Goal: Information Seeking & Learning: Learn about a topic

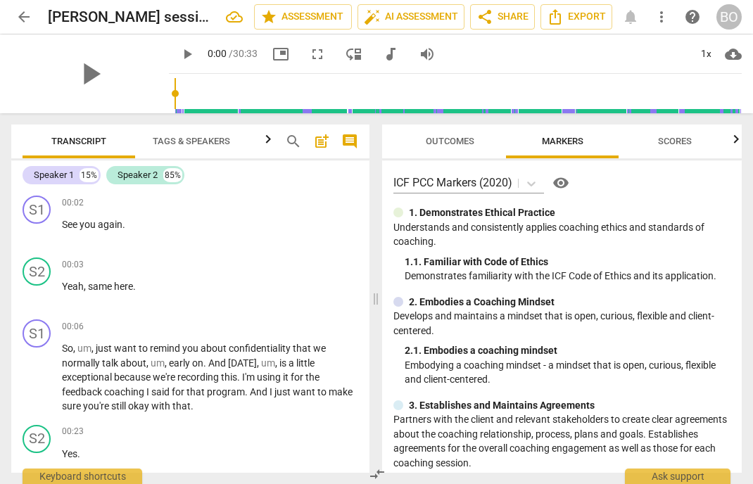
click at [19, 15] on span "arrow_back" at bounding box center [23, 16] width 17 height 17
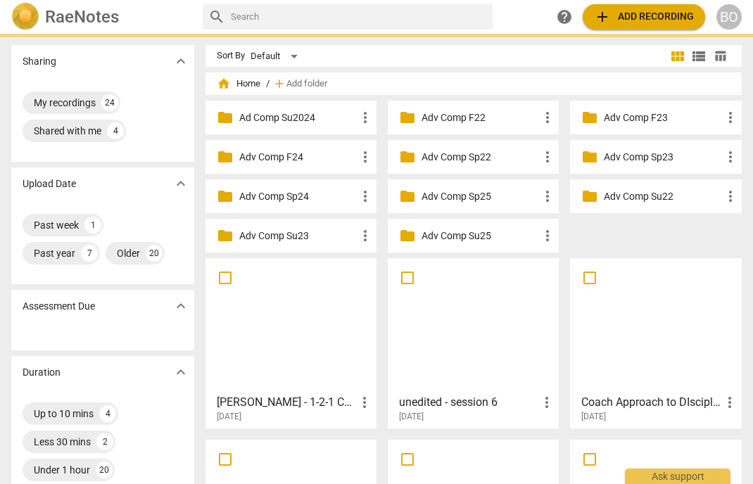
click at [665, 23] on span "add Add recording" at bounding box center [644, 16] width 100 height 17
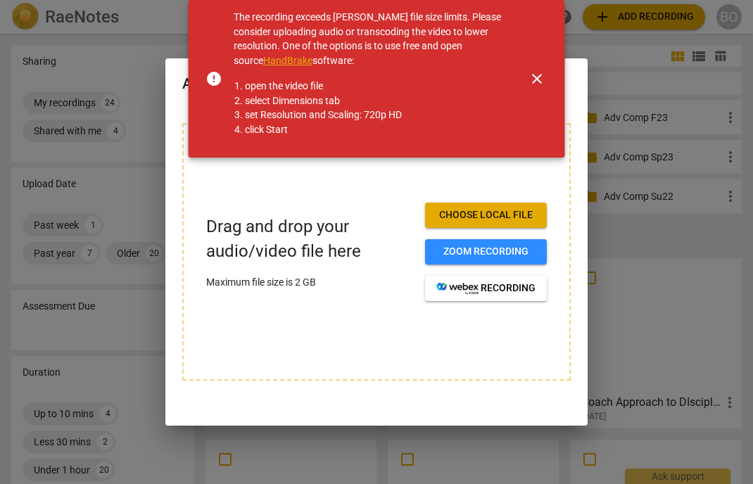
click at [531, 80] on span "close" at bounding box center [537, 78] width 17 height 17
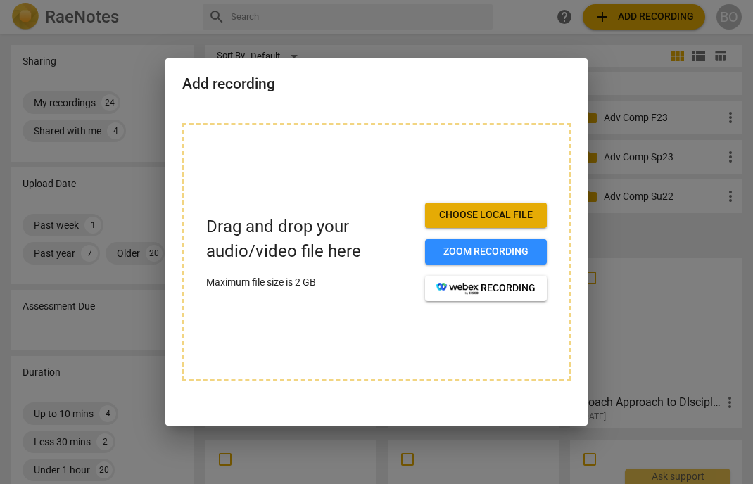
click at [408, 94] on div "Add recording" at bounding box center [376, 82] width 422 height 49
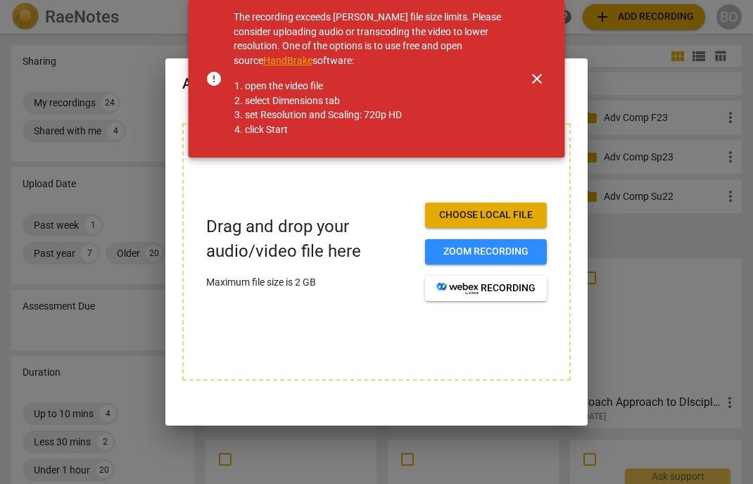
click at [533, 74] on span "close" at bounding box center [537, 78] width 17 height 17
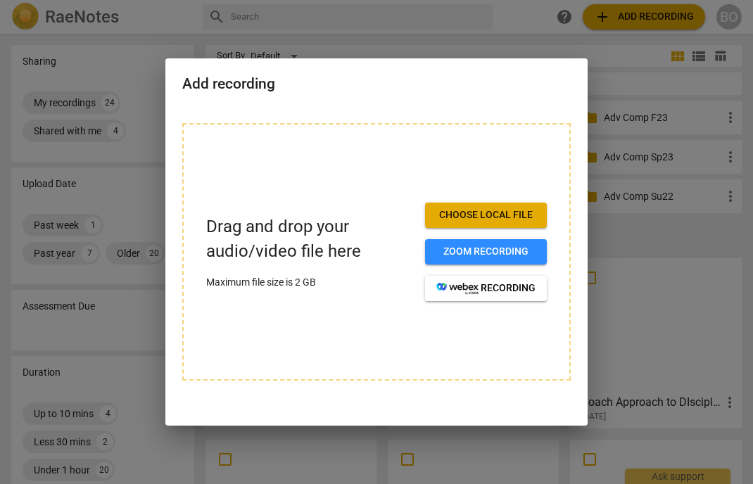
click at [524, 63] on div "Add recording" at bounding box center [376, 82] width 422 height 49
click at [260, 96] on div "Add recording" at bounding box center [376, 82] width 422 height 49
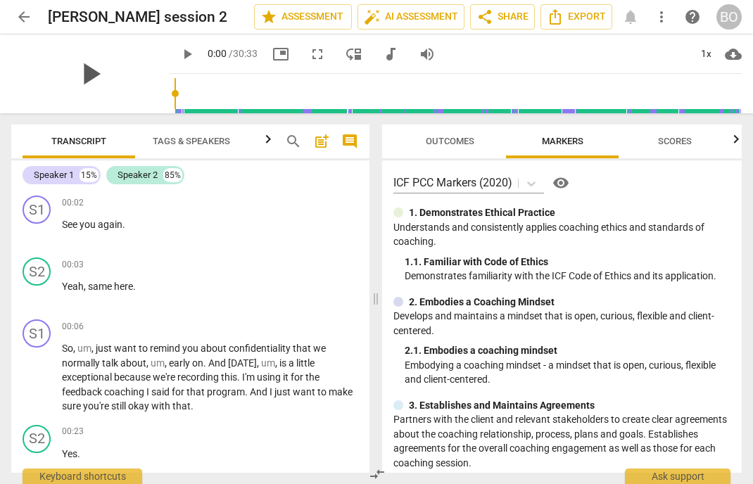
click at [83, 73] on span "play_arrow" at bounding box center [90, 74] width 37 height 37
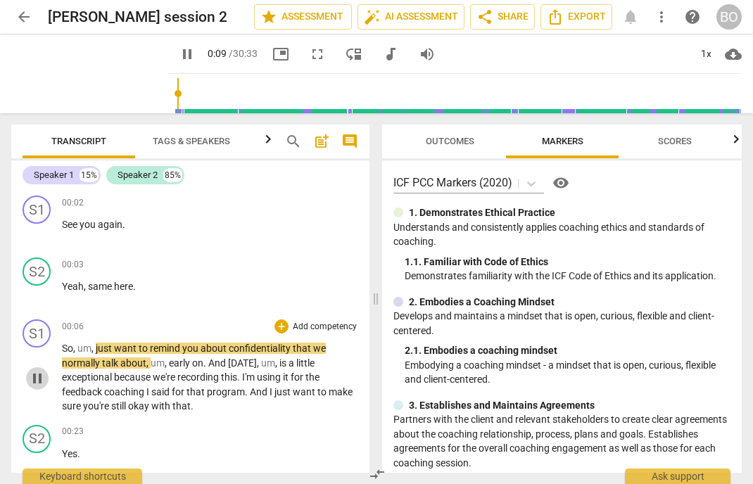
click at [41, 379] on span "pause" at bounding box center [37, 378] width 17 height 17
type input "10"
click at [61, 224] on div "play_arrow pause" at bounding box center [44, 233] width 36 height 18
click at [63, 226] on span "See" at bounding box center [71, 224] width 18 height 11
click at [36, 376] on span "play_arrow" at bounding box center [37, 378] width 17 height 17
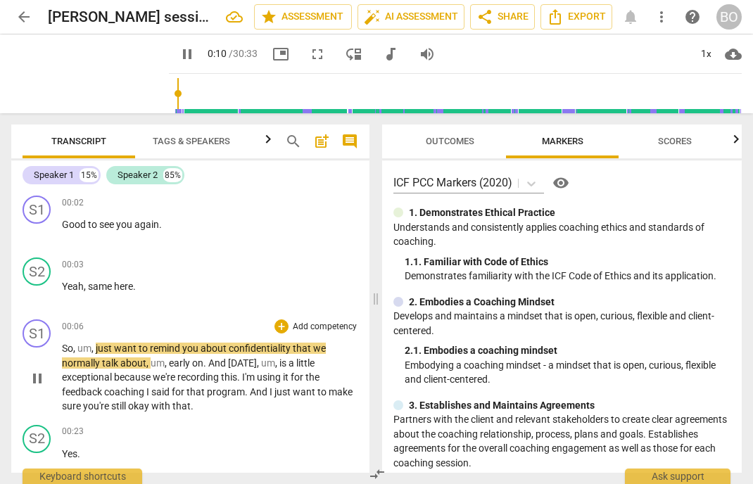
click at [213, 403] on p "So , um , just want to remind you about confidentiality that we normally talk a…" at bounding box center [210, 377] width 296 height 73
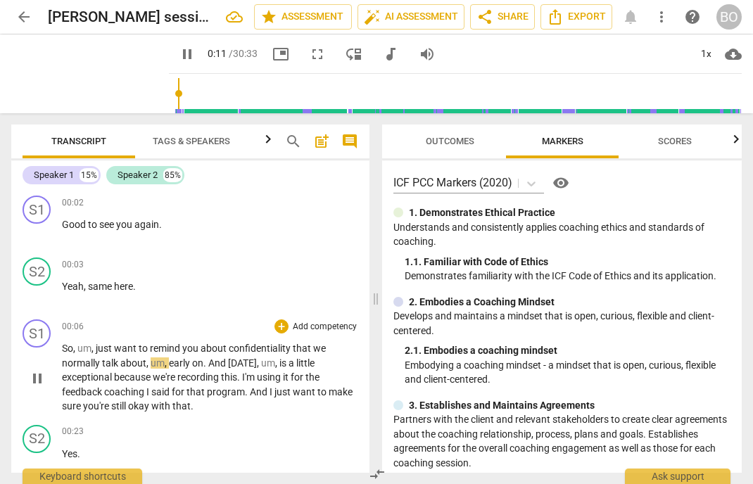
type input "12"
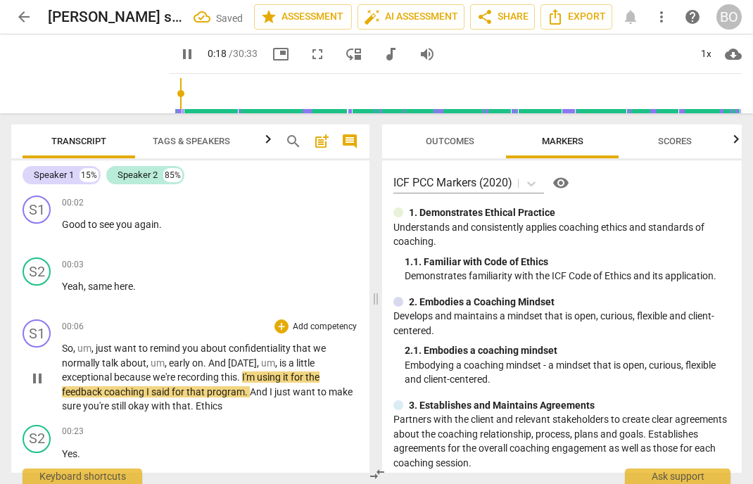
click at [197, 406] on span ". Ethics" at bounding box center [207, 406] width 32 height 11
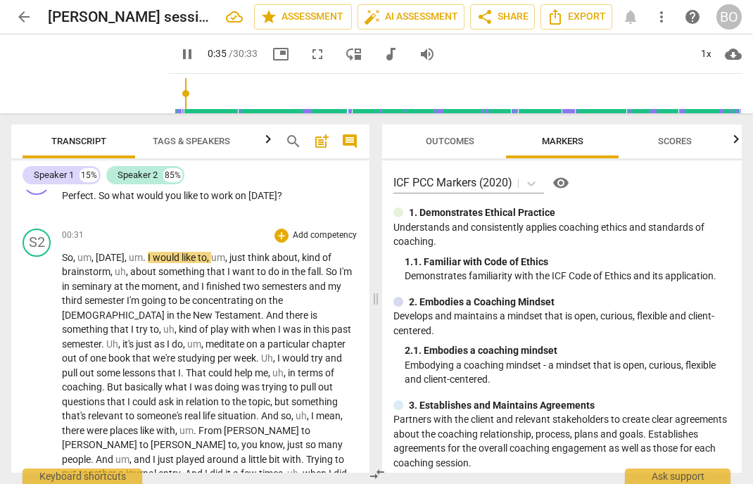
scroll to position [422, 0]
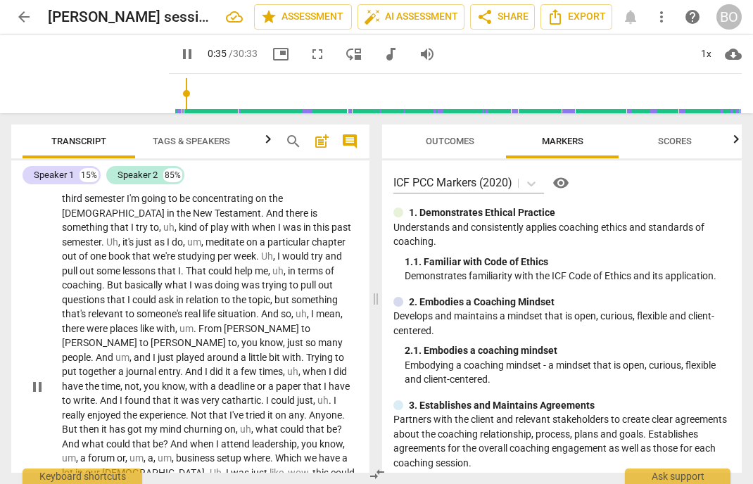
click at [40, 379] on span "pause" at bounding box center [37, 387] width 17 height 17
type input "36"
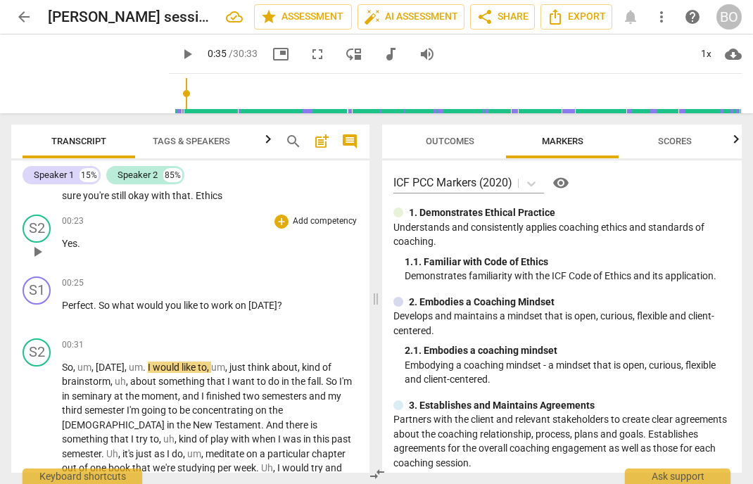
scroll to position [211, 0]
click at [299, 307] on p "Perfect . So what would you like to work on [DATE] ?" at bounding box center [210, 305] width 296 height 15
click at [332, 306] on p "Perfect . So what would you like to work on [DATE] ? seeking 3.1" at bounding box center [210, 305] width 296 height 15
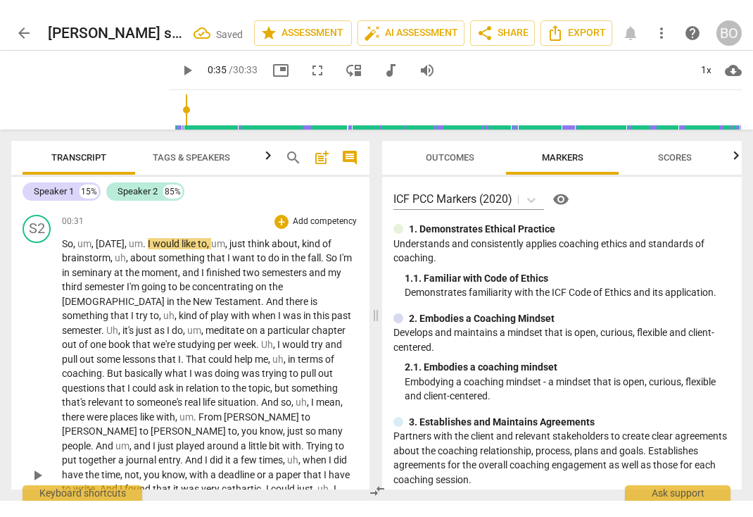
scroll to position [352, 0]
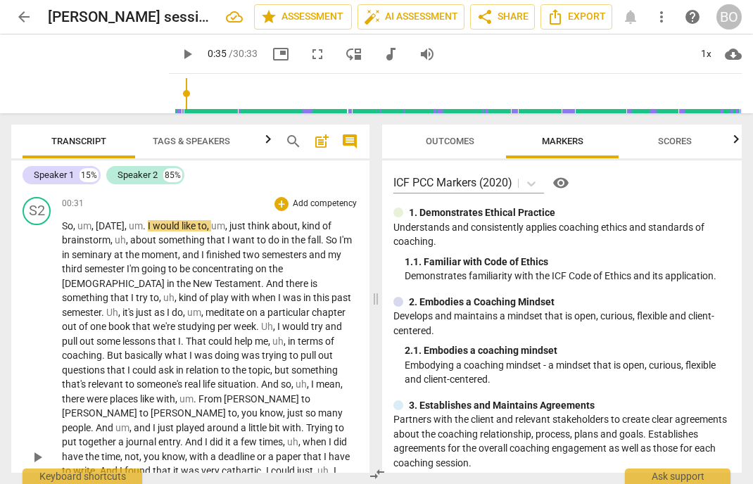
click at [38, 449] on span "play_arrow" at bounding box center [37, 457] width 17 height 17
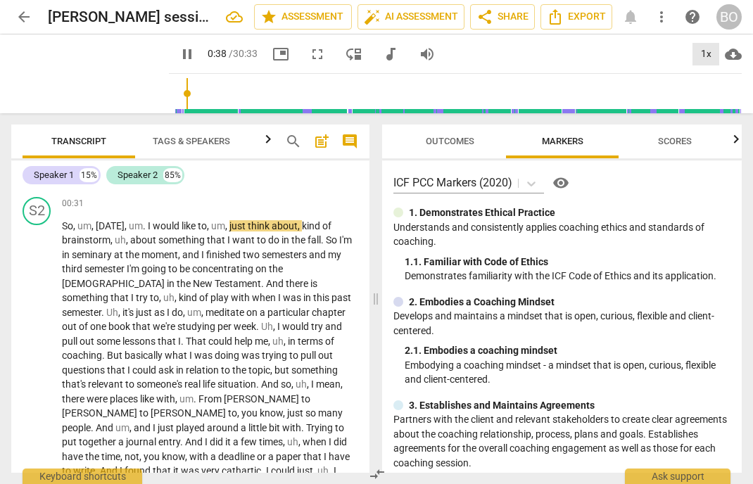
click at [710, 51] on div "1x" at bounding box center [706, 54] width 27 height 23
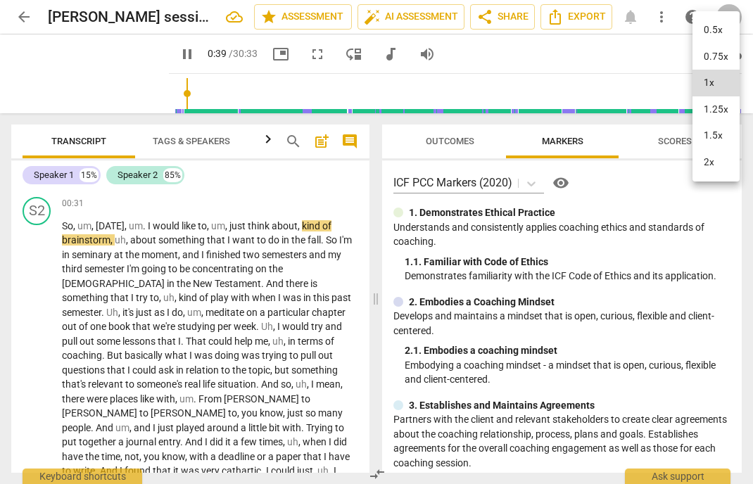
click at [710, 111] on li "1.25x" at bounding box center [716, 109] width 47 height 27
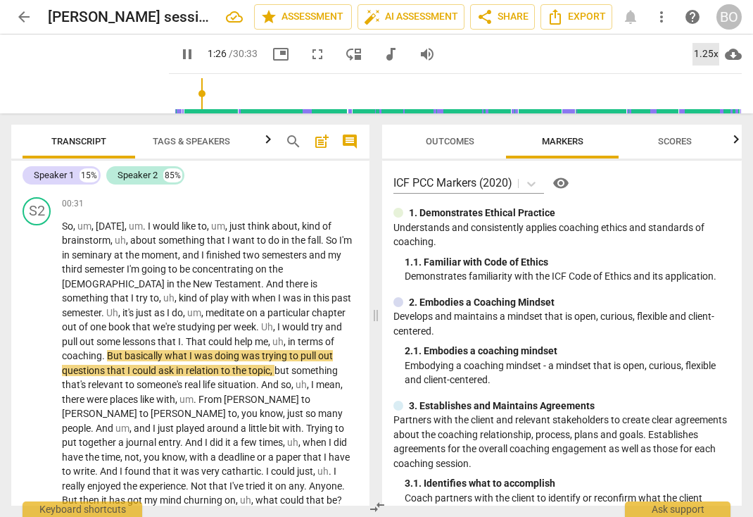
click at [695, 49] on div "1.25x" at bounding box center [706, 54] width 27 height 23
click at [708, 128] on li "1.5x" at bounding box center [716, 136] width 47 height 27
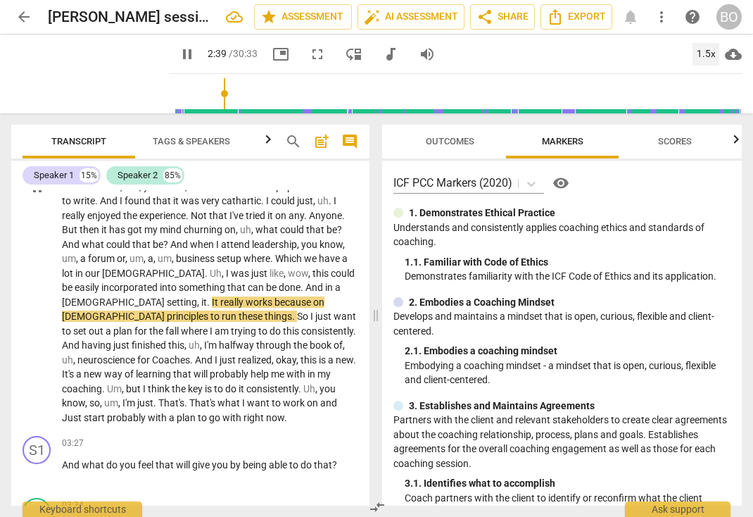
scroll to position [634, 0]
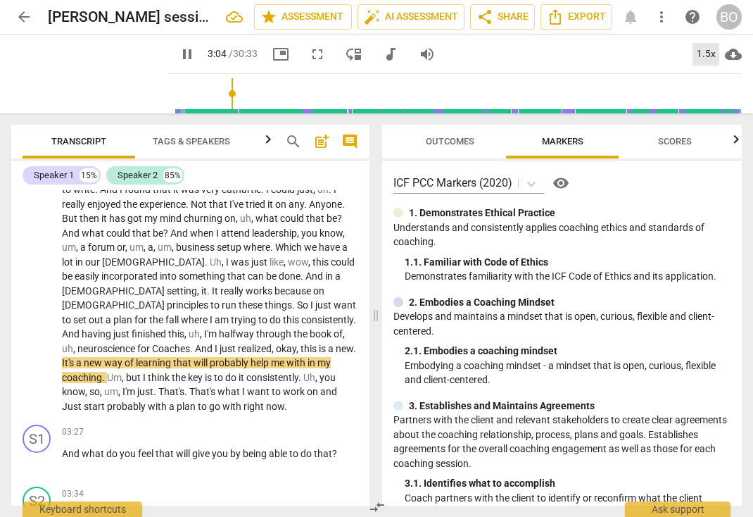
click at [713, 53] on div "1.5x" at bounding box center [706, 54] width 27 height 23
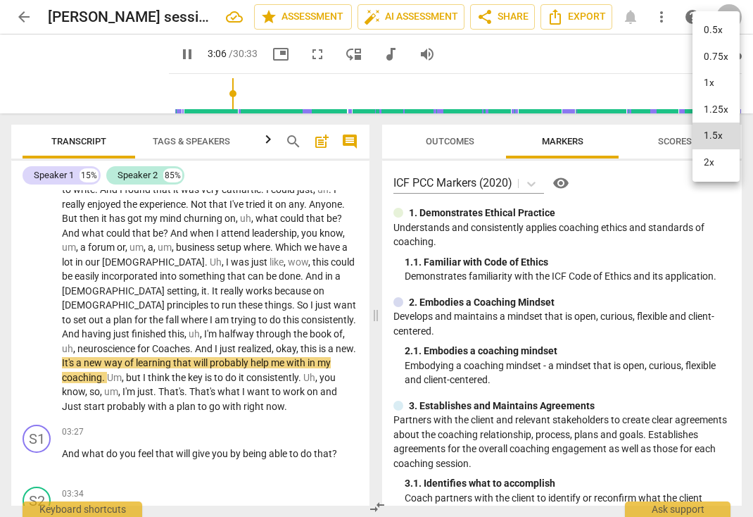
click at [708, 87] on li "1x" at bounding box center [716, 83] width 47 height 27
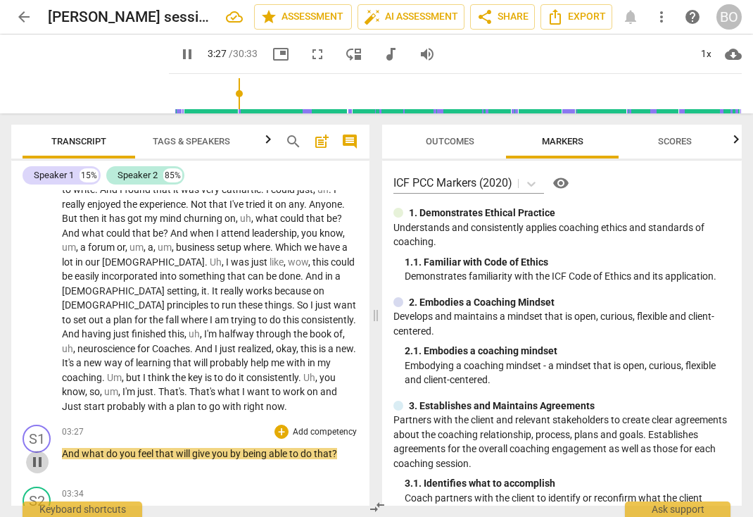
click at [43, 453] on span "pause" at bounding box center [37, 461] width 17 height 17
click at [272, 56] on span "picture_in_picture" at bounding box center [280, 54] width 17 height 17
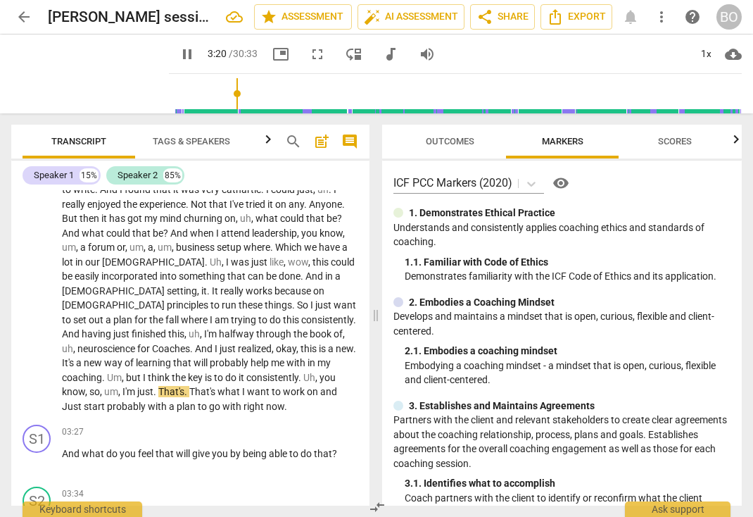
click at [221, 93] on input "range" at bounding box center [458, 93] width 567 height 45
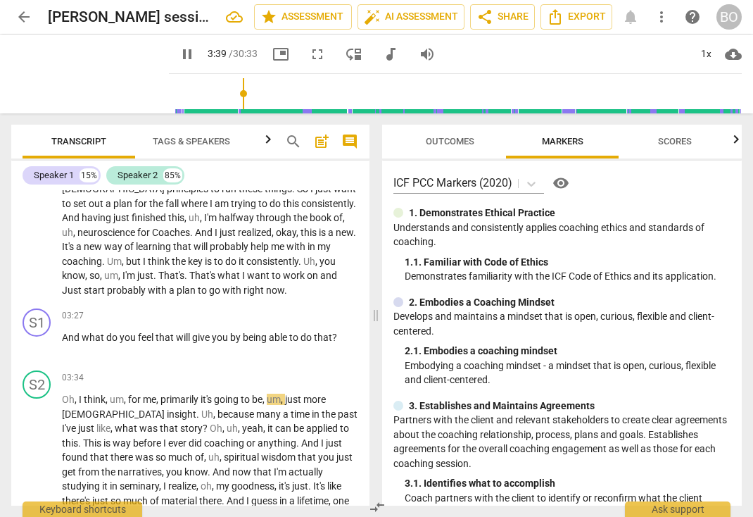
scroll to position [774, 0]
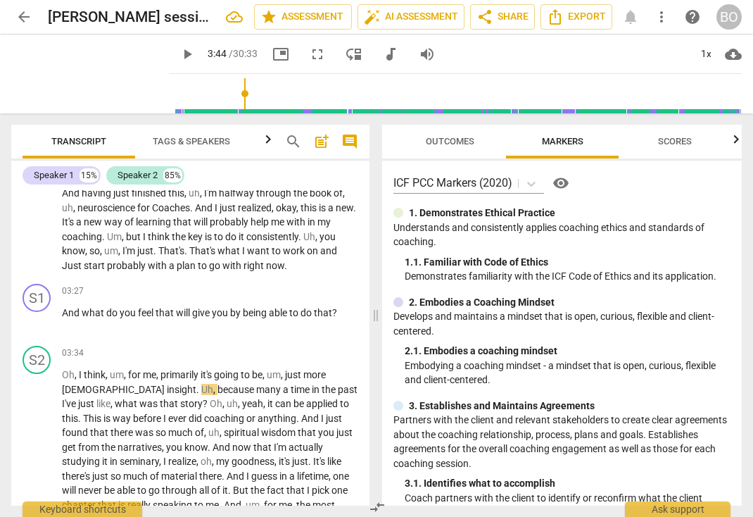
type input "225"
click at [346, 306] on p "And what do you feel that will give you by being able to do that ?" at bounding box center [210, 313] width 296 height 15
click at [88, 310] on p "And what do you feel that will give you by being able to do that ? 5.4 ," at bounding box center [210, 313] width 296 height 15
click at [105, 311] on p "And what do you feel that will give you by being able to do that ? 5.4 , 5.1 ," at bounding box center [210, 320] width 296 height 29
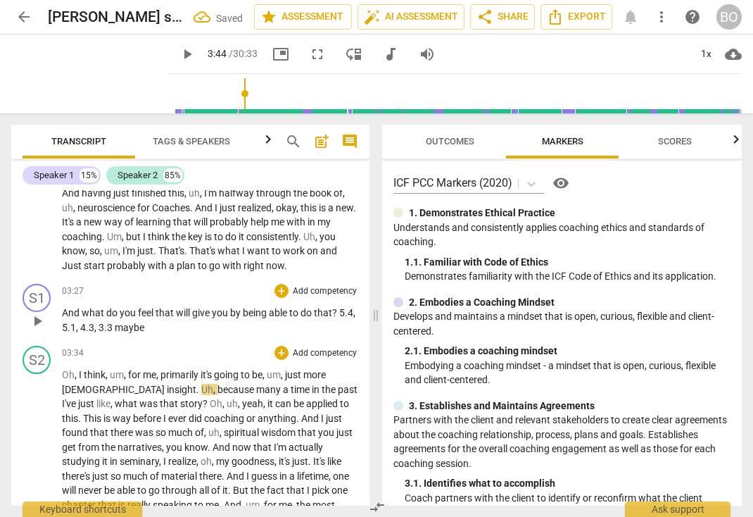
click at [93, 369] on span "think" at bounding box center [95, 374] width 22 height 11
click at [94, 369] on span "think" at bounding box center [95, 374] width 22 height 11
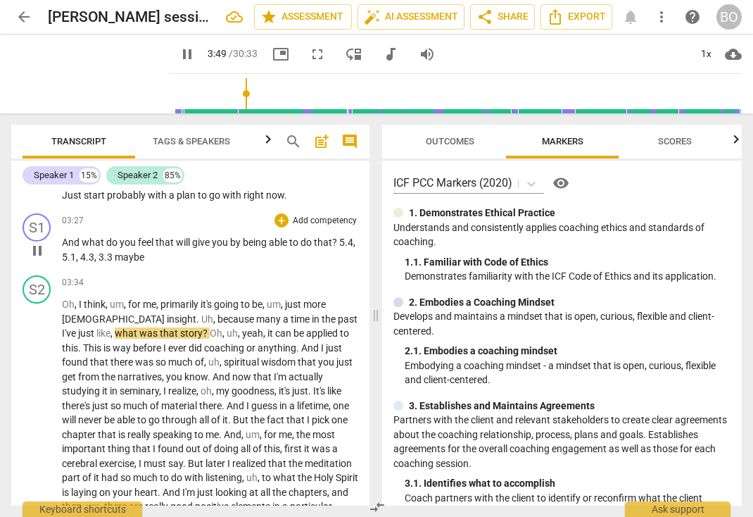
click at [94, 251] on span "4.3" at bounding box center [87, 256] width 14 height 11
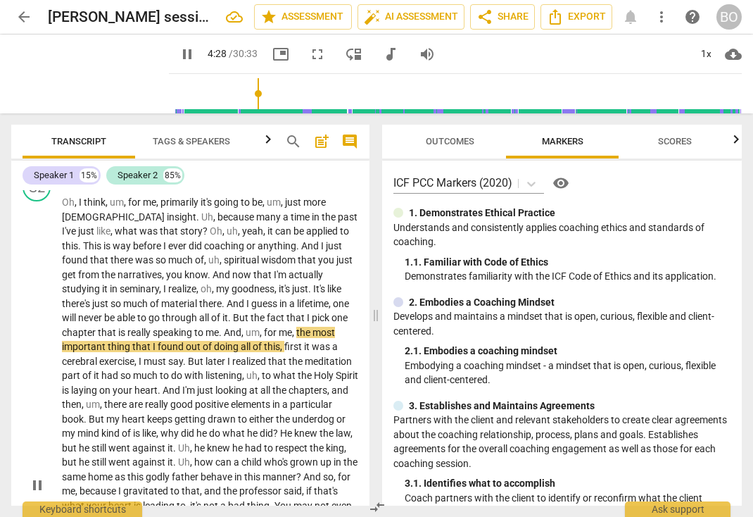
scroll to position [986, 0]
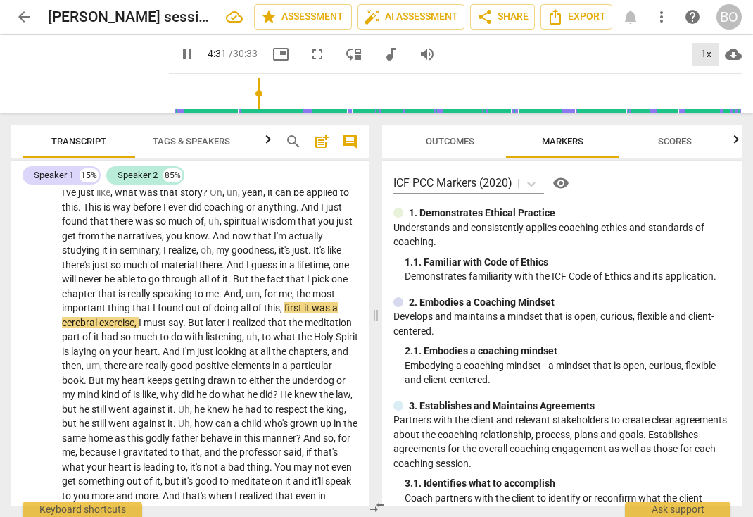
click at [712, 54] on div "1x" at bounding box center [706, 54] width 27 height 23
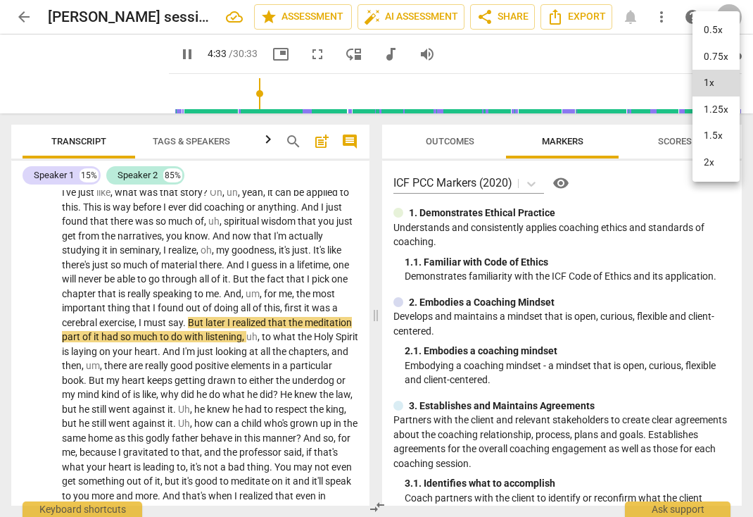
click at [715, 123] on li "1.5x" at bounding box center [716, 136] width 47 height 27
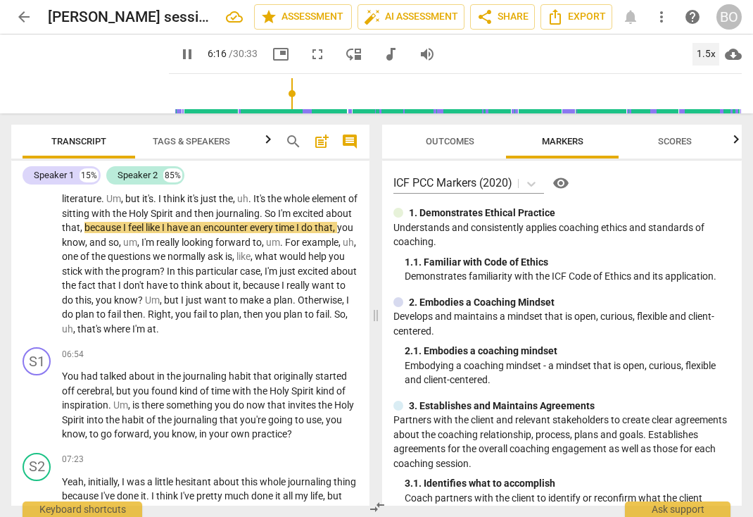
scroll to position [1408, 0]
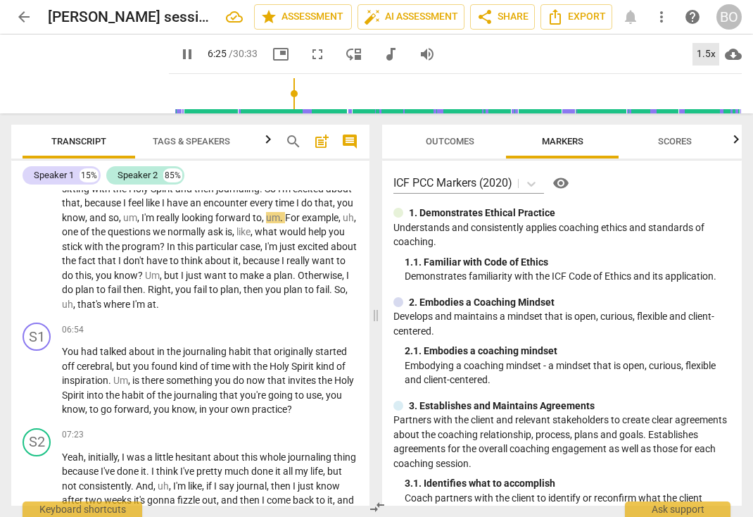
click at [699, 51] on div "1.5x" at bounding box center [706, 54] width 27 height 23
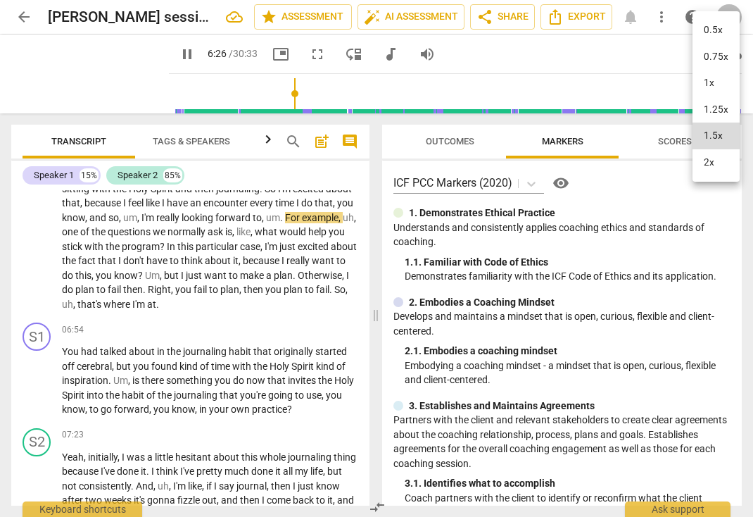
click at [704, 113] on li "1.25x" at bounding box center [716, 109] width 47 height 27
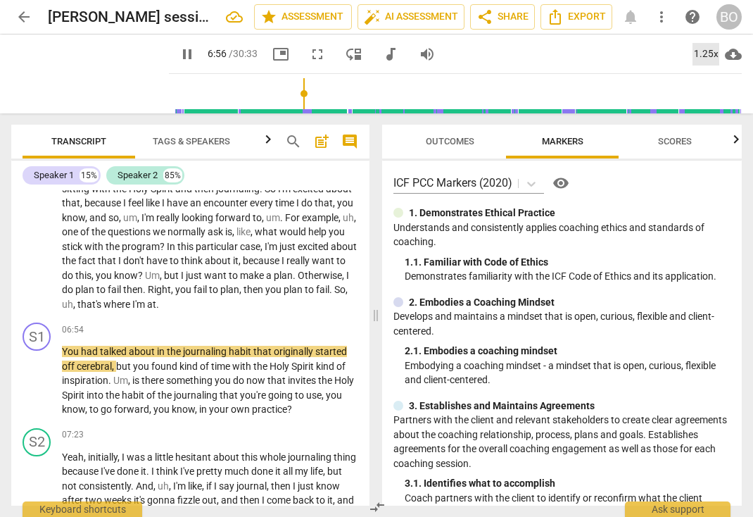
click at [703, 55] on div "1.25x" at bounding box center [706, 54] width 27 height 23
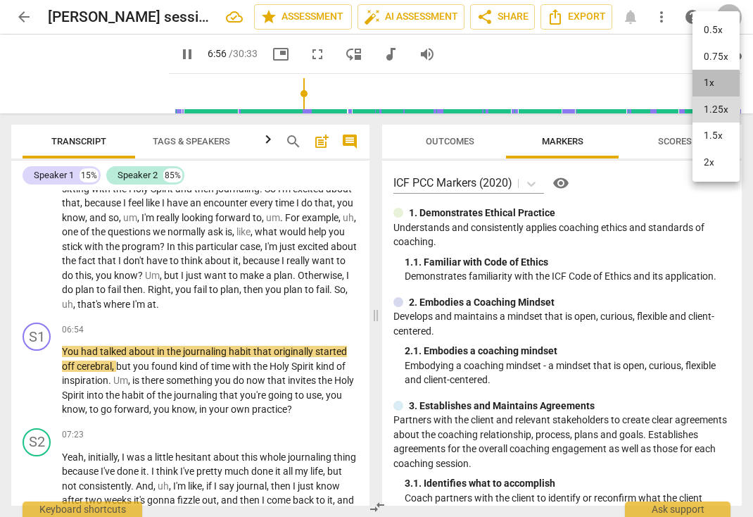
click at [705, 85] on li "1x" at bounding box center [716, 83] width 47 height 27
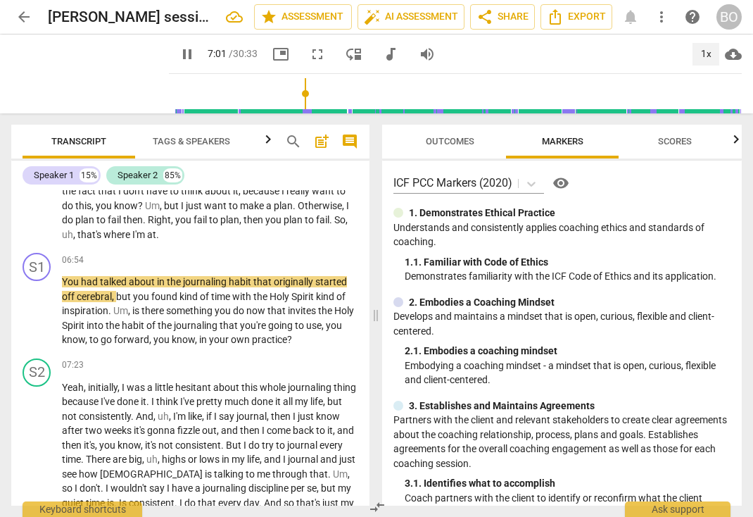
scroll to position [1479, 0]
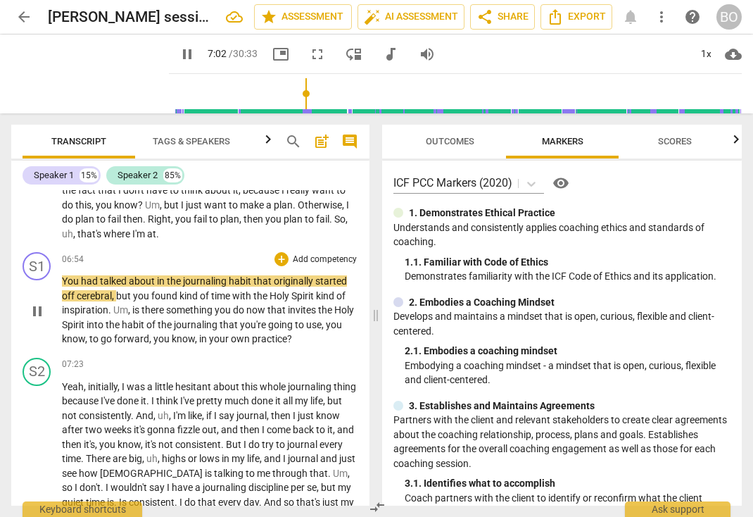
click at [325, 327] on p "You had talked about in the journaling habit that originally started off cerebr…" at bounding box center [210, 310] width 296 height 73
type input "424"
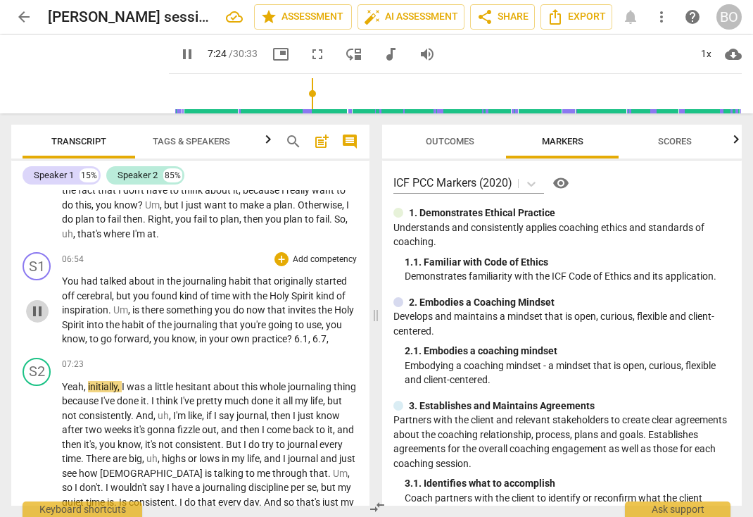
click at [38, 303] on span "pause" at bounding box center [37, 311] width 17 height 17
type input "445"
click at [357, 323] on div "S1 play_arrow pause 06:54 + Add competency keyboard_arrow_right You had talked …" at bounding box center [190, 299] width 358 height 106
click at [353, 323] on div "S1 play_arrow pause 06:54 + Add competency keyboard_arrow_right You had talked …" at bounding box center [190, 299] width 358 height 106
click at [352, 323] on p "You had talked about in the journaling habit that originally started off cerebr…" at bounding box center [210, 310] width 296 height 73
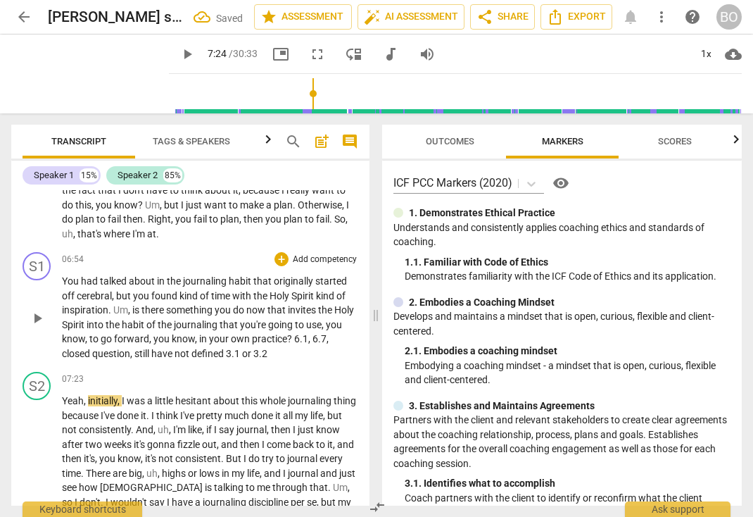
click at [230, 337] on span ", closed question, still have not defined 3.1 or 3.2" at bounding box center [195, 346] width 267 height 26
click at [344, 337] on p "You had talked about in the journaling habit that originally started off cerebr…" at bounding box center [210, 317] width 296 height 87
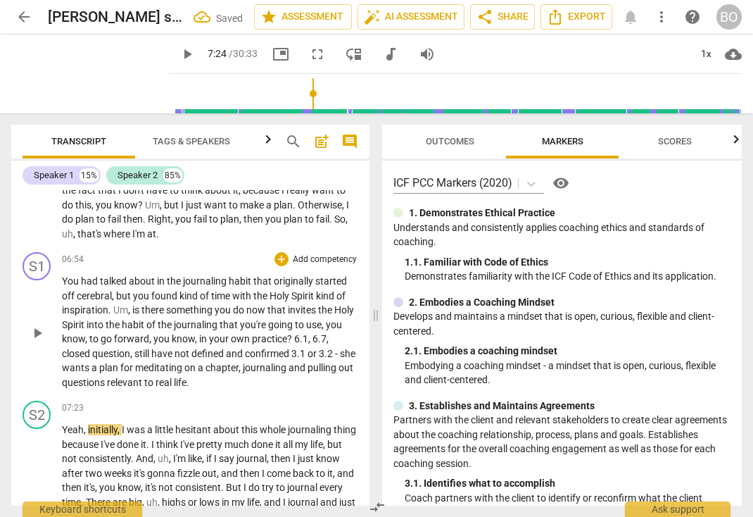
click at [266, 372] on p "You had talked about in the journaling habit that originally started off cerebr…" at bounding box center [210, 331] width 296 height 115
click at [138, 336] on span ", closed question, still have not defined and confirmed 3.1 or 3.2 - she wants …" at bounding box center [209, 360] width 294 height 55
click at [139, 348] on span "4.3" at bounding box center [142, 353] width 16 height 11
click at [138, 348] on span "4.3" at bounding box center [142, 353] width 16 height 11
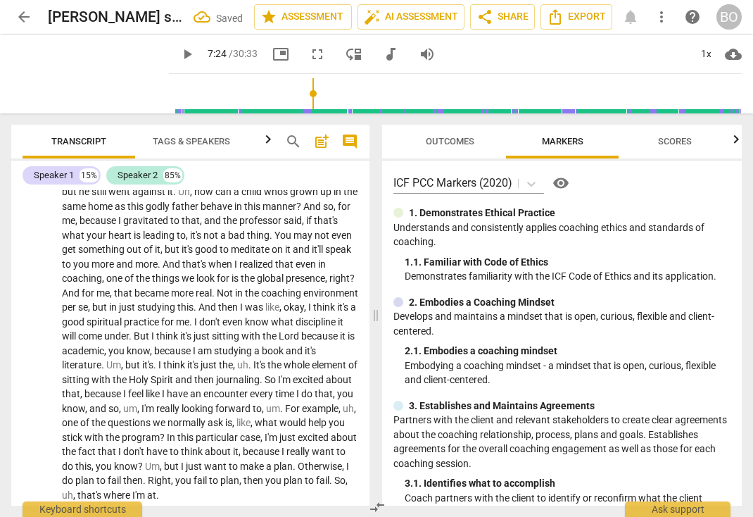
scroll to position [1408, 0]
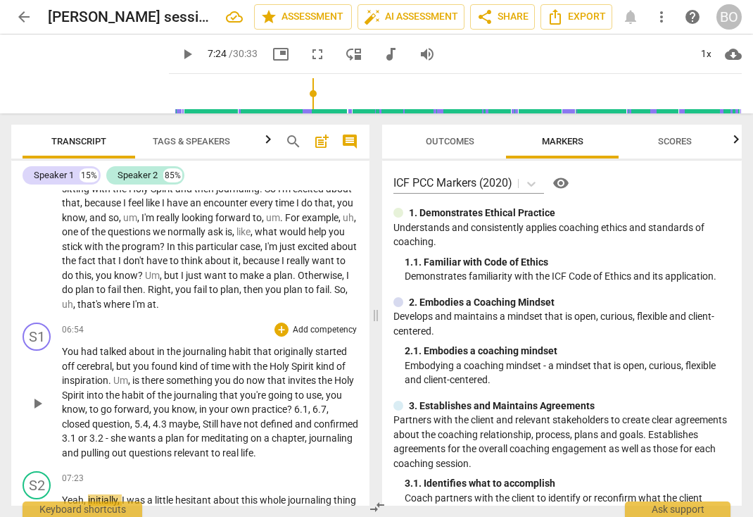
click at [134, 418] on span "," at bounding box center [132, 423] width 4 height 11
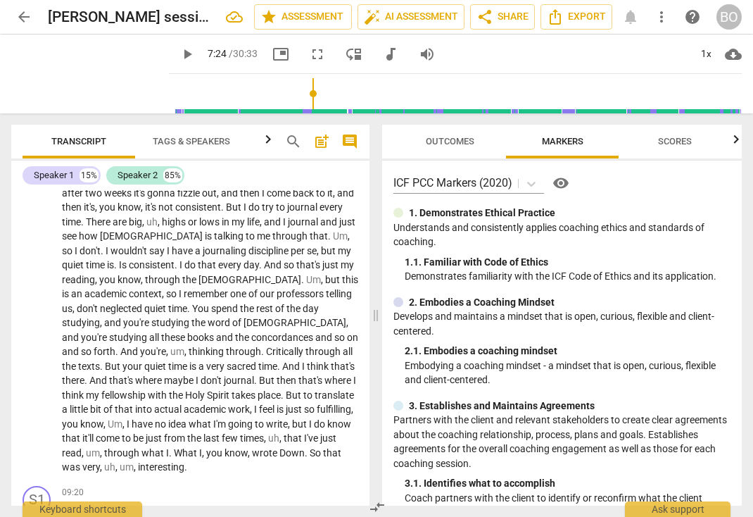
scroll to position [1760, 0]
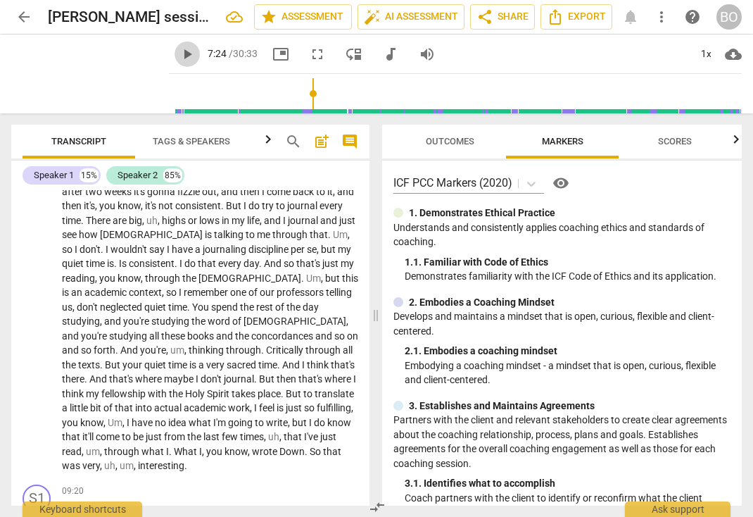
click at [179, 48] on span "play_arrow" at bounding box center [187, 54] width 17 height 17
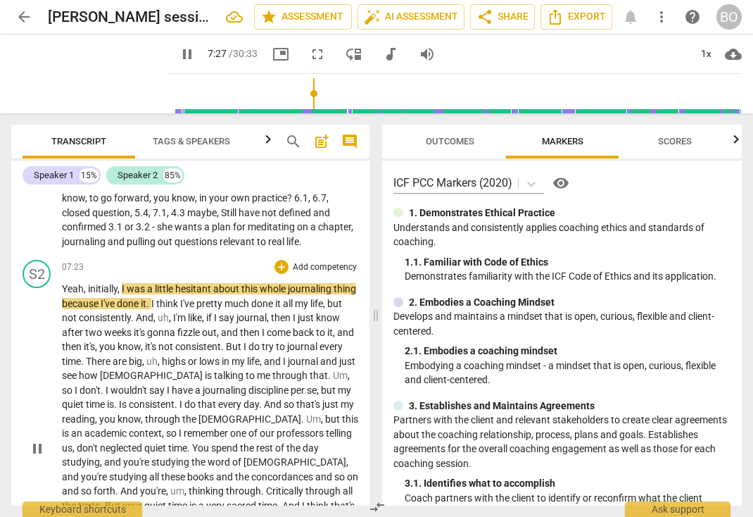
scroll to position [1690, 0]
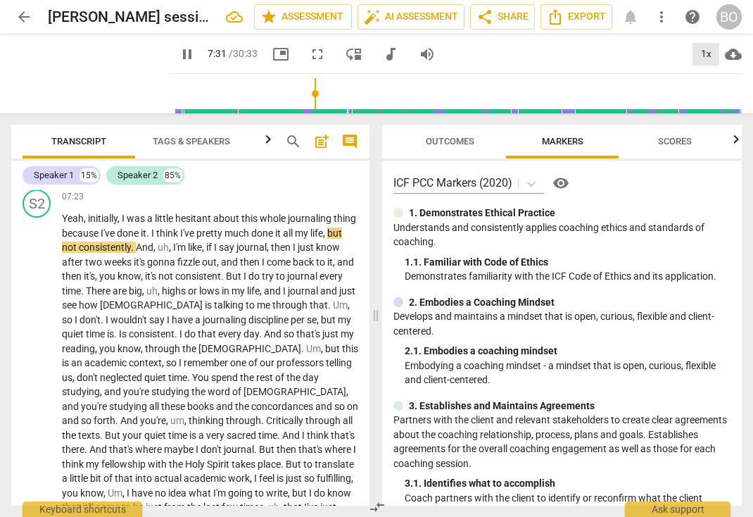
click at [703, 62] on div "1x" at bounding box center [706, 54] width 27 height 23
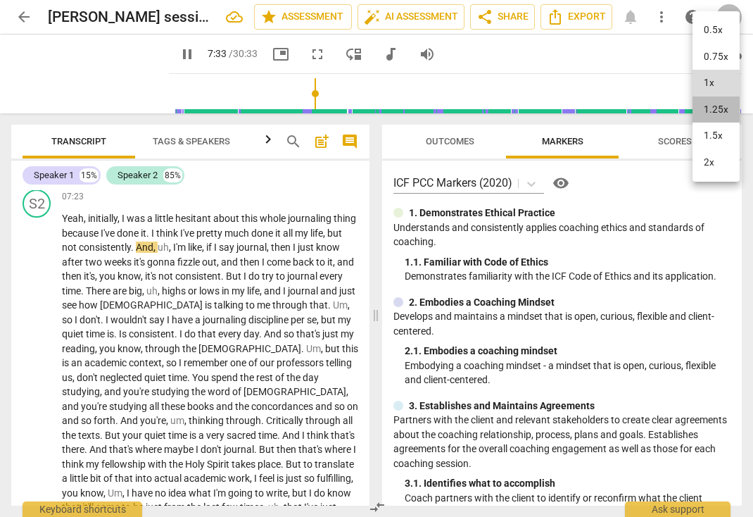
click at [707, 117] on li "1.25x" at bounding box center [716, 109] width 47 height 27
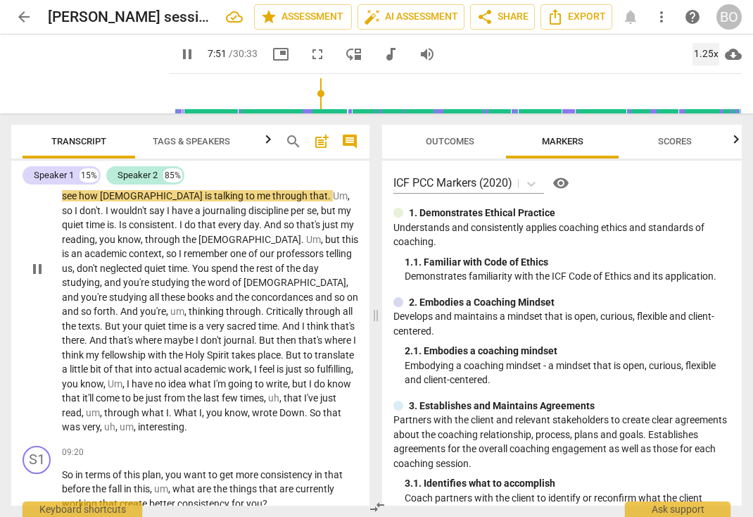
scroll to position [1831, 0]
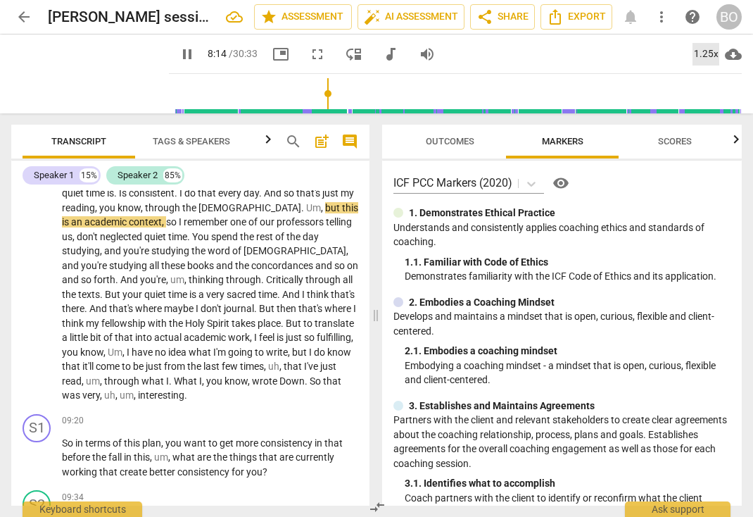
click at [708, 52] on div "1.25x" at bounding box center [706, 54] width 27 height 23
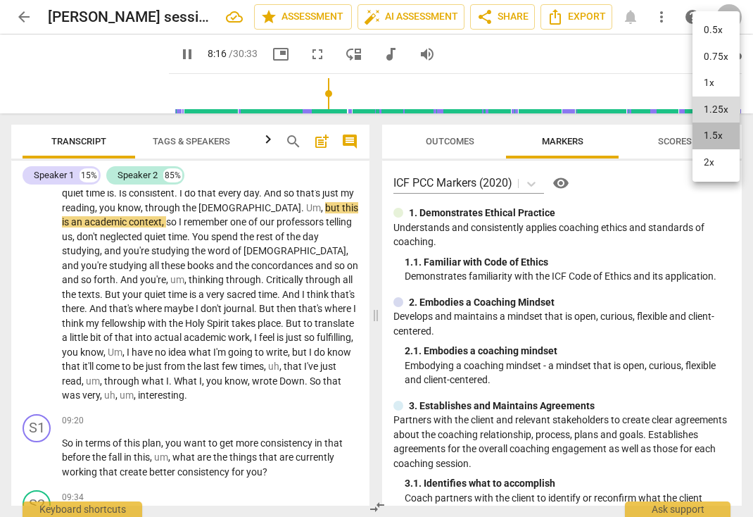
click at [709, 131] on li "1.5x" at bounding box center [716, 136] width 47 height 27
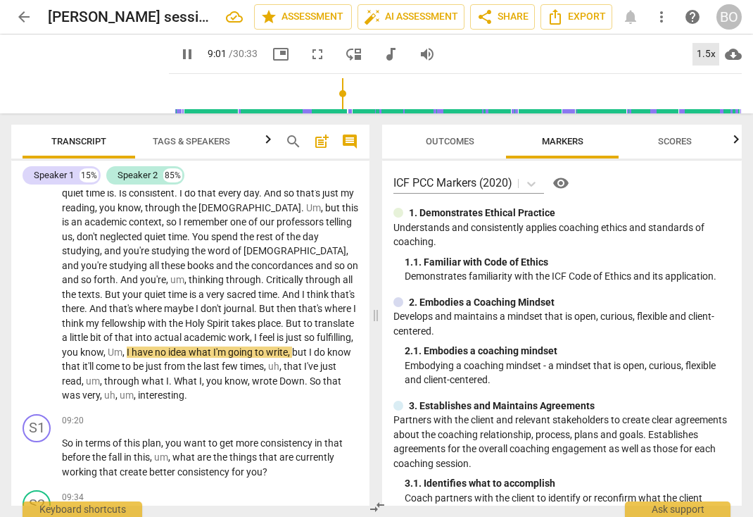
click at [702, 48] on div "1.5x" at bounding box center [706, 54] width 27 height 23
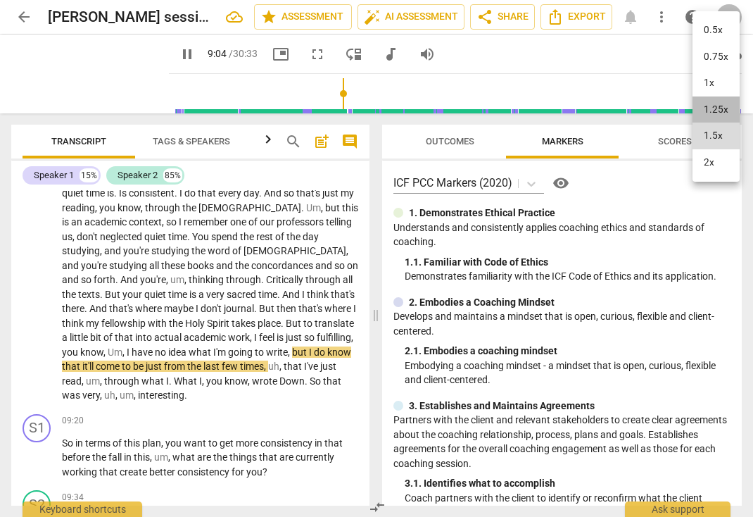
click at [712, 106] on li "1.25x" at bounding box center [716, 109] width 47 height 27
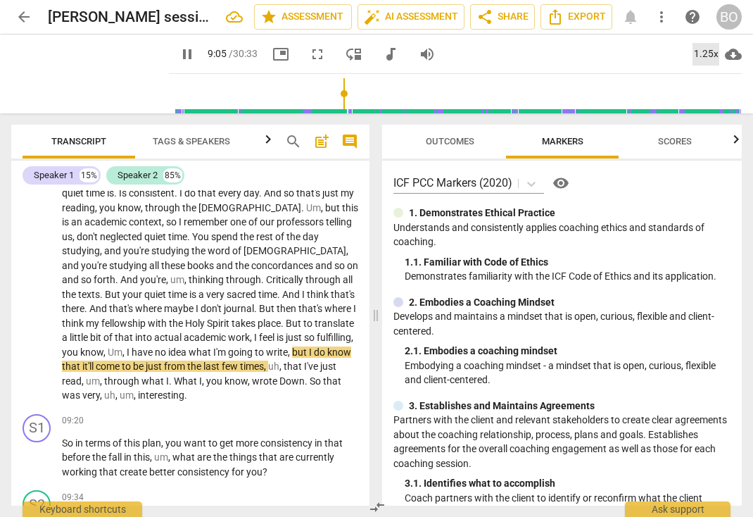
click at [706, 52] on div "1.25x" at bounding box center [706, 54] width 27 height 23
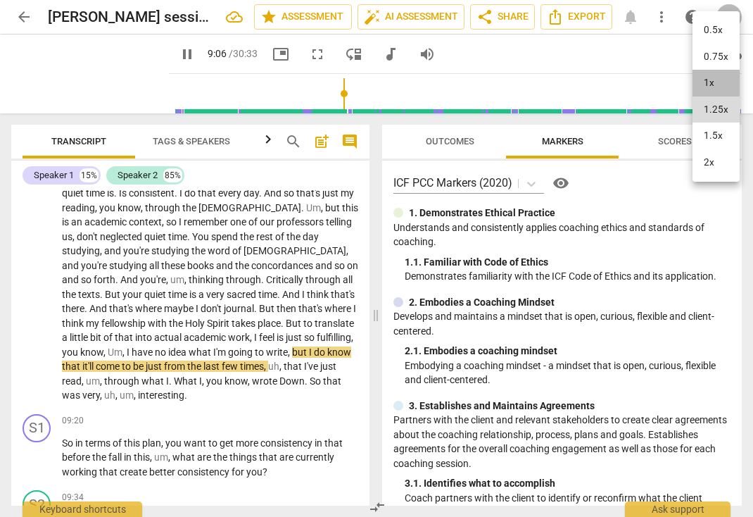
click at [706, 81] on li "1x" at bounding box center [716, 83] width 47 height 27
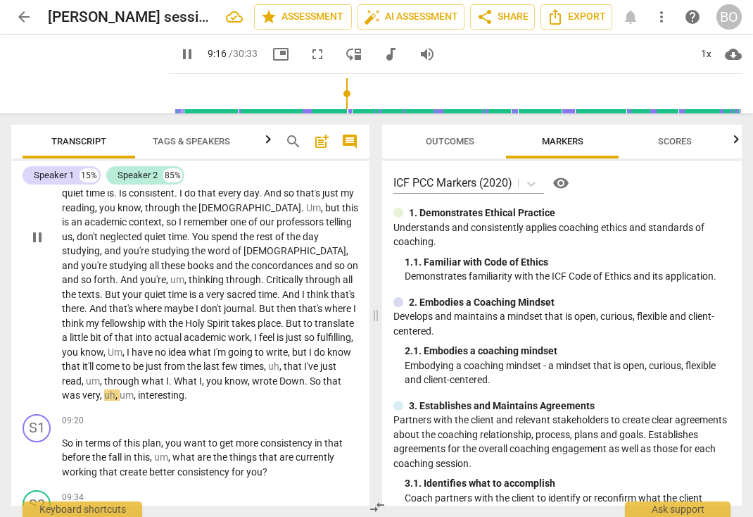
click at [285, 375] on span "Down" at bounding box center [292, 380] width 25 height 11
type input "557"
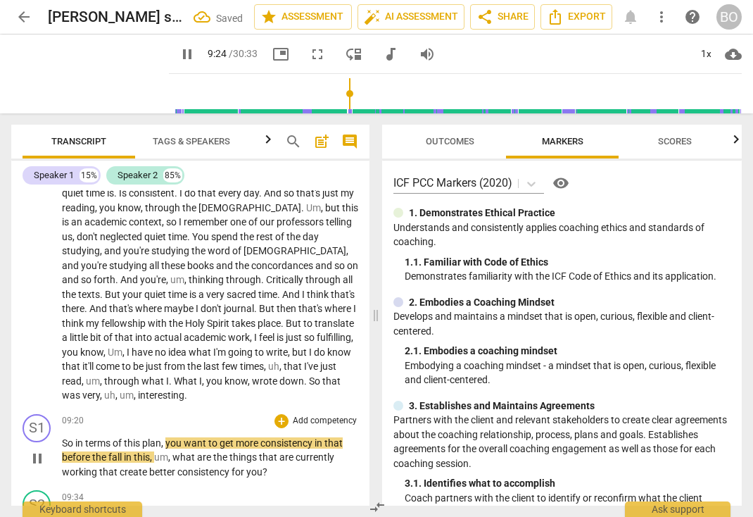
click at [165, 437] on span "," at bounding box center [163, 442] width 4 height 11
type input "566"
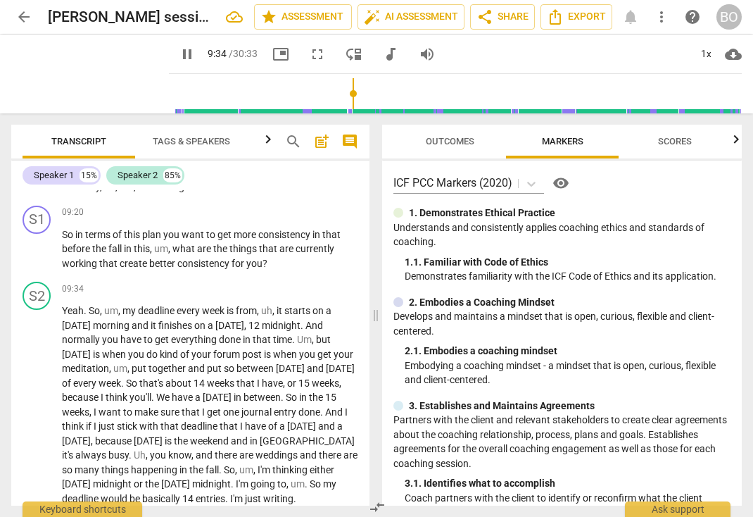
scroll to position [2042, 0]
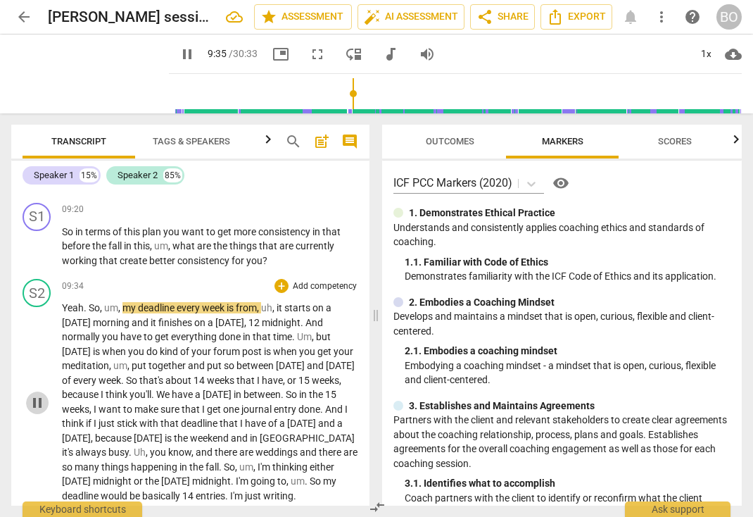
click at [32, 394] on span "pause" at bounding box center [37, 402] width 17 height 17
type input "576"
click at [295, 244] on p "So in terms of this plan you want to get more consistency in that before the fa…" at bounding box center [210, 247] width 296 height 44
click at [282, 255] on span "3.1" at bounding box center [277, 260] width 14 height 11
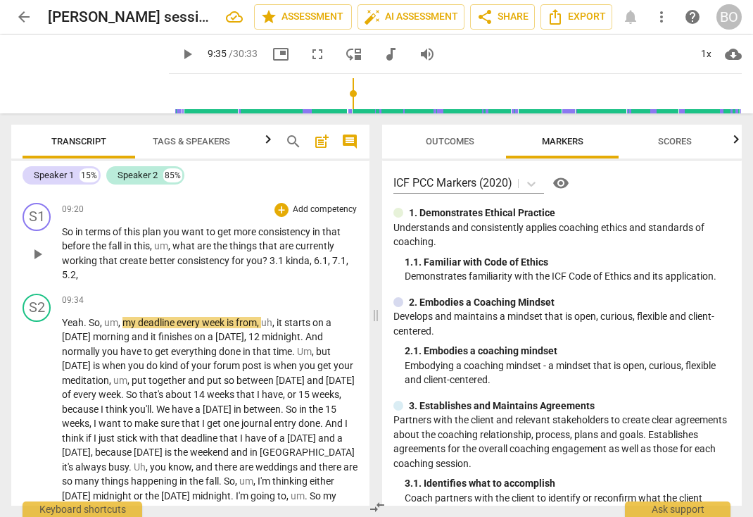
scroll to position [2112, 0]
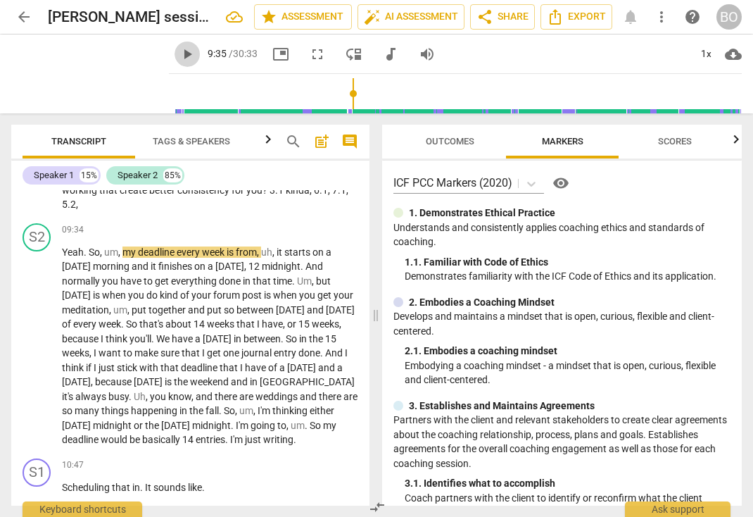
click at [179, 50] on span "play_arrow" at bounding box center [187, 54] width 17 height 17
click at [703, 54] on div "1x" at bounding box center [706, 54] width 27 height 23
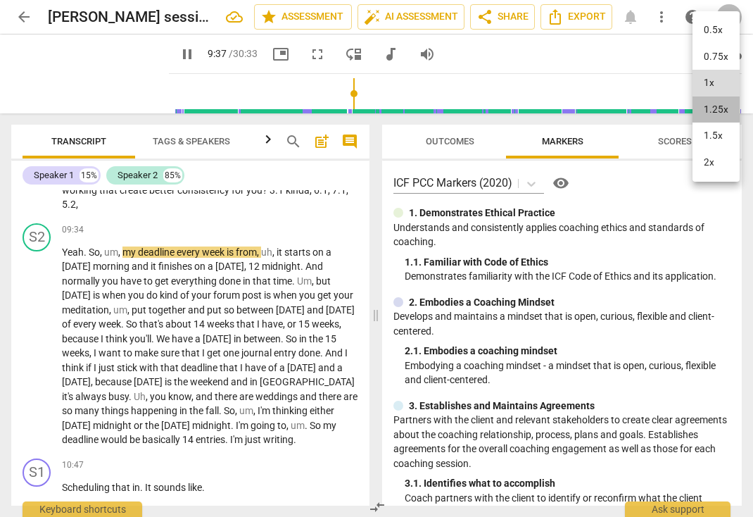
click at [713, 108] on li "1.25x" at bounding box center [716, 109] width 47 height 27
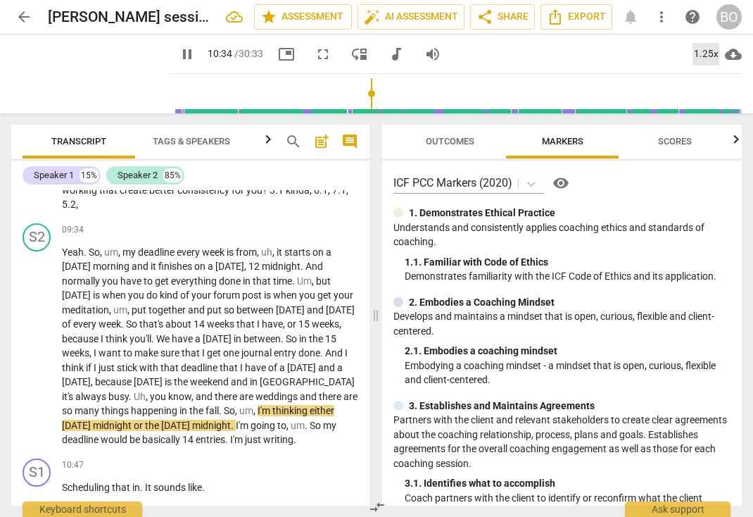
click at [707, 56] on div "1.25x" at bounding box center [706, 54] width 27 height 23
click at [710, 84] on li "1x" at bounding box center [716, 83] width 47 height 27
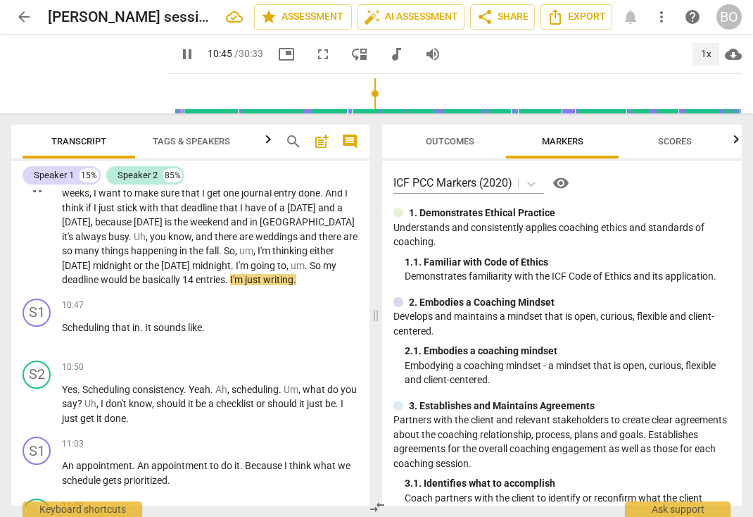
scroll to position [2323, 0]
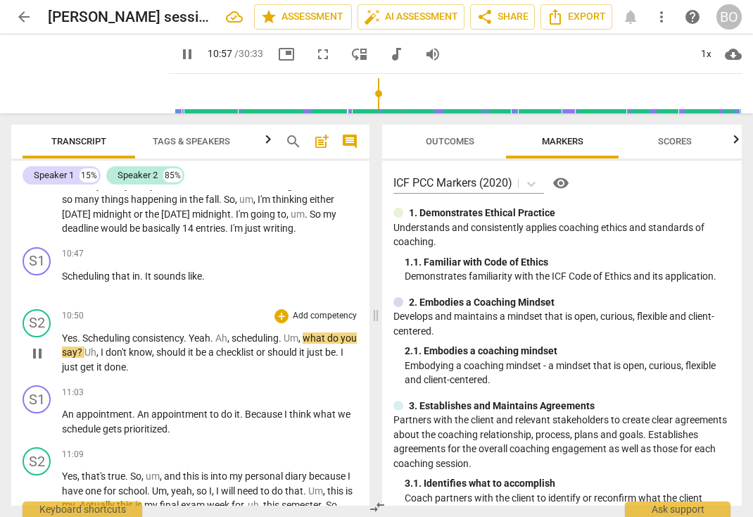
click at [136, 341] on span "consistency" at bounding box center [157, 337] width 51 height 11
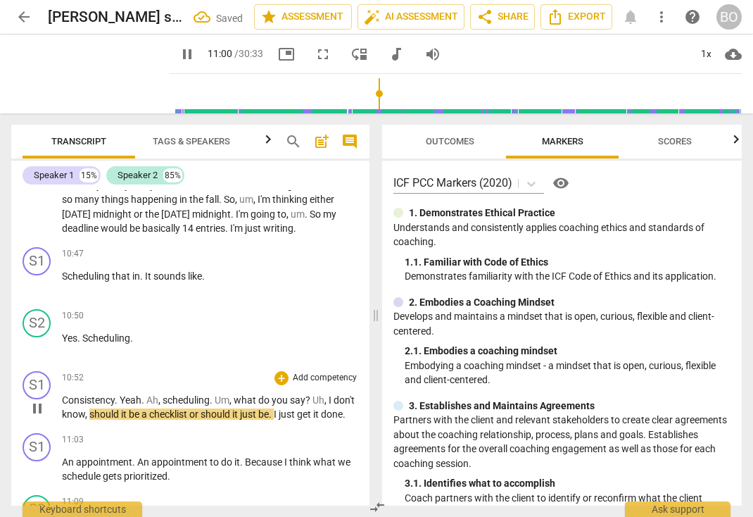
click at [121, 394] on span "Yeah" at bounding box center [131, 399] width 22 height 11
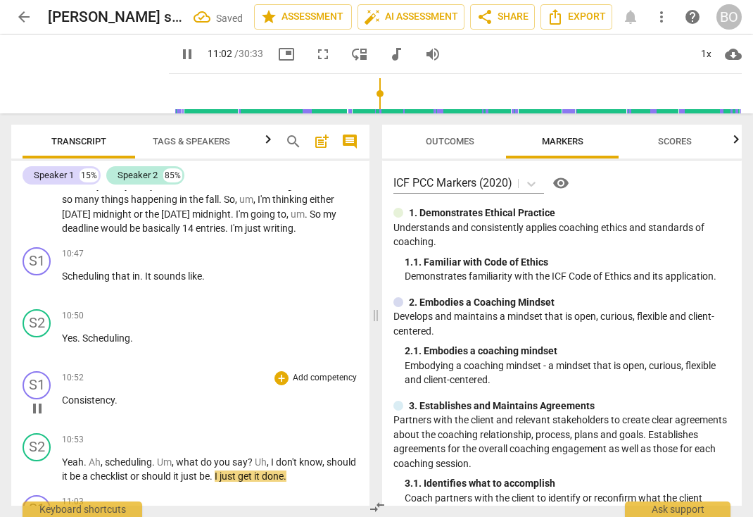
click at [34, 413] on span "pause" at bounding box center [37, 408] width 17 height 17
type input "663"
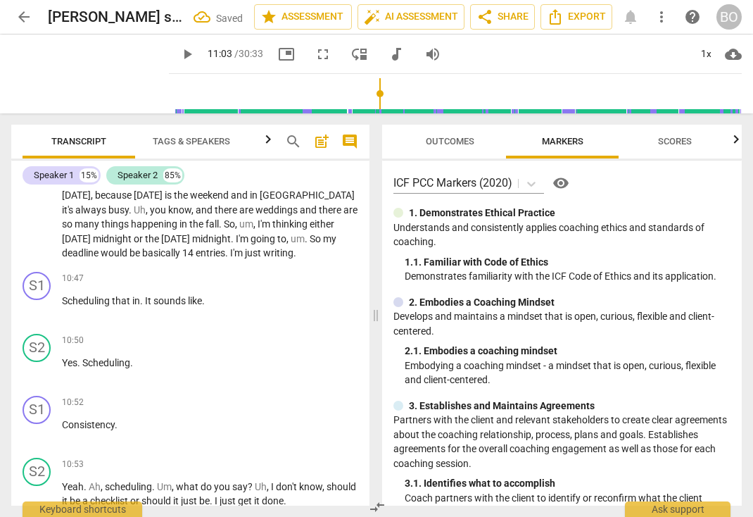
scroll to position [2228, 0]
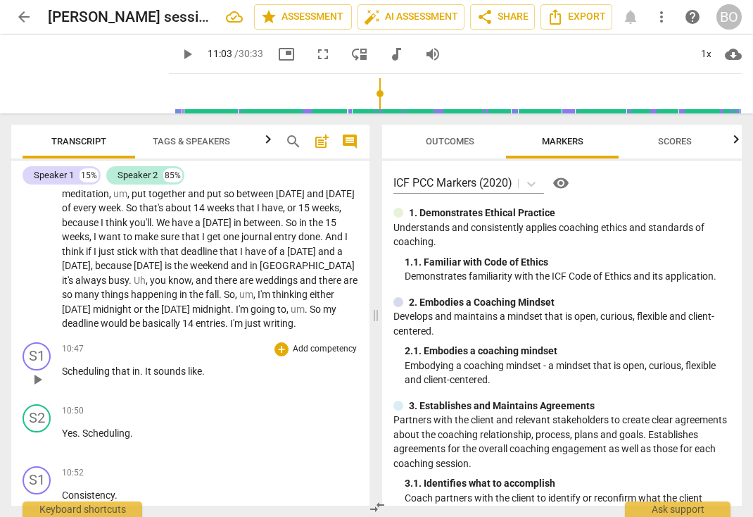
click at [241, 368] on p "Scheduling that in . It sounds like ." at bounding box center [210, 371] width 296 height 15
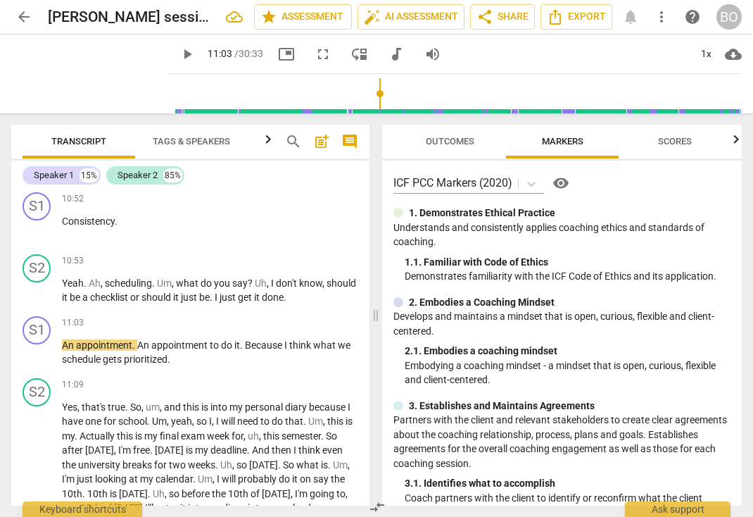
scroll to position [2510, 0]
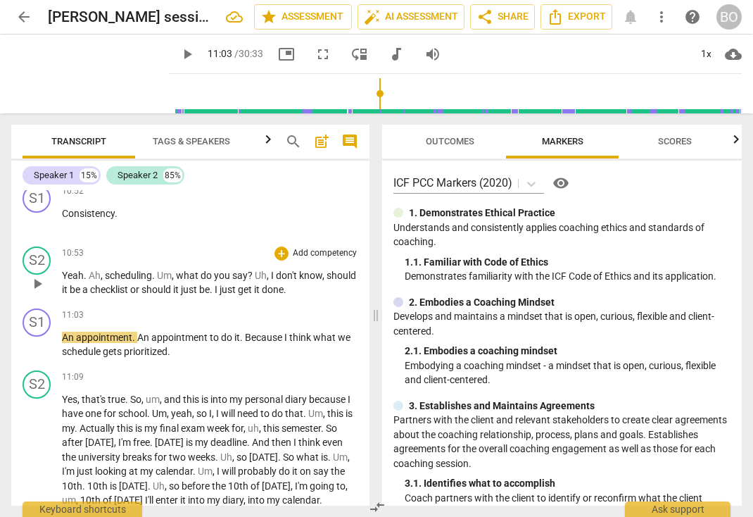
click at [112, 282] on p "Yeah . Ah , scheduling . Um , what do you say ? Uh , I don't know , should it b…" at bounding box center [210, 282] width 296 height 29
click at [130, 290] on span "checklist" at bounding box center [110, 289] width 40 height 11
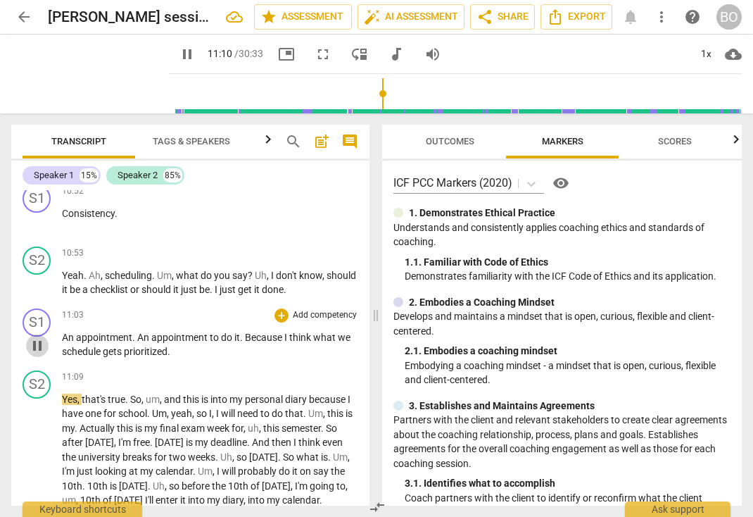
click at [36, 341] on span "pause" at bounding box center [37, 345] width 17 height 17
type input "670"
click at [196, 345] on p "An appointment . An appointment to do it . Because I think what we schedule get…" at bounding box center [210, 344] width 296 height 29
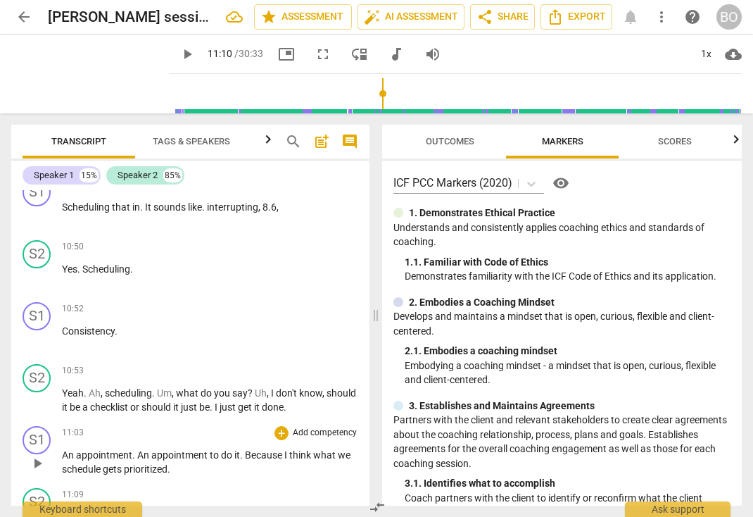
scroll to position [2369, 0]
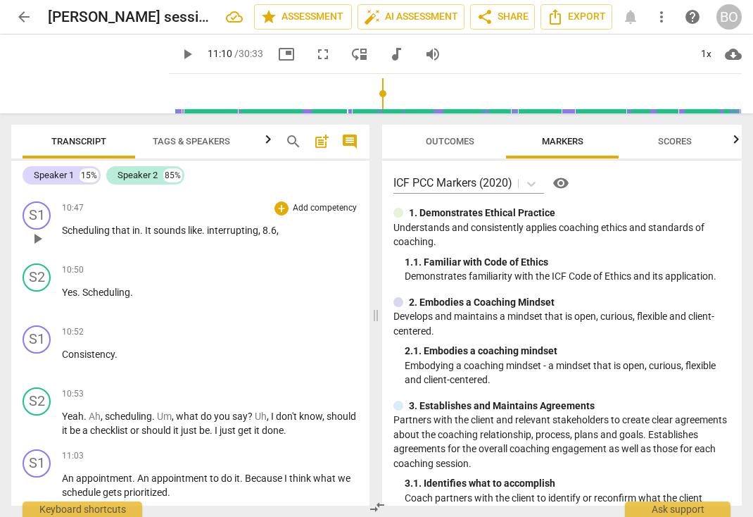
click at [275, 228] on span "8.6" at bounding box center [270, 230] width 14 height 11
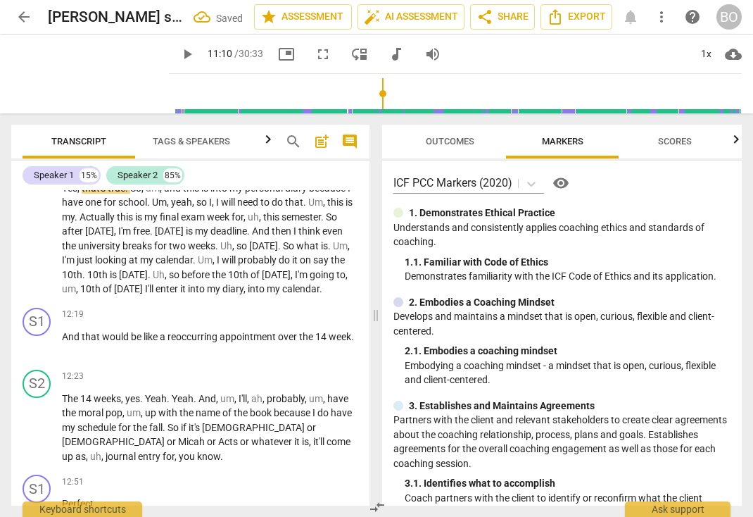
scroll to position [2651, 0]
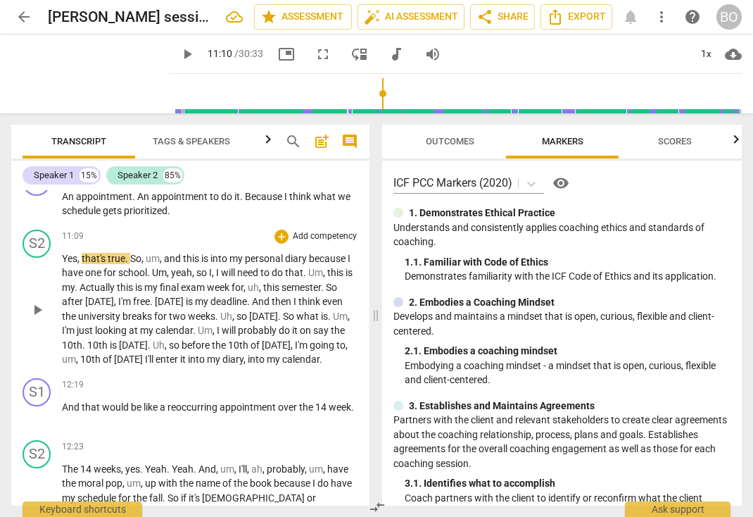
click at [32, 318] on span "play_arrow" at bounding box center [37, 309] width 17 height 17
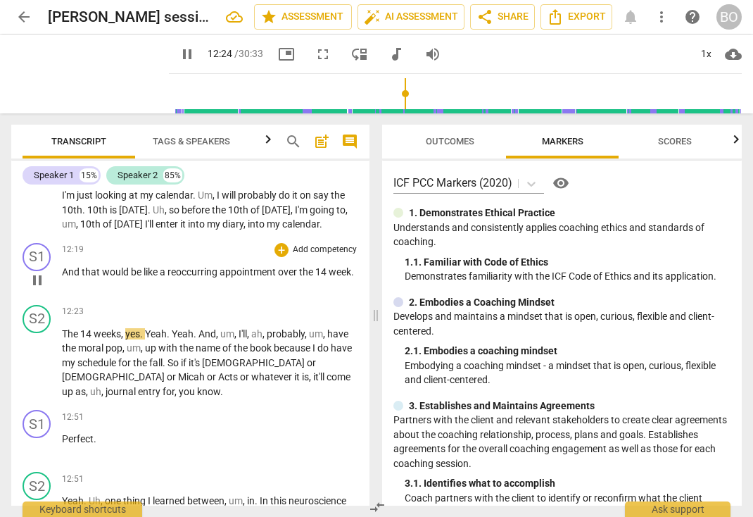
scroll to position [2792, 0]
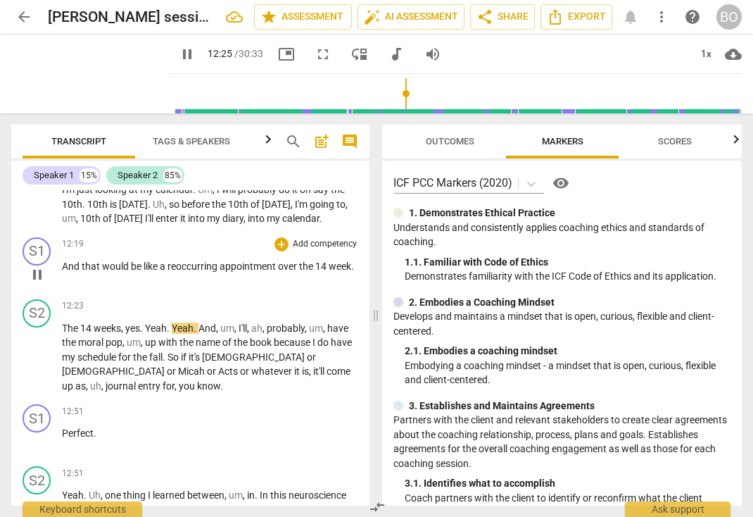
click at [329, 272] on span "week" at bounding box center [340, 266] width 23 height 11
type input "745"
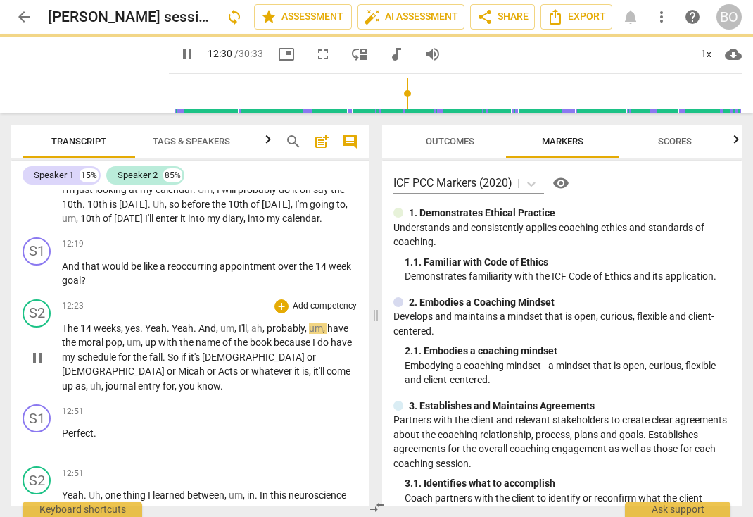
click at [46, 366] on span "pause" at bounding box center [37, 357] width 23 height 17
type input "751"
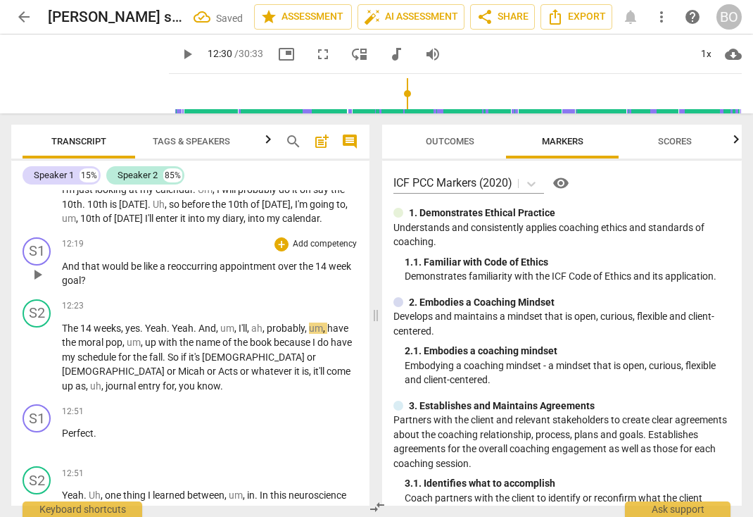
click at [107, 288] on p "And that would be like a reoccurring appointment over the 14 week goal ?" at bounding box center [210, 273] width 296 height 29
click at [35, 366] on span "play_arrow" at bounding box center [37, 357] width 17 height 17
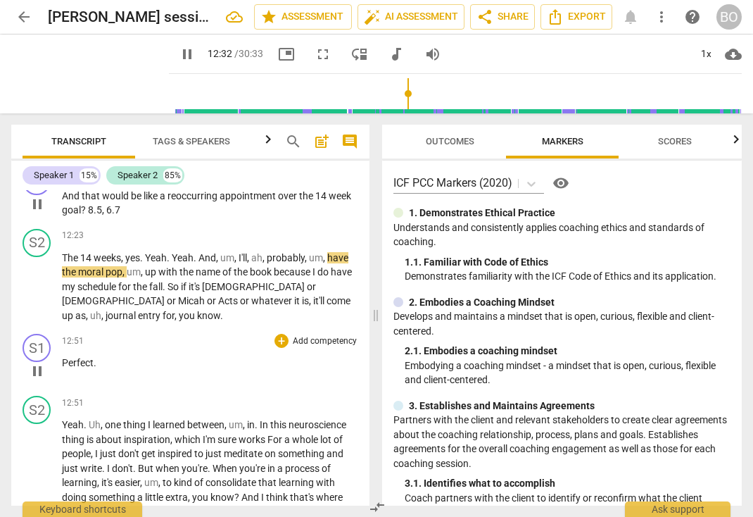
scroll to position [2932, 0]
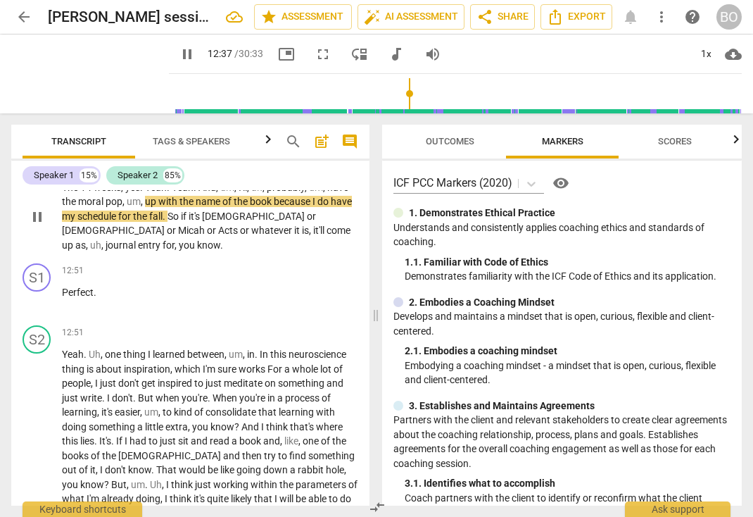
click at [78, 207] on span "moral" at bounding box center [91, 201] width 27 height 11
type input "758"
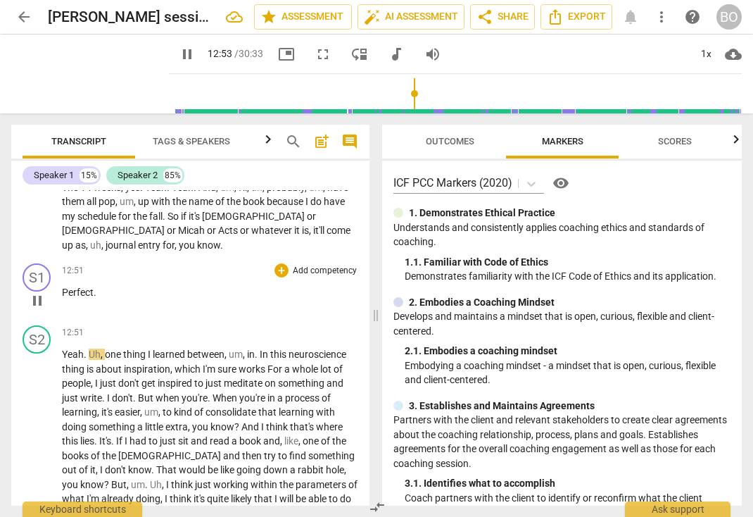
type input "774"
click at [140, 294] on p "Perfect ." at bounding box center [210, 292] width 296 height 15
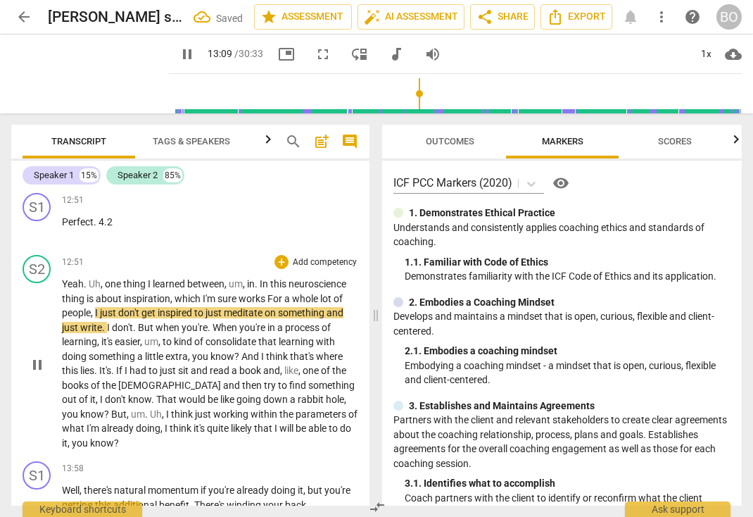
scroll to position [3073, 0]
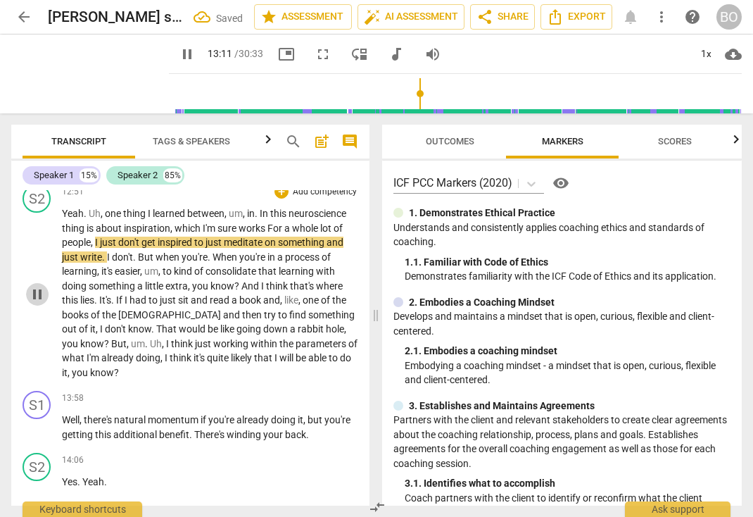
click at [39, 296] on span "pause" at bounding box center [37, 294] width 17 height 17
click at [36, 296] on span "play_arrow" at bounding box center [37, 294] width 17 height 17
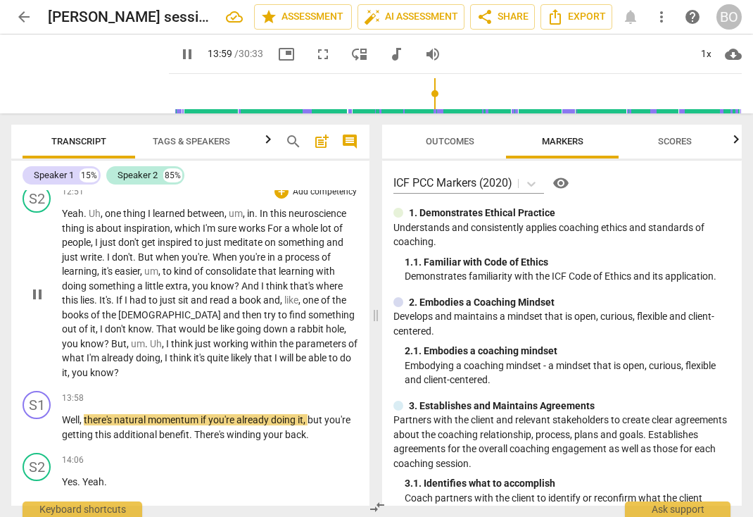
scroll to position [3214, 0]
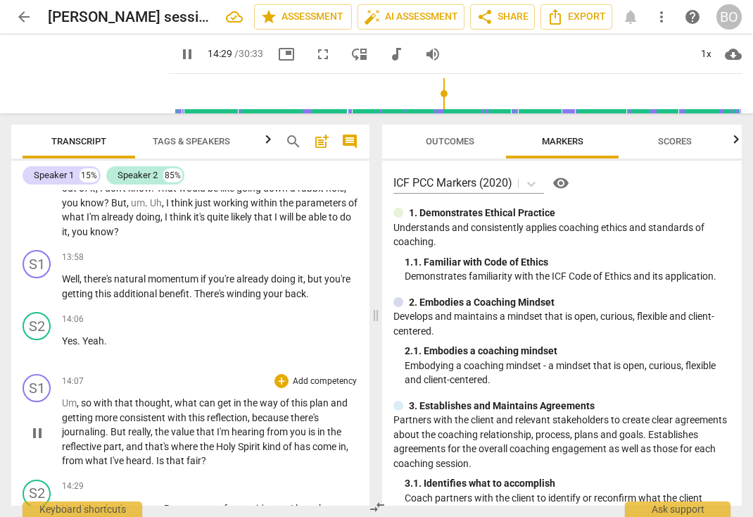
click at [41, 434] on span "pause" at bounding box center [37, 433] width 17 height 17
type input "870"
click at [225, 458] on p "Um , so with that thought , what can get in the way of this plan and getting mo…" at bounding box center [210, 432] width 296 height 73
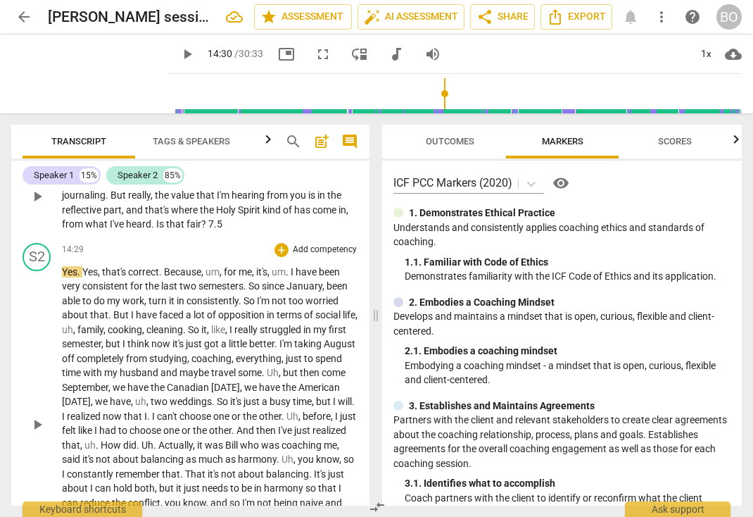
scroll to position [3425, 0]
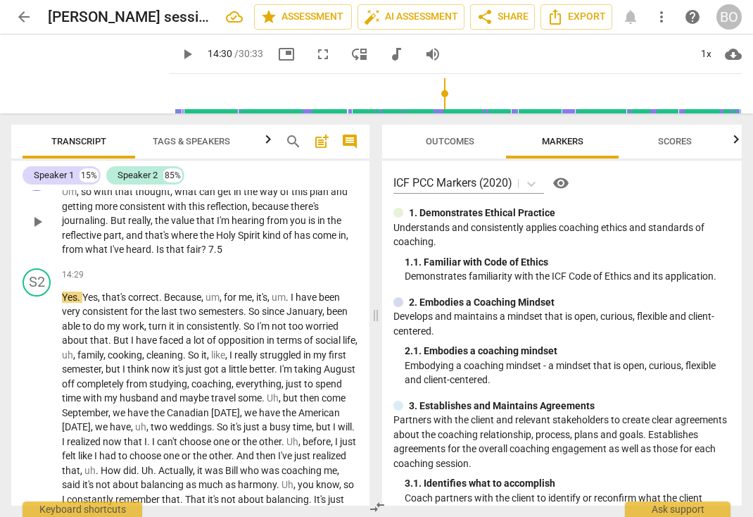
click at [179, 49] on span "play_arrow" at bounding box center [187, 54] width 17 height 17
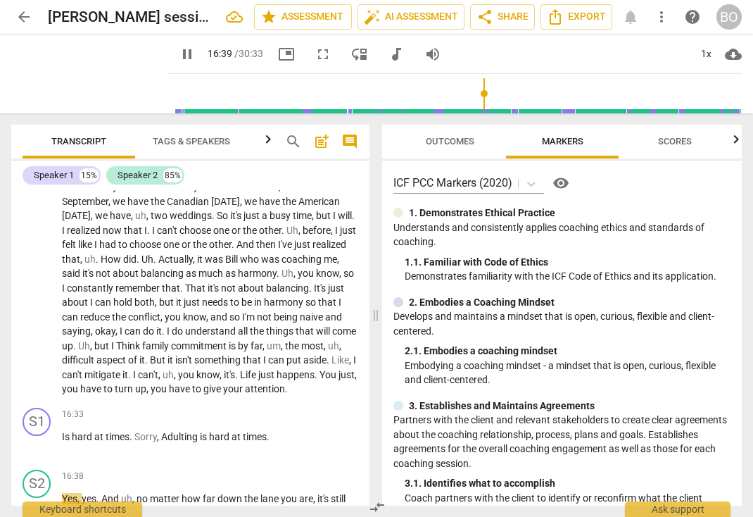
scroll to position [3953, 0]
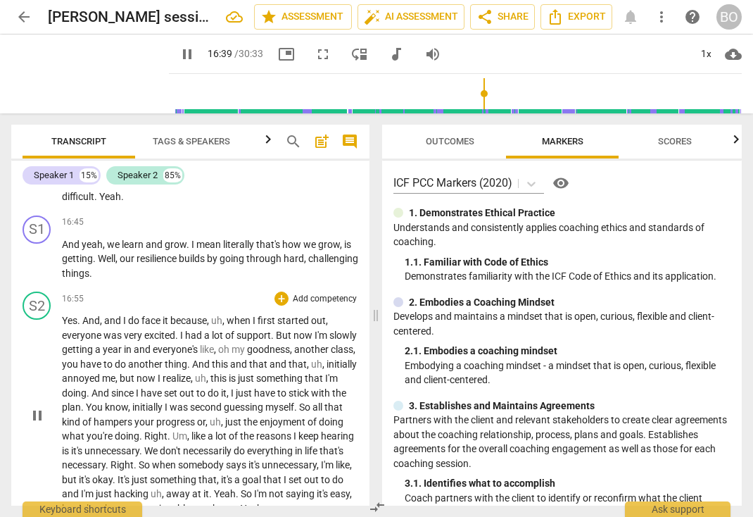
click at [39, 461] on div "play_arrow pause" at bounding box center [44, 416] width 36 height 192
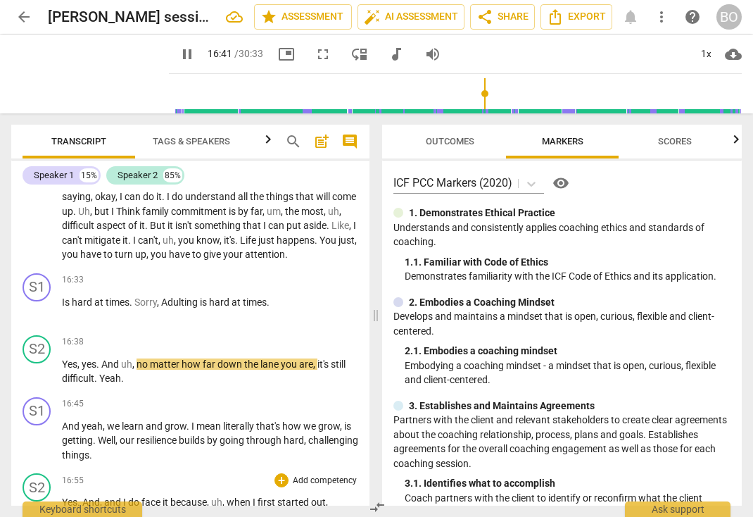
scroll to position [3812, 0]
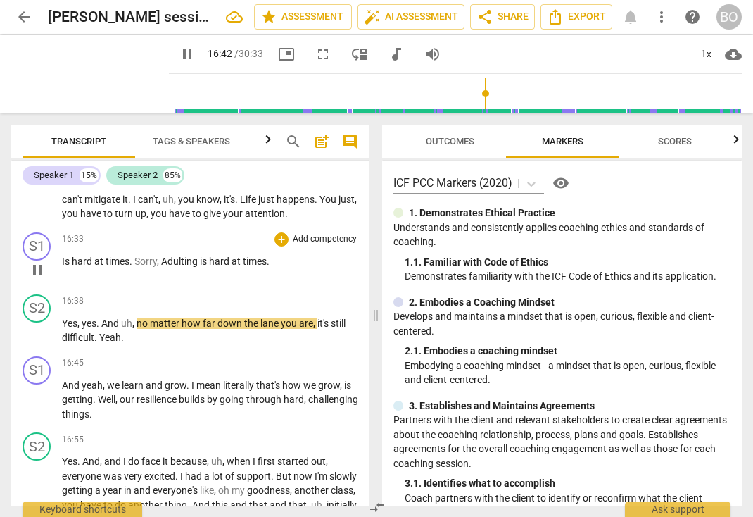
click at [41, 278] on span "pause" at bounding box center [37, 269] width 17 height 17
type input "1003"
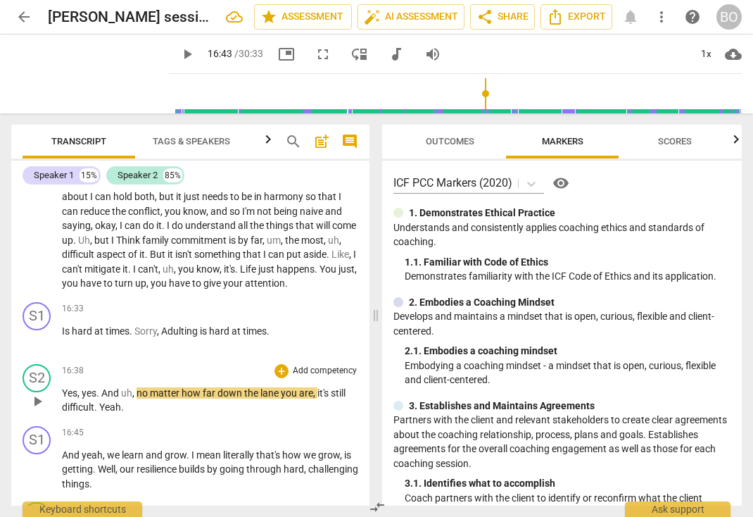
scroll to position [3741, 0]
click at [294, 339] on p "Is hard at times . Sorry , Adulting is hard at times ." at bounding box center [210, 332] width 296 height 15
click at [289, 339] on p "Is hard at times . Sorry , Adulting is hard at times ." at bounding box center [210, 332] width 296 height 15
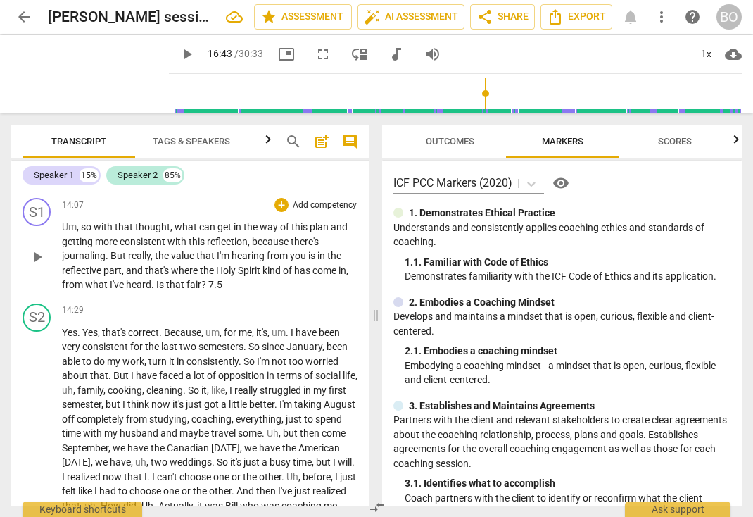
scroll to position [3389, 0]
click at [231, 285] on p "Um , so with that thought , what can get in the way of this plan and getting mo…" at bounding box center [210, 256] width 296 height 73
click at [262, 281] on p "Um , so with that thought , what can get in the way of this plan and getting mo…" at bounding box center [210, 256] width 296 height 73
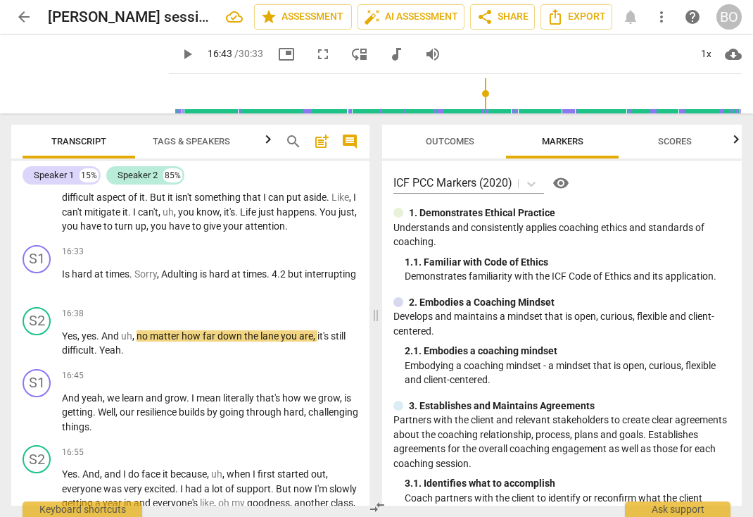
scroll to position [3812, 0]
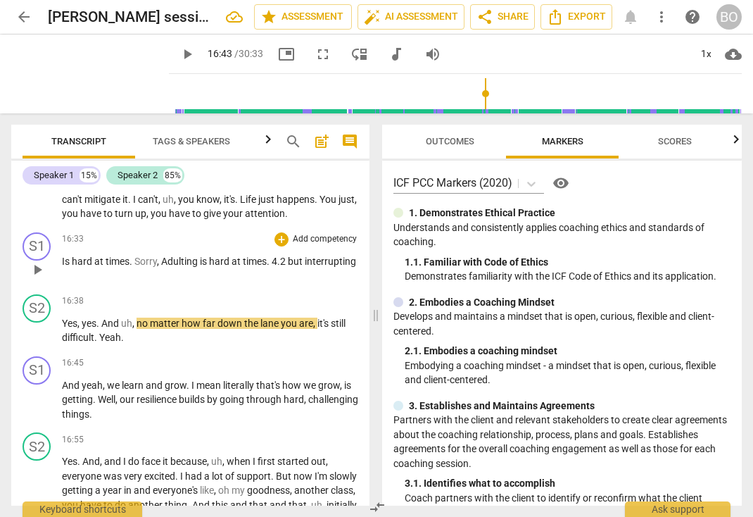
click at [285, 267] on span "4.2" at bounding box center [280, 261] width 16 height 11
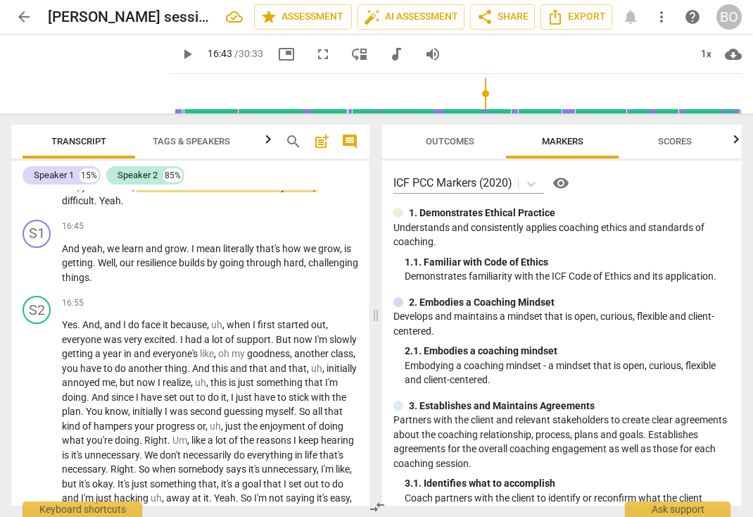
scroll to position [3953, 0]
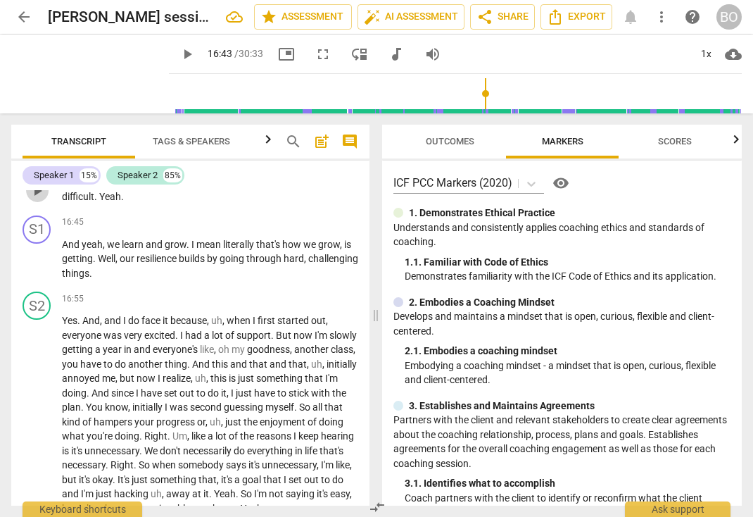
click at [37, 199] on span "play_arrow" at bounding box center [37, 190] width 17 height 17
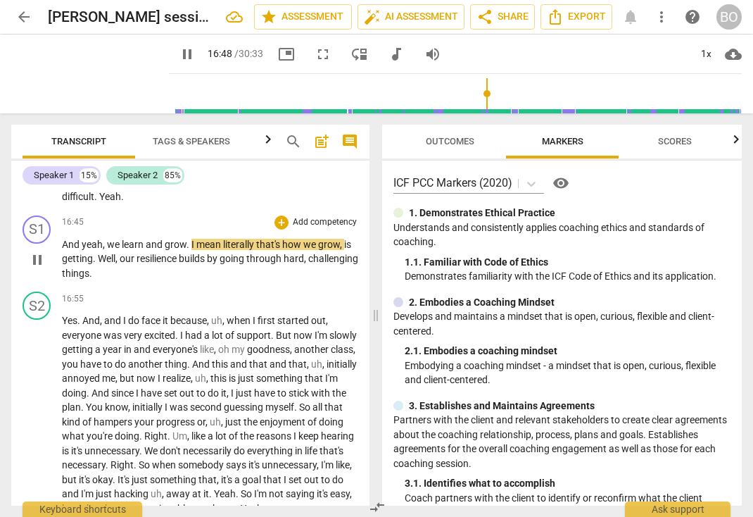
click at [103, 250] on span "," at bounding box center [105, 244] width 4 height 11
type input "1010"
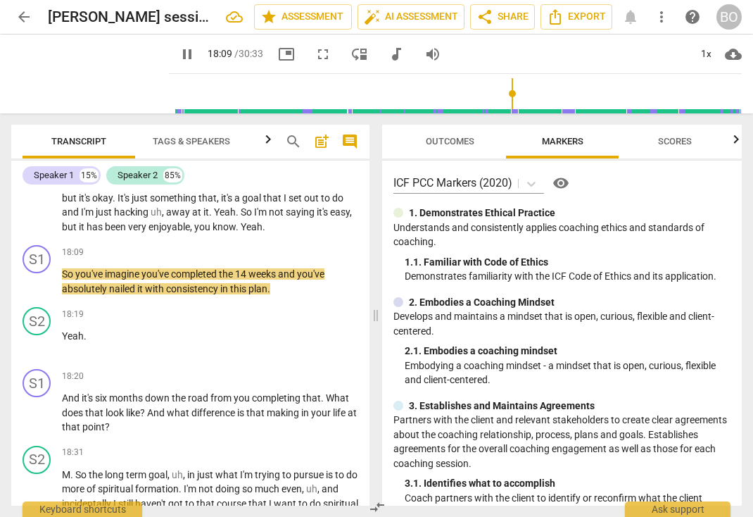
scroll to position [4305, 0]
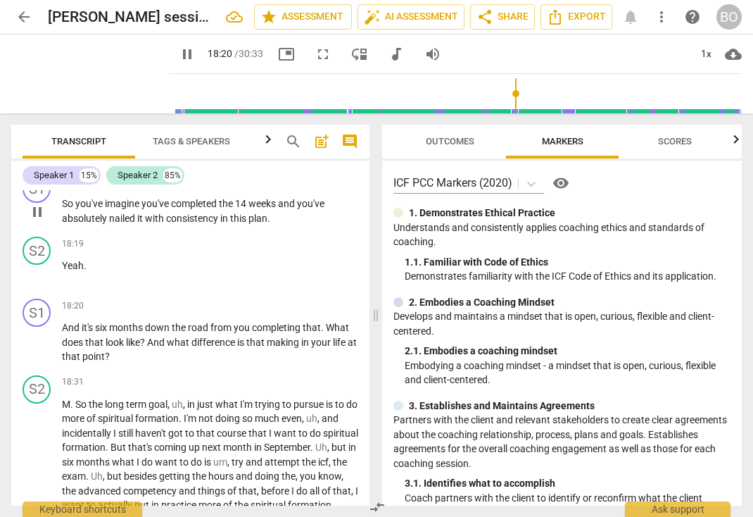
click at [102, 209] on span "you've" at bounding box center [90, 203] width 30 height 11
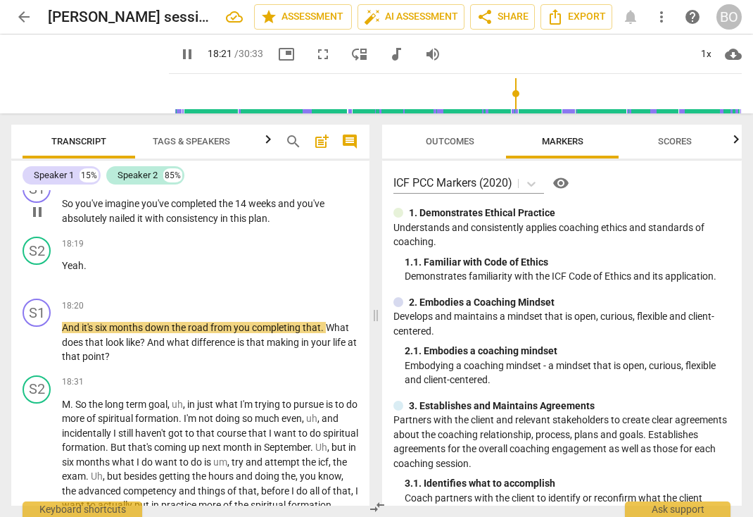
type input "1102"
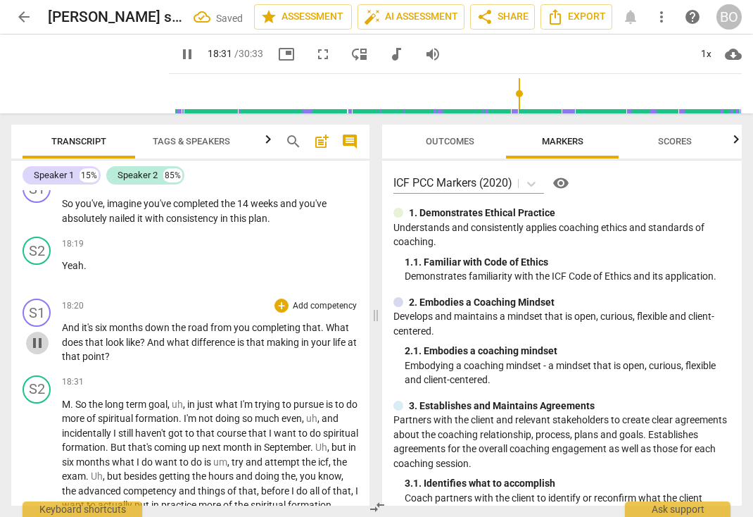
click at [39, 351] on span "pause" at bounding box center [37, 342] width 17 height 17
type input "1112"
click at [161, 364] on p "And it's six months down the road from you completing that . What does that loo…" at bounding box center [210, 342] width 296 height 44
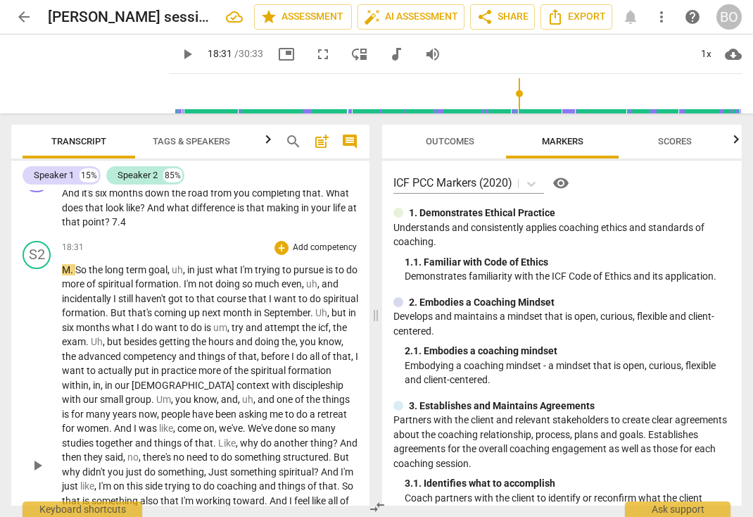
scroll to position [4446, 0]
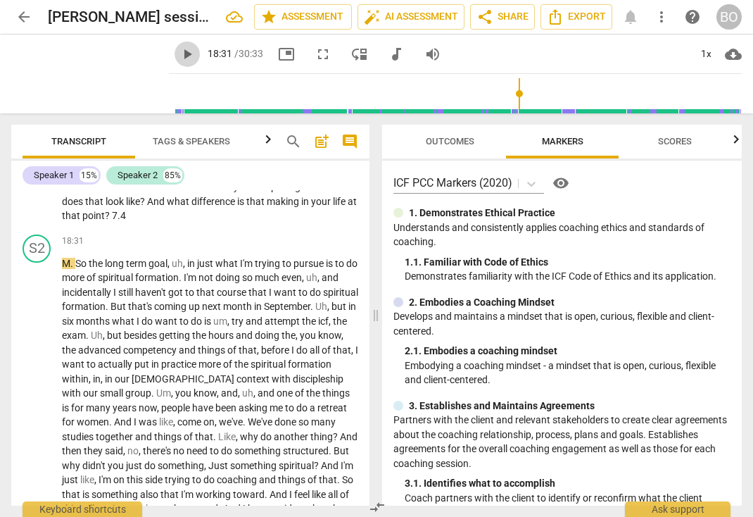
click at [179, 52] on span "play_arrow" at bounding box center [187, 54] width 17 height 17
click at [696, 55] on div "1x" at bounding box center [706, 54] width 27 height 23
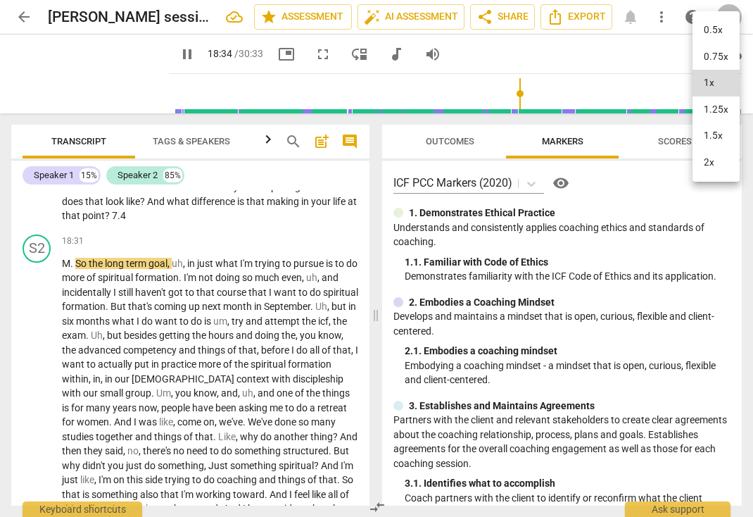
click at [707, 129] on li "1.5x" at bounding box center [716, 136] width 47 height 27
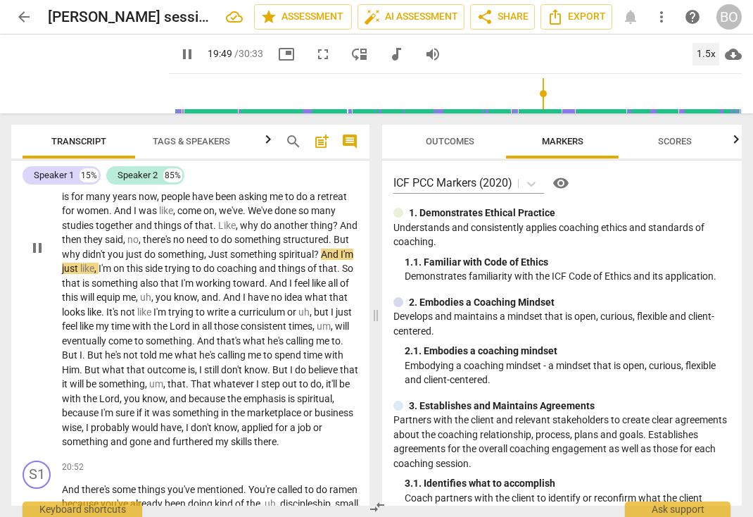
scroll to position [4727, 0]
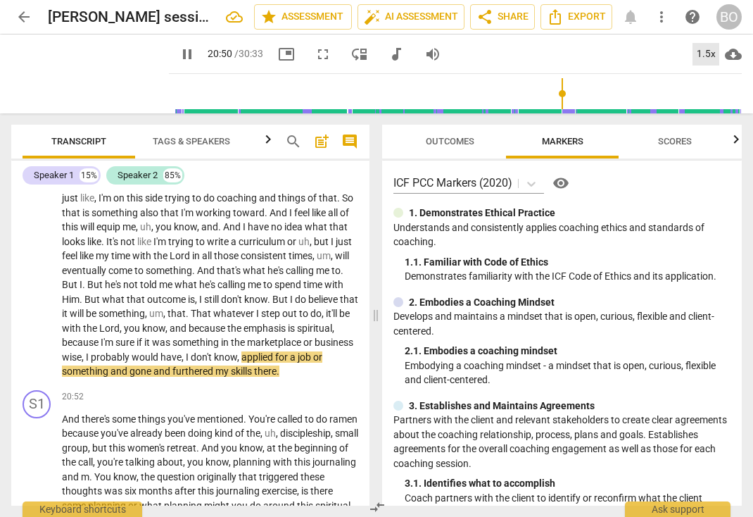
click at [694, 54] on div "1.5x" at bounding box center [706, 54] width 27 height 23
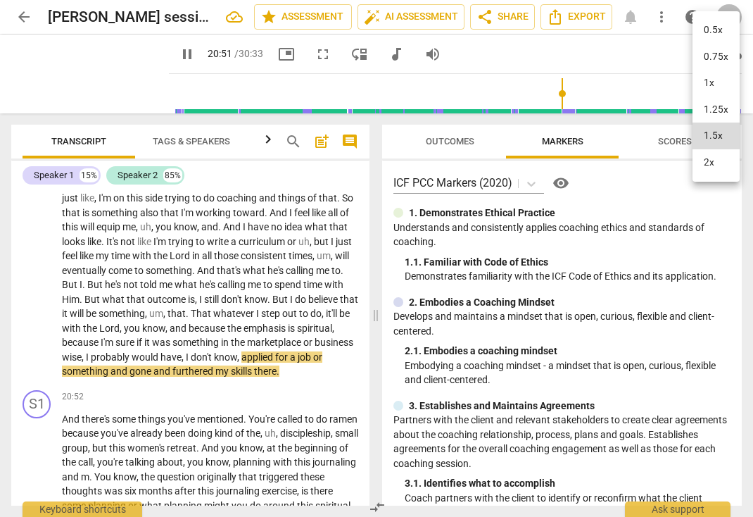
click at [696, 81] on li "1x" at bounding box center [716, 83] width 47 height 27
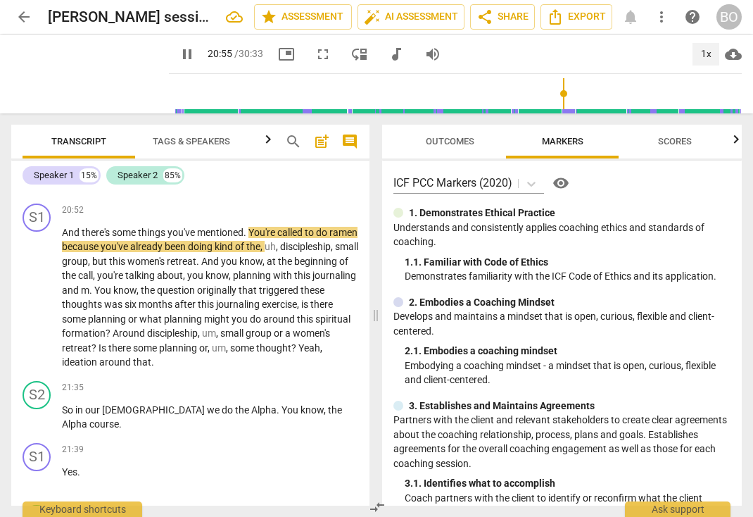
scroll to position [4938, 0]
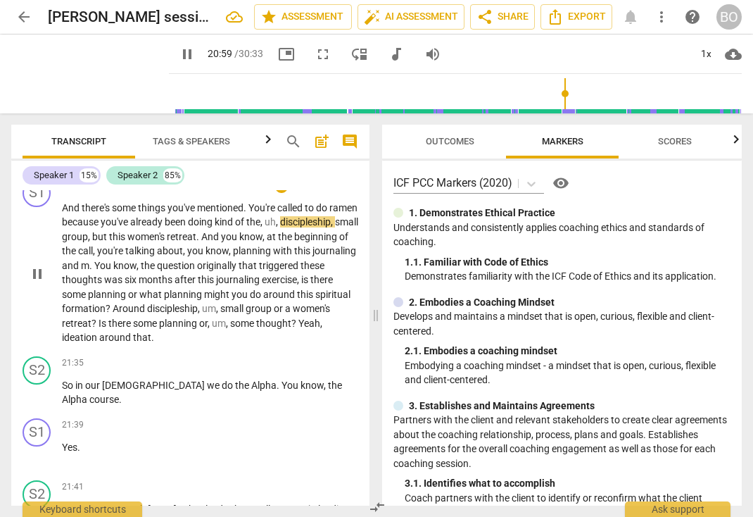
click at [330, 213] on span "ramen" at bounding box center [344, 207] width 28 height 11
type input "1261"
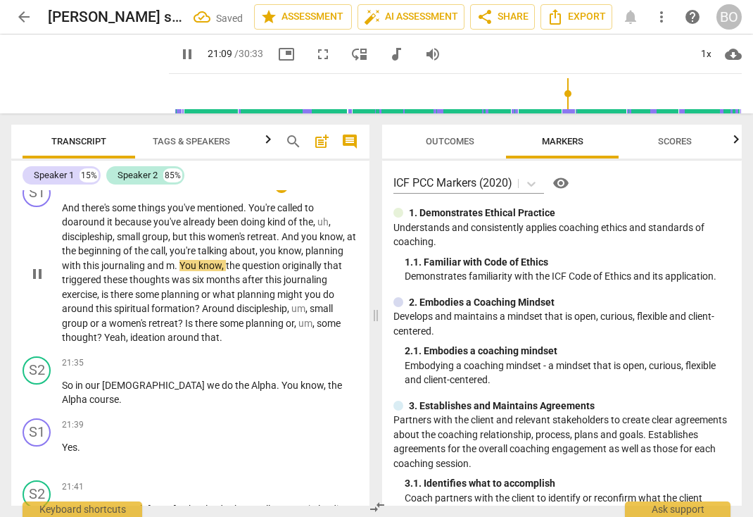
click at [271, 351] on div "S1 play_arrow pause 20:52 + Add competency keyboard_arrow_right And there's som…" at bounding box center [190, 261] width 358 height 177
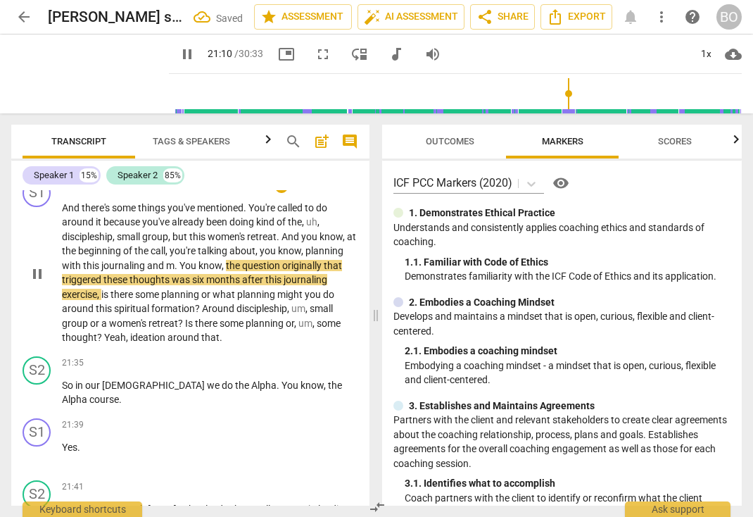
click at [268, 345] on p "And there's some things you've mentioned . You're called to do around it becaus…" at bounding box center [210, 273] width 296 height 144
type input "1271"
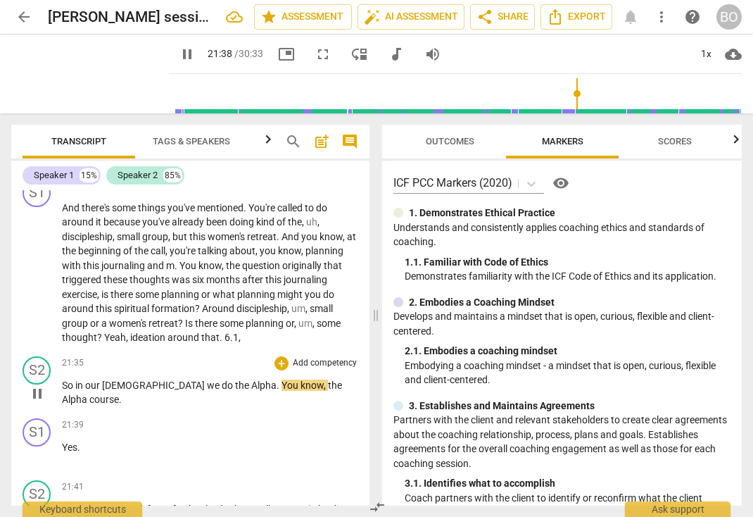
click at [37, 402] on span "pause" at bounding box center [37, 393] width 17 height 17
type input "1299"
click at [285, 345] on p "And there's some things you've mentioned . You're called to do around it becaus…" at bounding box center [210, 273] width 296 height 144
click at [301, 343] on span ", closed questions," at bounding box center [279, 337] width 80 height 11
click at [270, 343] on span ", closed complex questions," at bounding box center [298, 337] width 118 height 11
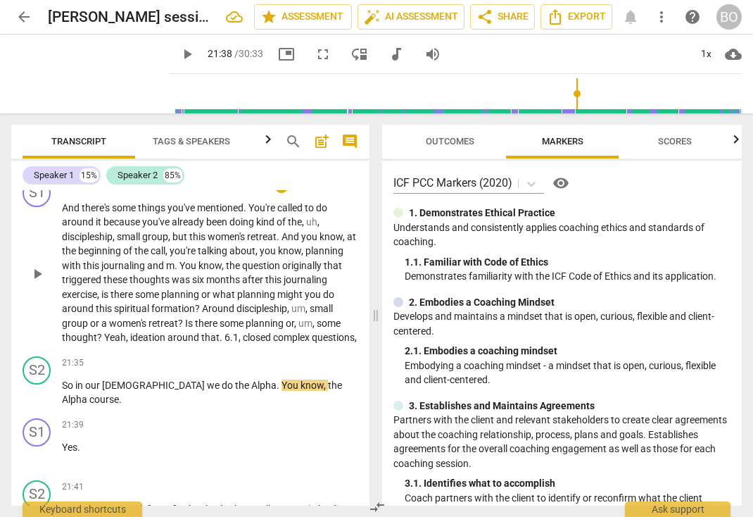
click at [268, 343] on span ", closed complex questions," at bounding box center [298, 337] width 118 height 11
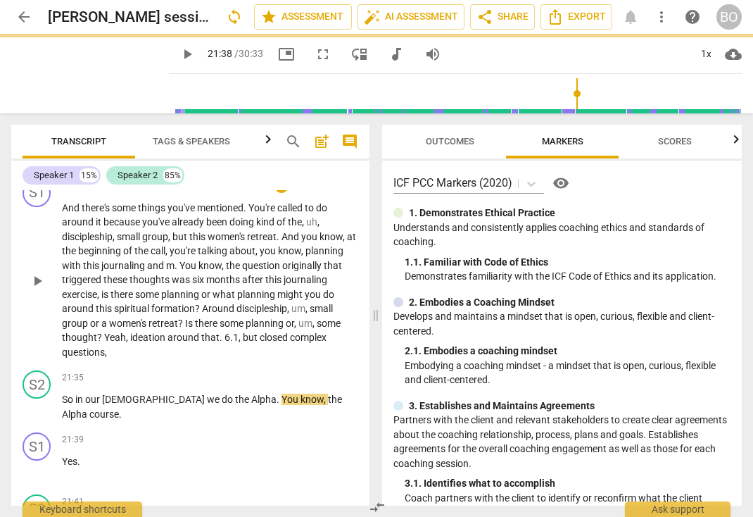
click at [130, 360] on p "And there's some things you've mentioned . You're called to do around it becaus…" at bounding box center [210, 280] width 296 height 159
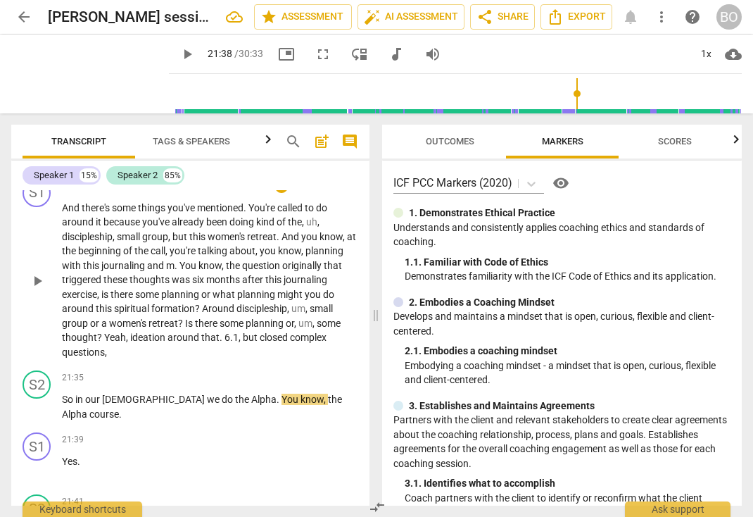
click at [327, 358] on span ", but closed complex questions," at bounding box center [194, 345] width 265 height 26
click at [153, 358] on span ", but closed confusing questions," at bounding box center [198, 345] width 272 height 26
click at [268, 358] on span ", but closed confusing questions" at bounding box center [198, 345] width 272 height 26
click at [299, 358] on span ", maybe 8.5 But closed confusing questions" at bounding box center [199, 345] width 275 height 26
click at [268, 358] on span ", maybe 4.3 or 8.5 But closed confusing questions" at bounding box center [198, 345] width 272 height 26
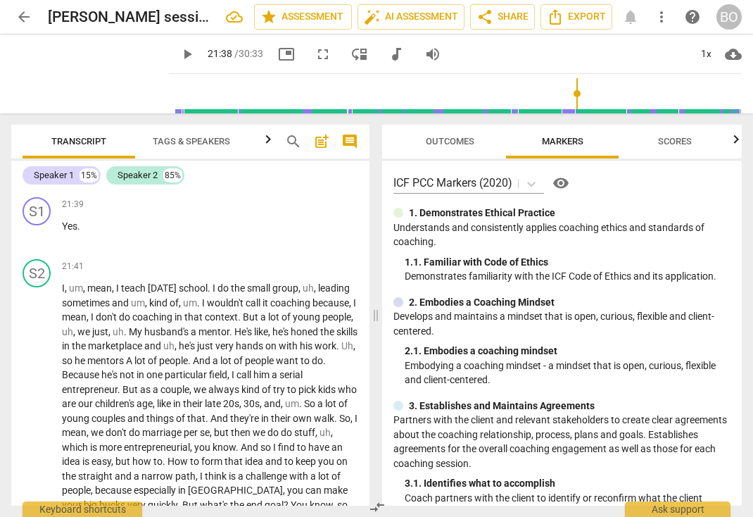
scroll to position [5079, 0]
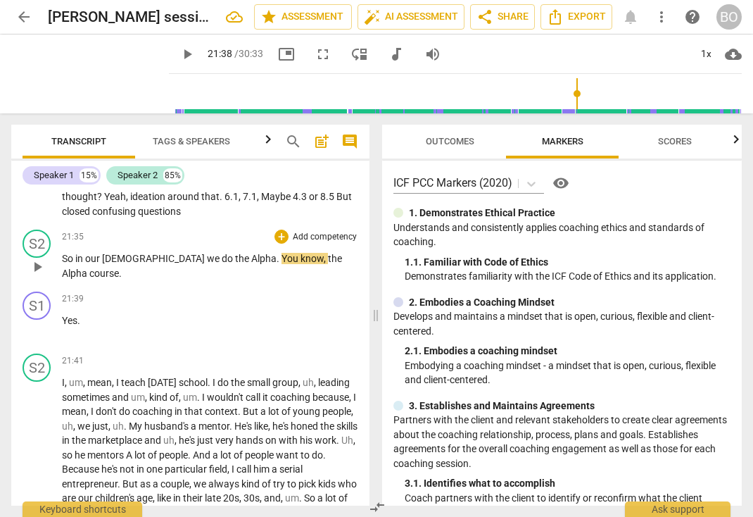
click at [64, 264] on span "So" at bounding box center [68, 258] width 13 height 11
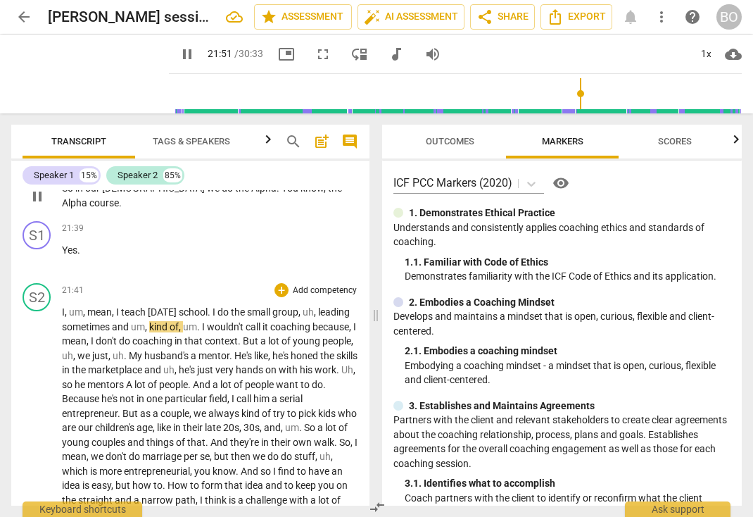
scroll to position [5009, 0]
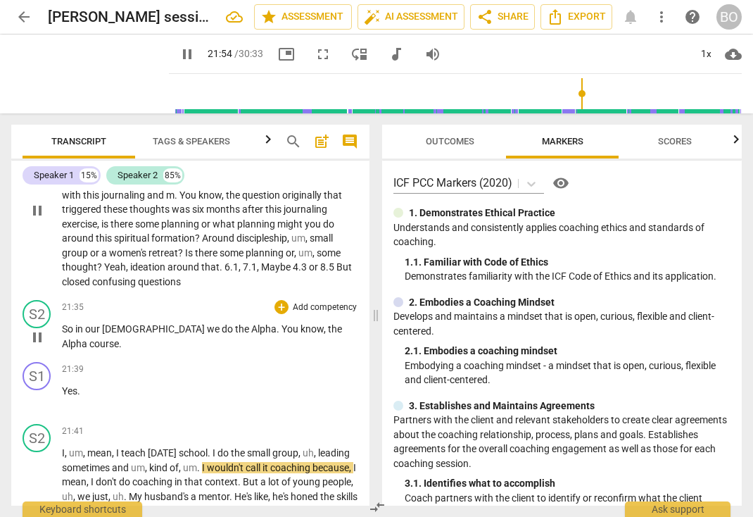
click at [219, 289] on p "And there's some things you've mentioned . You're called to do around it becaus…" at bounding box center [210, 209] width 296 height 159
type input "1316"
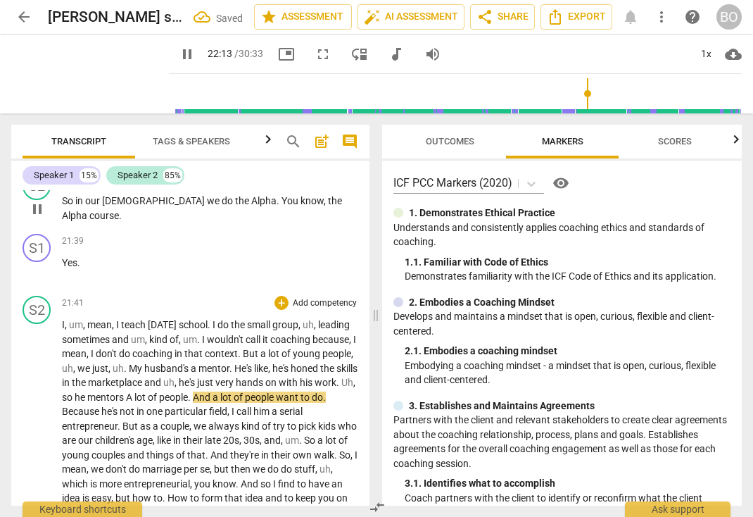
scroll to position [5207, 0]
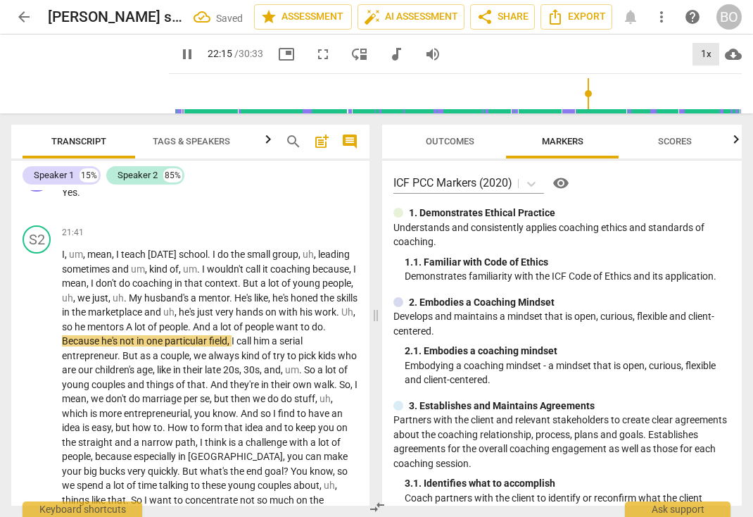
click at [704, 51] on div "1x" at bounding box center [706, 54] width 27 height 23
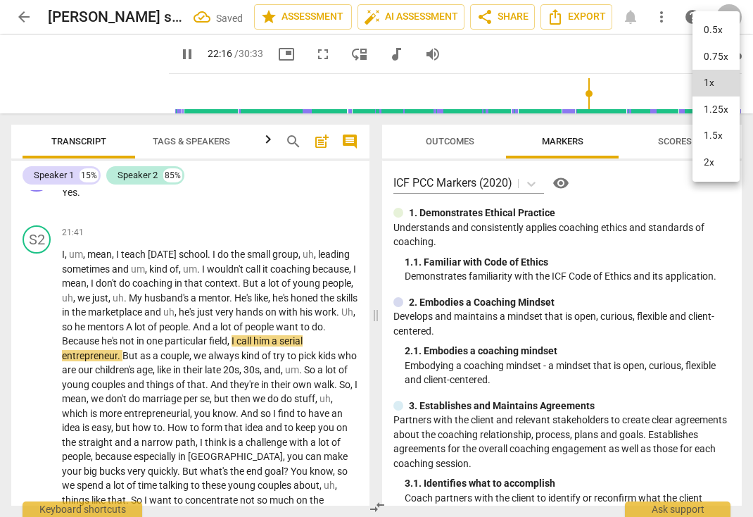
click at [720, 112] on li "1.25x" at bounding box center [716, 109] width 47 height 27
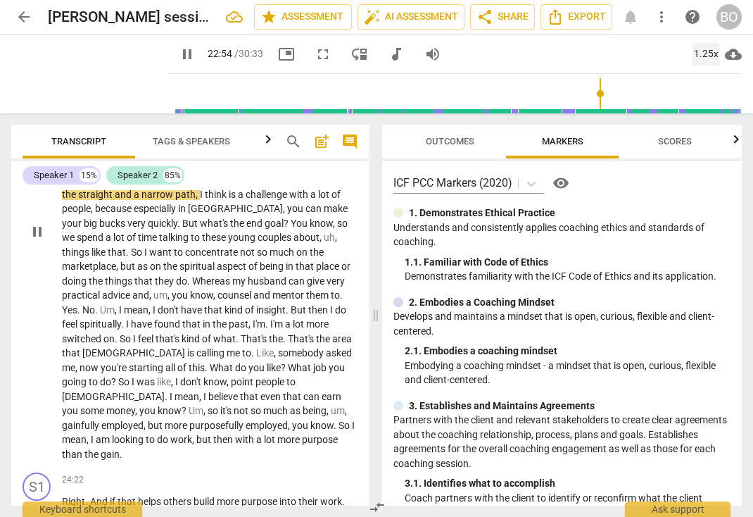
scroll to position [5489, 0]
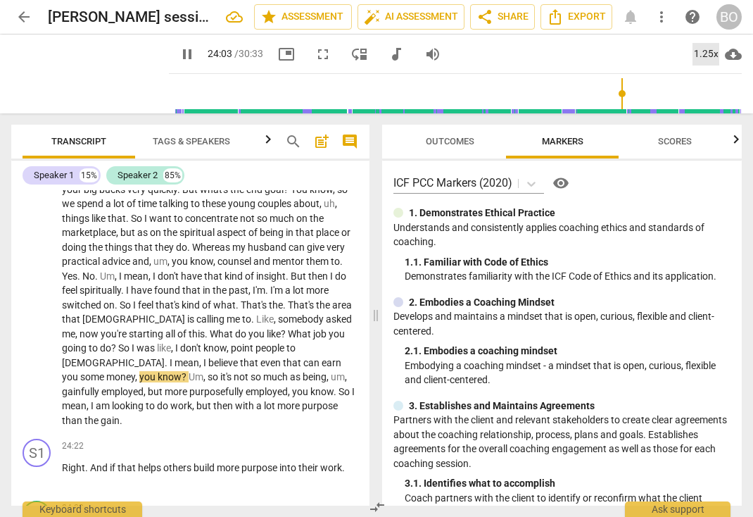
click at [707, 53] on div "1.25x" at bounding box center [706, 54] width 27 height 23
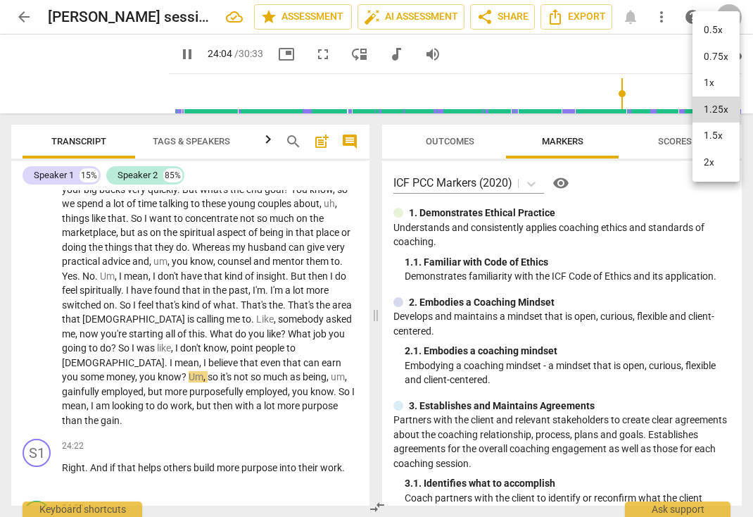
click at [712, 81] on li "1x" at bounding box center [716, 83] width 47 height 27
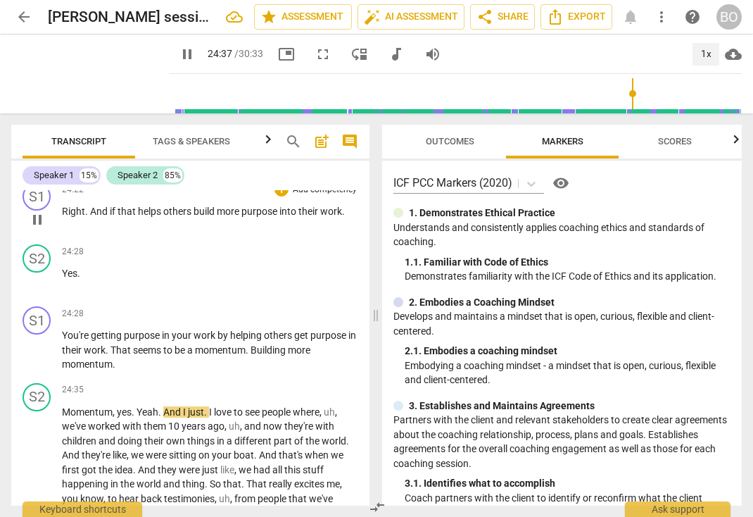
scroll to position [5771, 0]
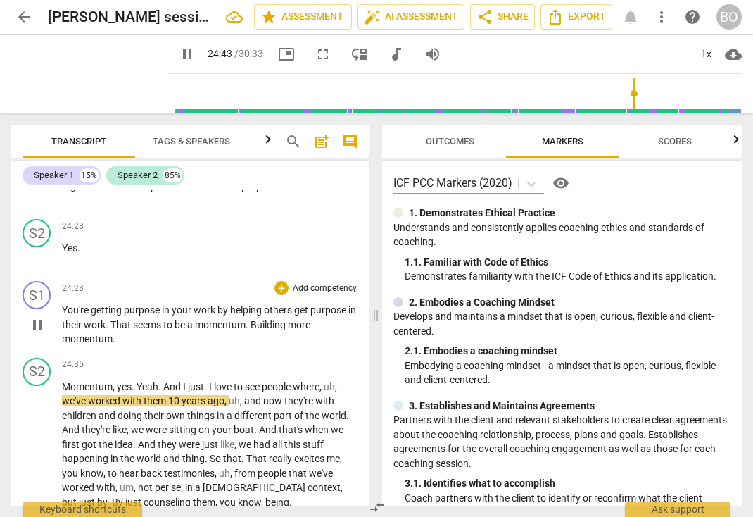
click at [43, 334] on span "pause" at bounding box center [37, 325] width 17 height 17
type input "1483"
click at [139, 346] on p "You're getting purpose in your work by helping others get purpose in their work…" at bounding box center [210, 325] width 296 height 44
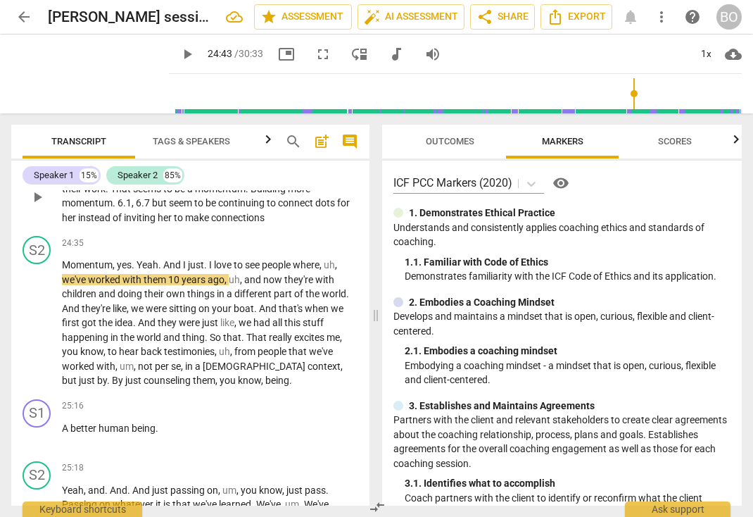
scroll to position [5911, 0]
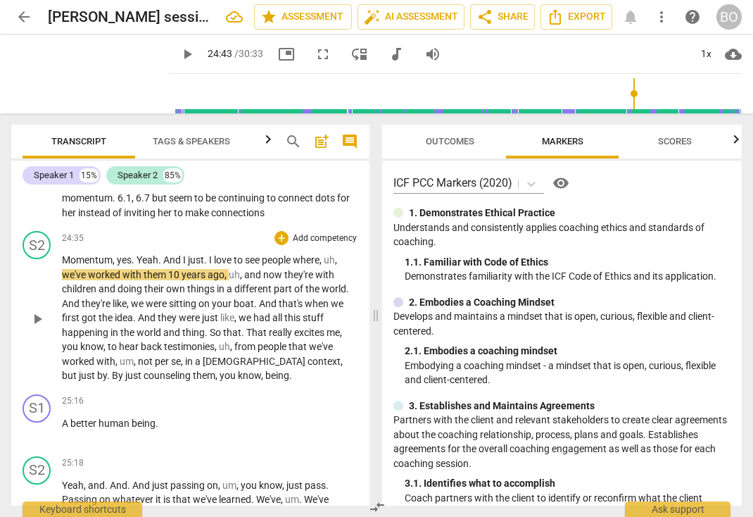
click at [202, 265] on span "just" at bounding box center [196, 259] width 16 height 11
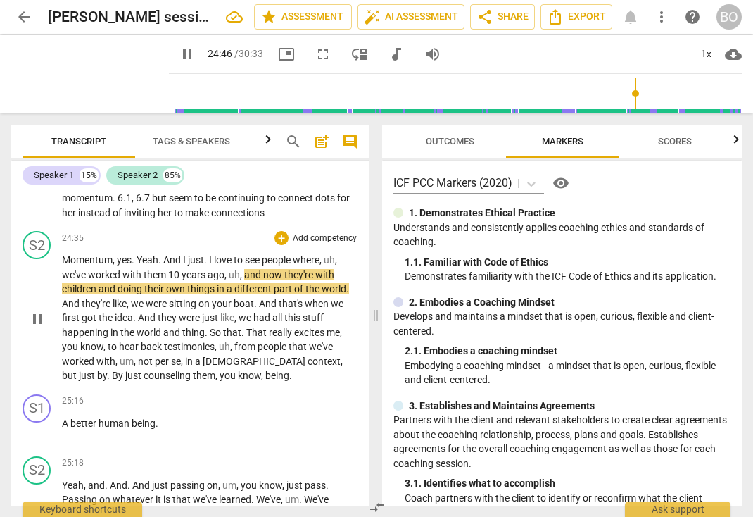
click at [44, 327] on span "pause" at bounding box center [37, 318] width 17 height 17
type input "1487"
click at [287, 220] on p "You're getting purpose in your work by helping others get purpose in their work…" at bounding box center [210, 191] width 296 height 58
click at [40, 327] on span "play_arrow" at bounding box center [37, 318] width 17 height 17
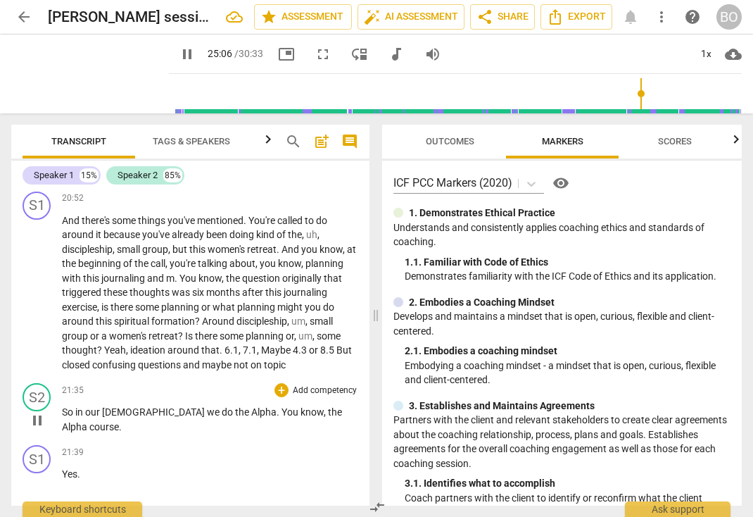
scroll to position [6105, 0]
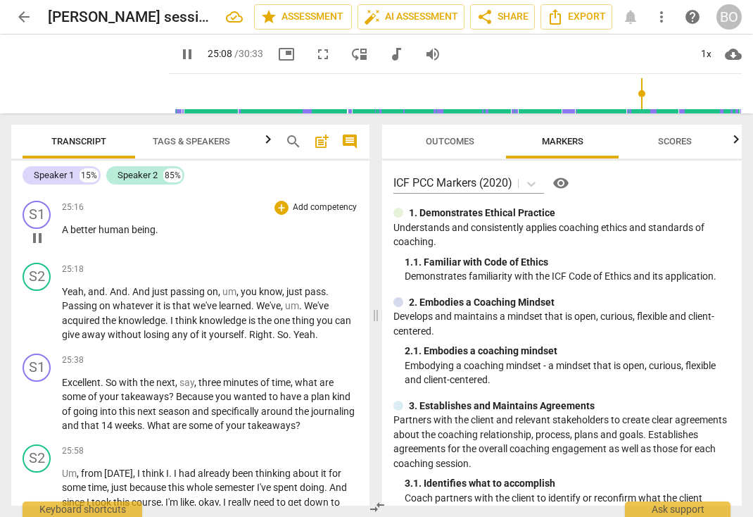
click at [32, 246] on span "pause" at bounding box center [37, 238] width 17 height 17
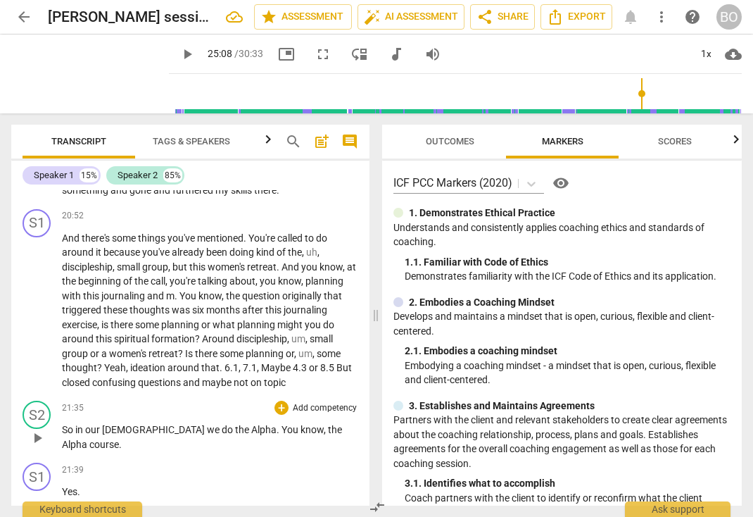
scroll to position [4979, 0]
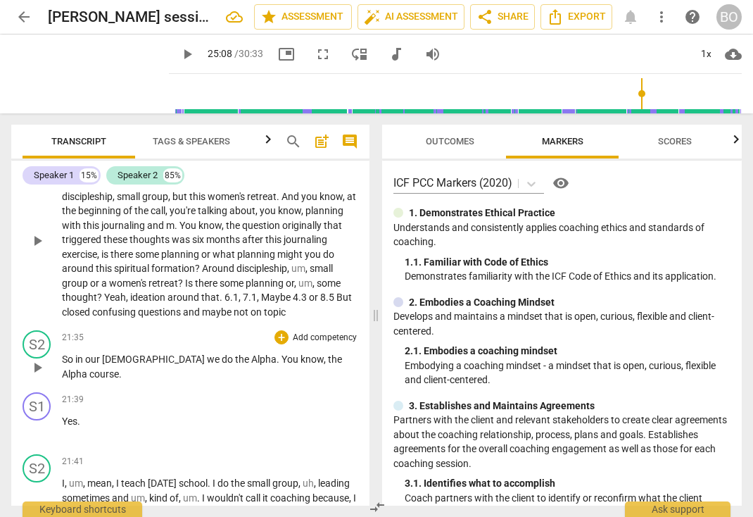
click at [293, 303] on span "Maybe" at bounding box center [277, 296] width 32 height 11
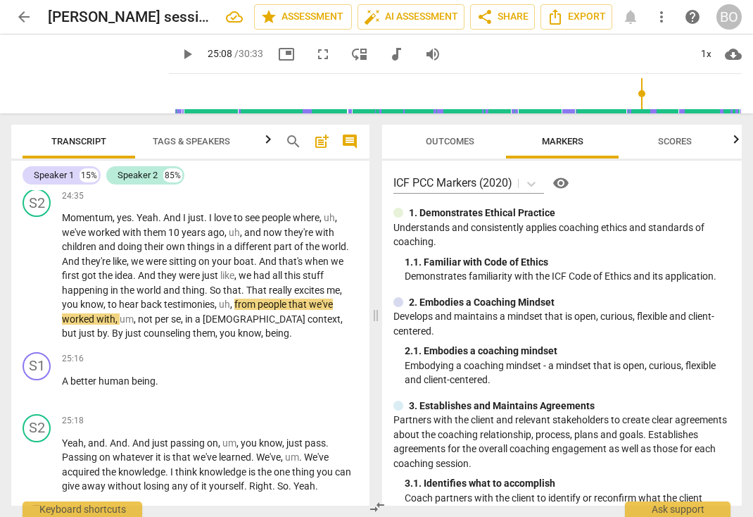
scroll to position [5964, 0]
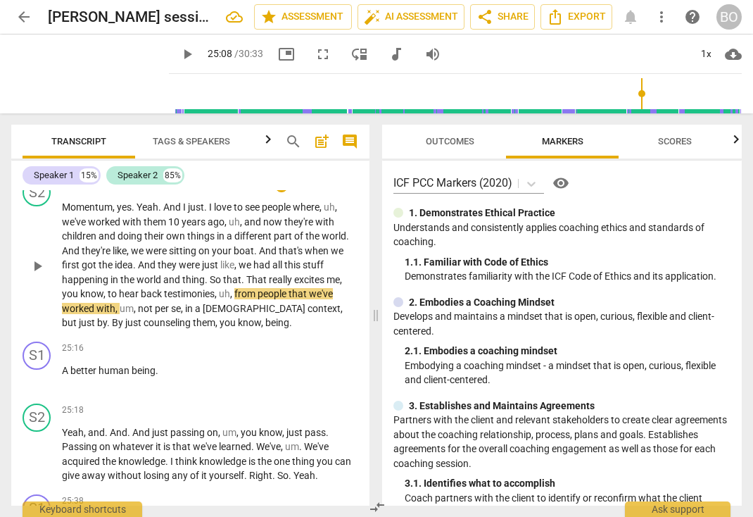
click at [111, 256] on span "they're" at bounding box center [97, 250] width 31 height 11
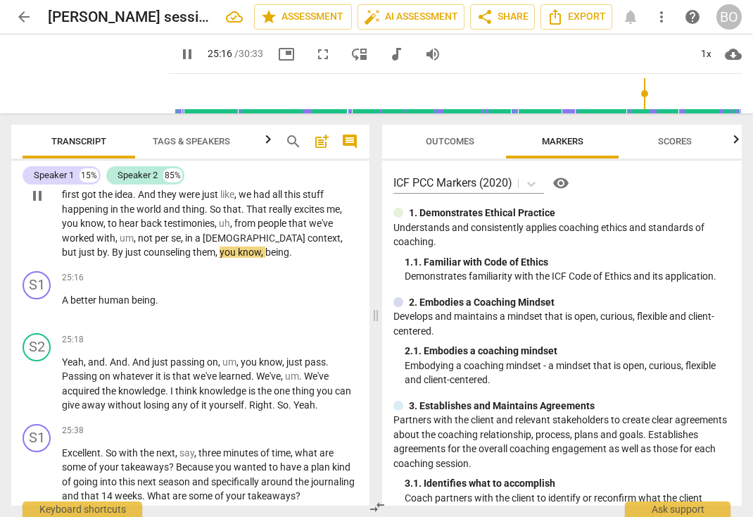
scroll to position [6105, 0]
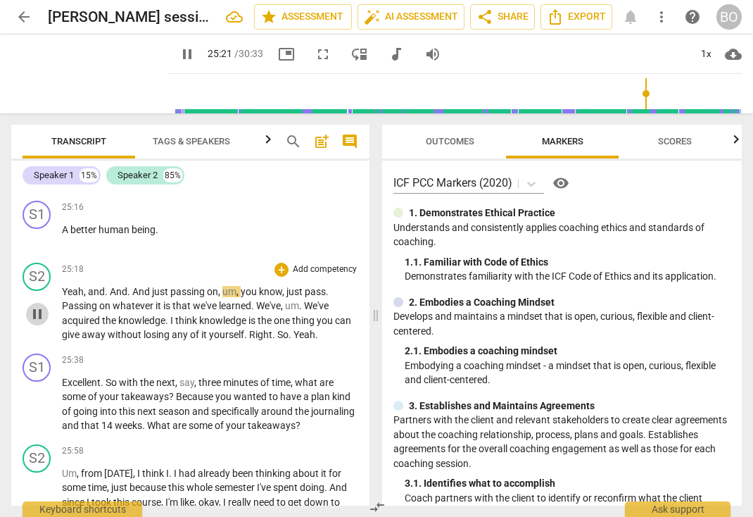
click at [37, 322] on span "pause" at bounding box center [37, 314] width 17 height 17
type input "1521"
click at [265, 187] on span "being" at bounding box center [277, 181] width 24 height 11
click at [63, 235] on span "A" at bounding box center [66, 229] width 8 height 11
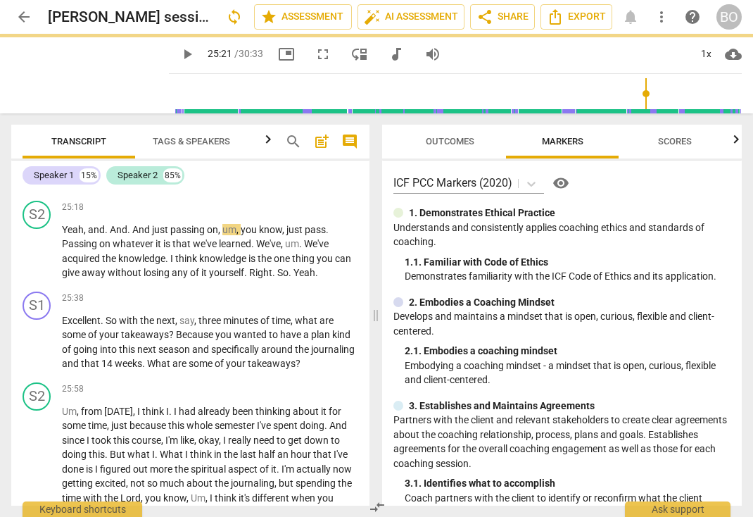
scroll to position [6105, 0]
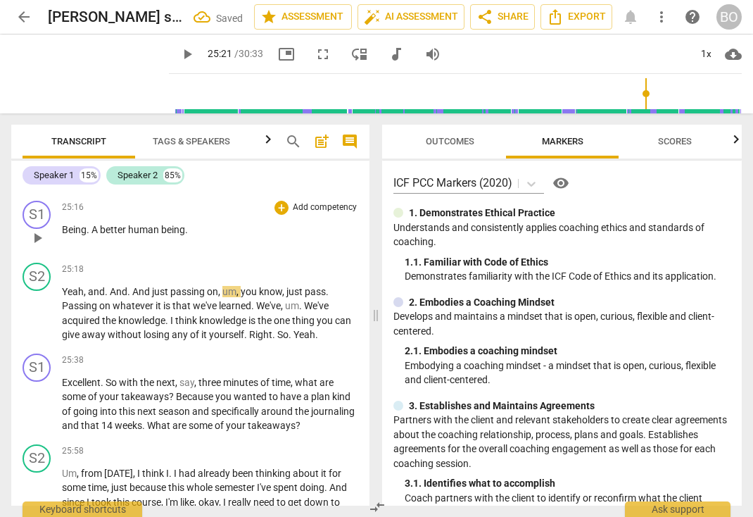
click at [90, 235] on span "." at bounding box center [89, 229] width 5 height 11
click at [202, 237] on p "Being a better human being ." at bounding box center [210, 229] width 296 height 15
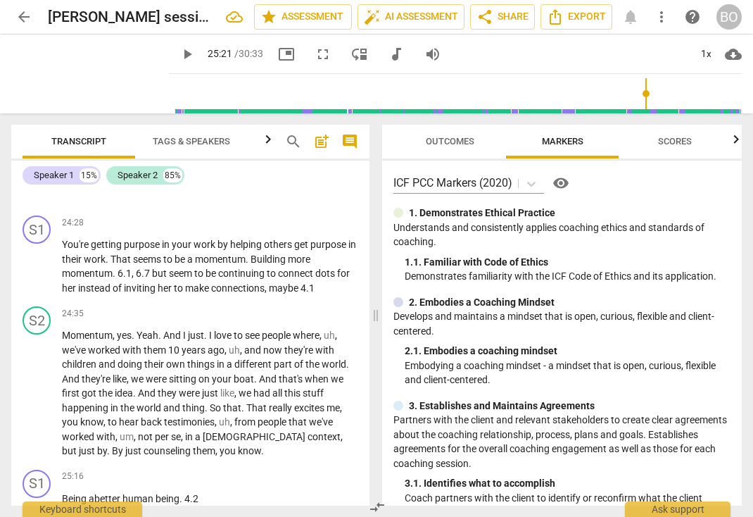
scroll to position [5823, 0]
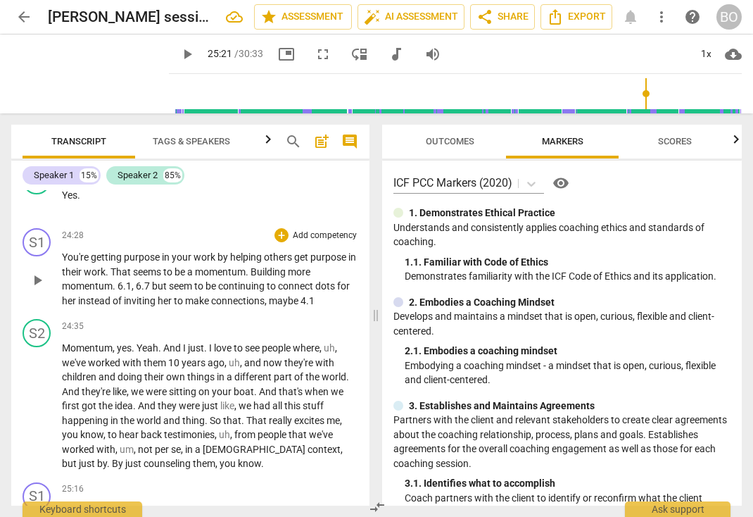
click at [136, 291] on span "6.7" at bounding box center [144, 285] width 16 height 11
click at [76, 308] on p "You're getting purpose in your work by helping others get purpose in their work…" at bounding box center [210, 279] width 296 height 58
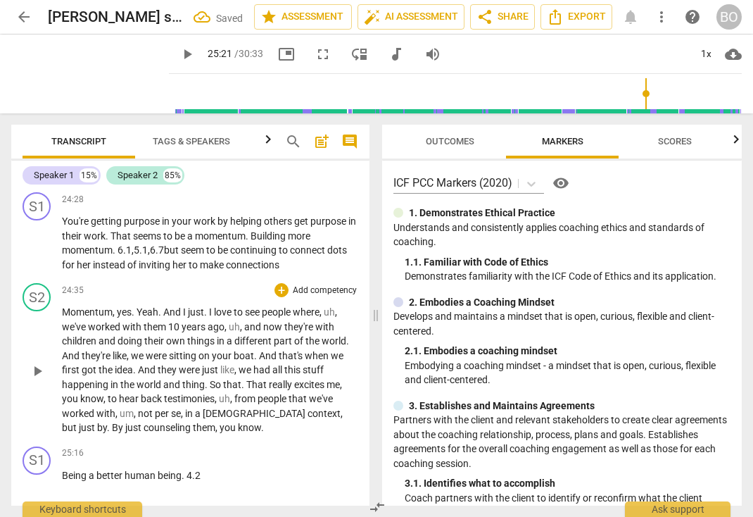
scroll to position [5894, 0]
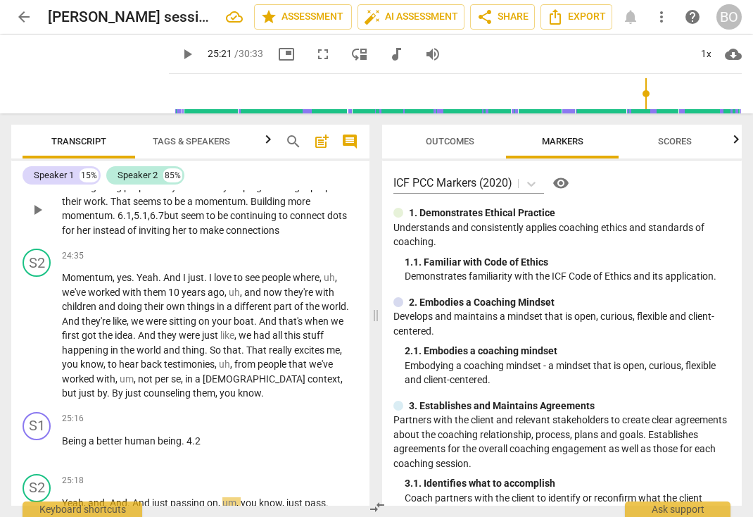
click at [164, 221] on span "6.7" at bounding box center [157, 215] width 14 height 11
click at [189, 221] on span "seem" at bounding box center [195, 215] width 25 height 11
click at [265, 236] on span "connections" at bounding box center [238, 230] width 54 height 11
click at [284, 237] on p "You're getting purpose in your work by helping others get purpose in their work…" at bounding box center [210, 209] width 296 height 58
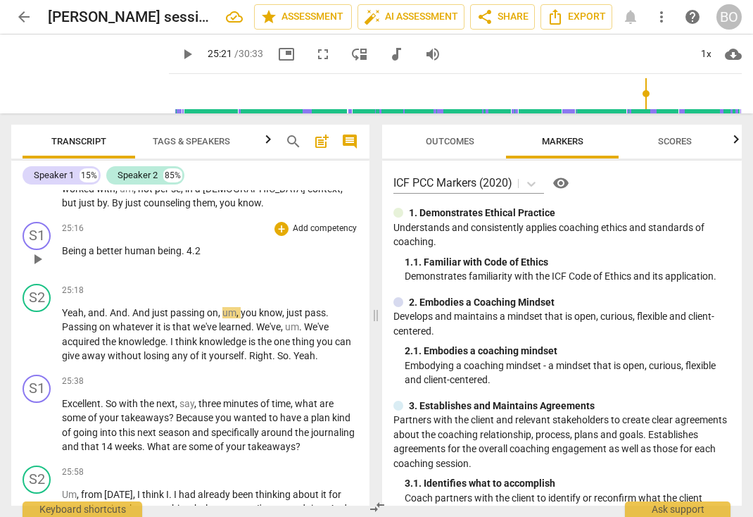
scroll to position [6105, 0]
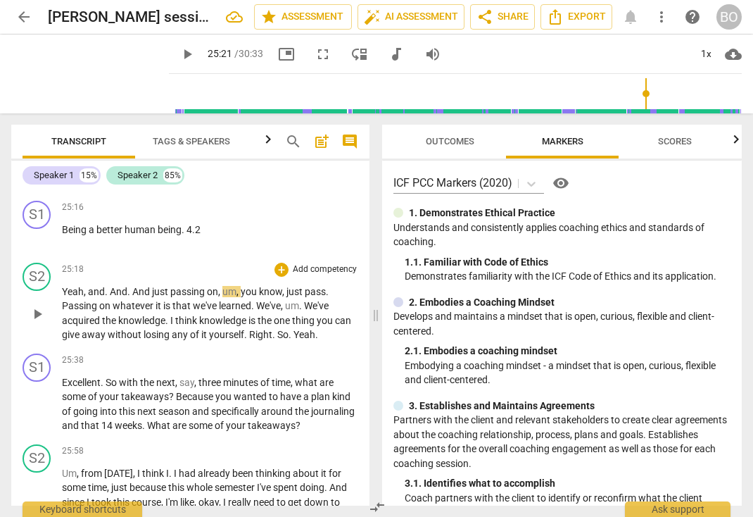
click at [35, 322] on span "play_arrow" at bounding box center [37, 314] width 17 height 17
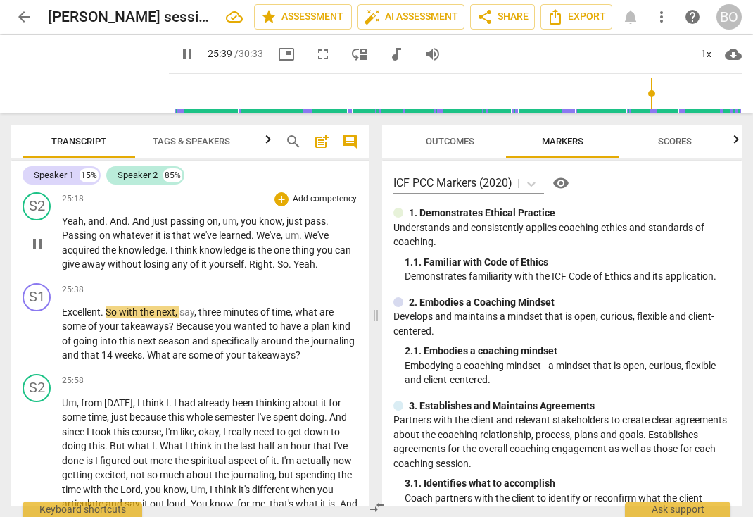
scroll to position [6246, 0]
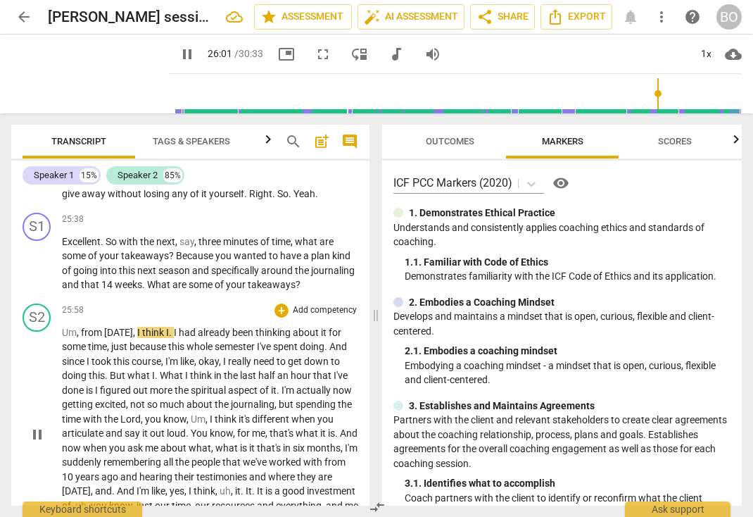
click at [62, 338] on span "Um" at bounding box center [69, 332] width 15 height 11
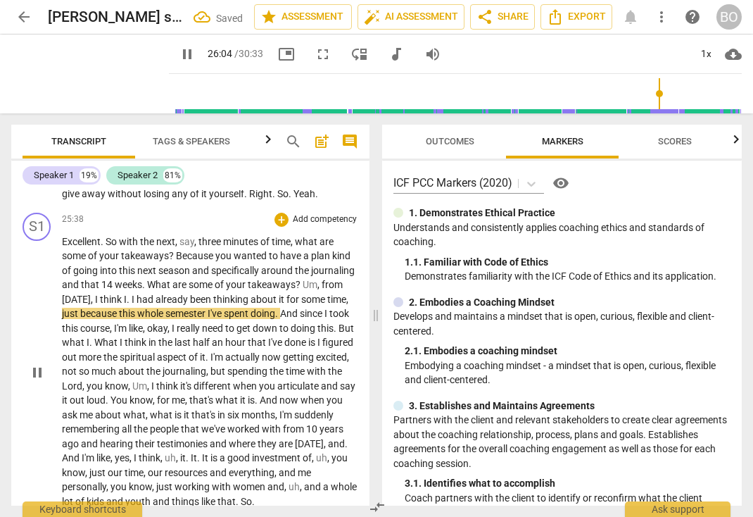
click at [100, 305] on span "I" at bounding box center [97, 299] width 5 height 11
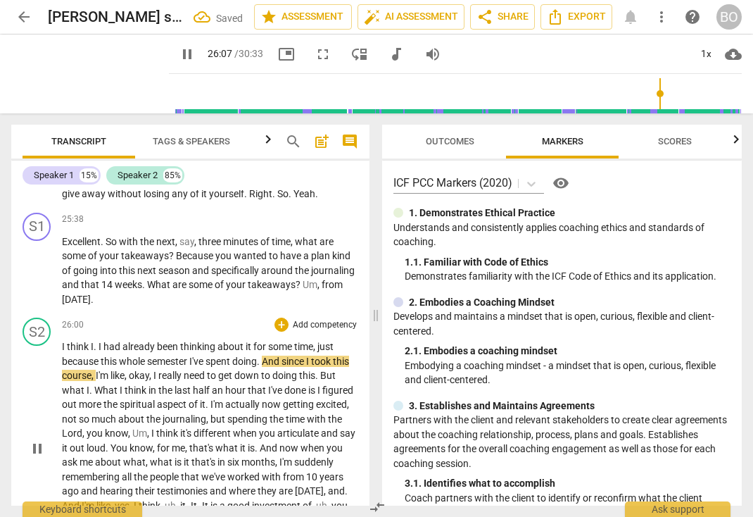
click at [37, 457] on span "pause" at bounding box center [37, 448] width 17 height 17
type input "1568"
click at [144, 307] on p "Excellent . So with the next , say , three minutes of time , what are some of y…" at bounding box center [210, 270] width 296 height 73
click at [156, 307] on p "Excellent . So with the next , say , three minutes of time , what are some of y…" at bounding box center [210, 270] width 296 height 73
click at [144, 367] on span "whole" at bounding box center [133, 361] width 28 height 11
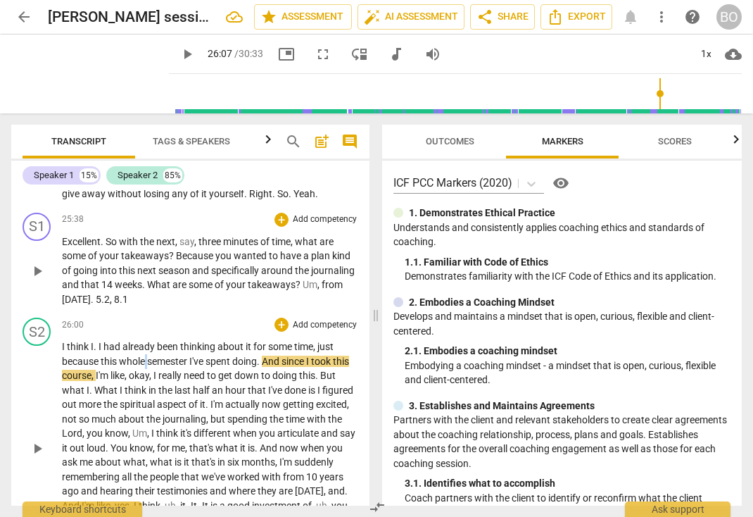
click at [144, 367] on span "whole" at bounding box center [133, 361] width 28 height 11
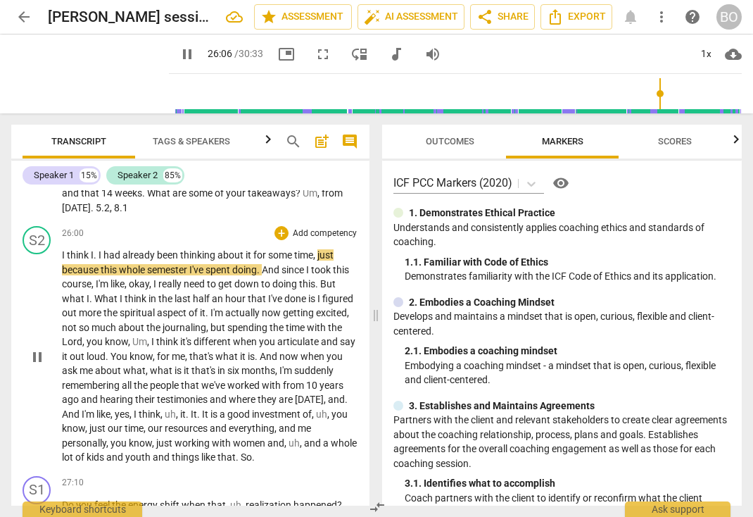
scroll to position [6387, 0]
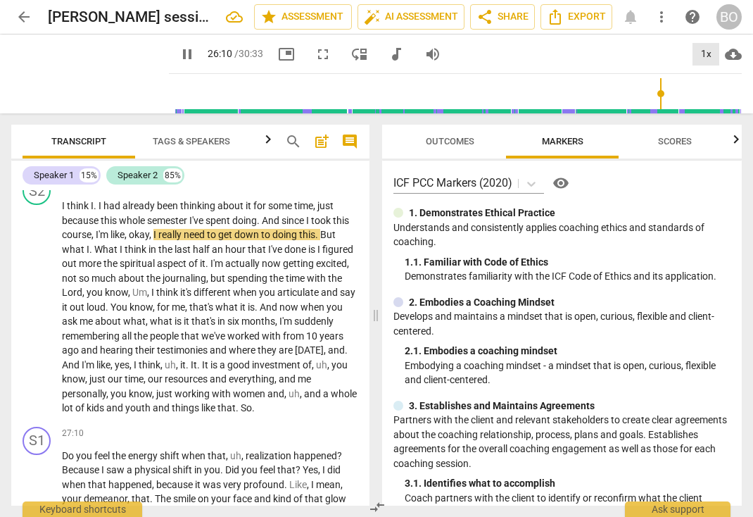
click at [711, 54] on div "1x" at bounding box center [706, 54] width 27 height 23
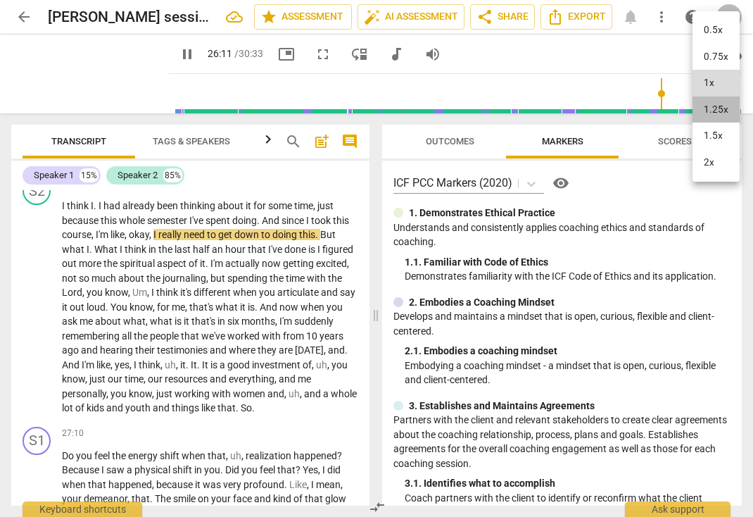
click at [708, 106] on li "1.25x" at bounding box center [716, 109] width 47 height 27
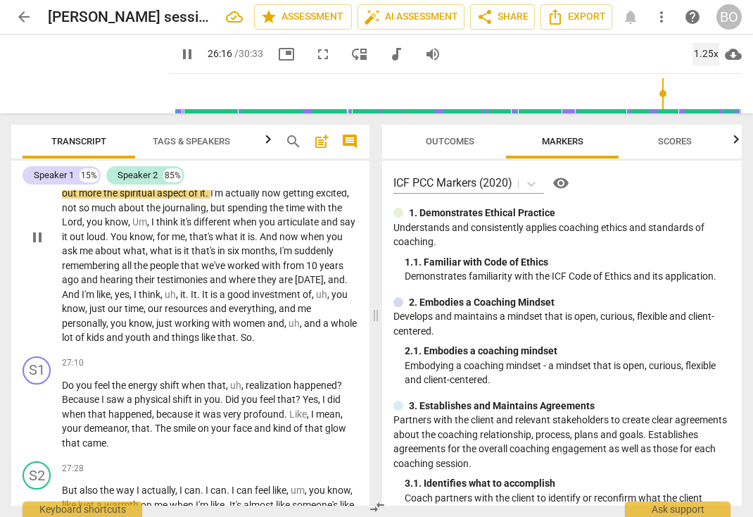
scroll to position [6528, 0]
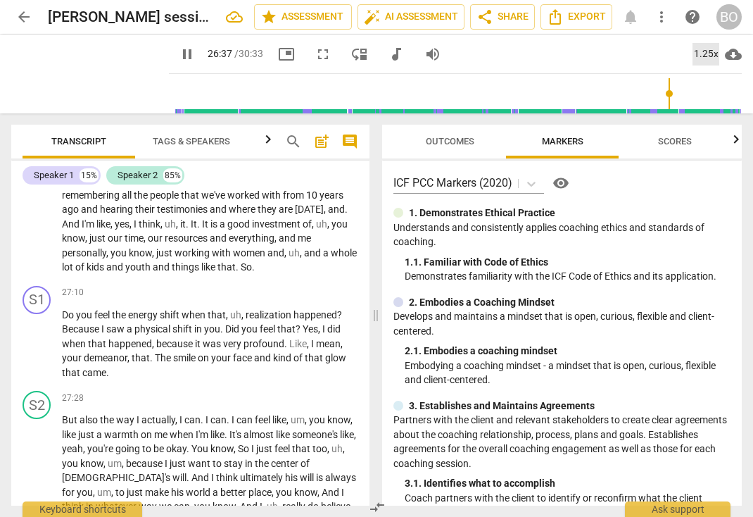
click at [700, 51] on div "1.25x" at bounding box center [706, 54] width 27 height 23
click at [707, 83] on li "1x" at bounding box center [716, 83] width 47 height 27
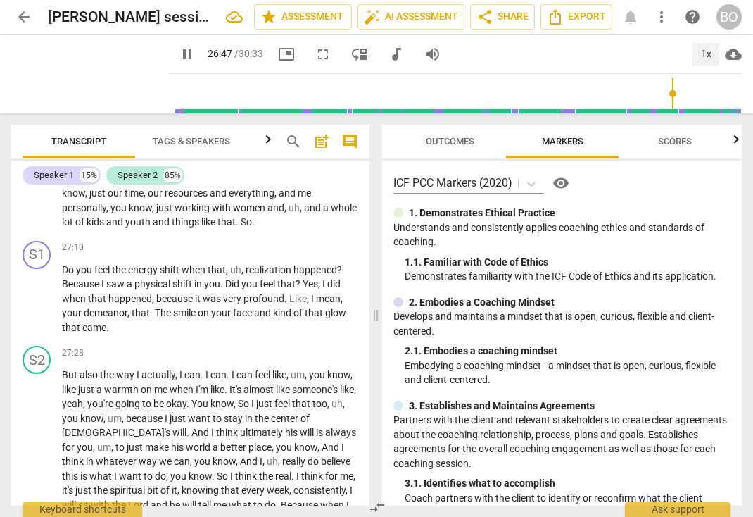
scroll to position [6598, 0]
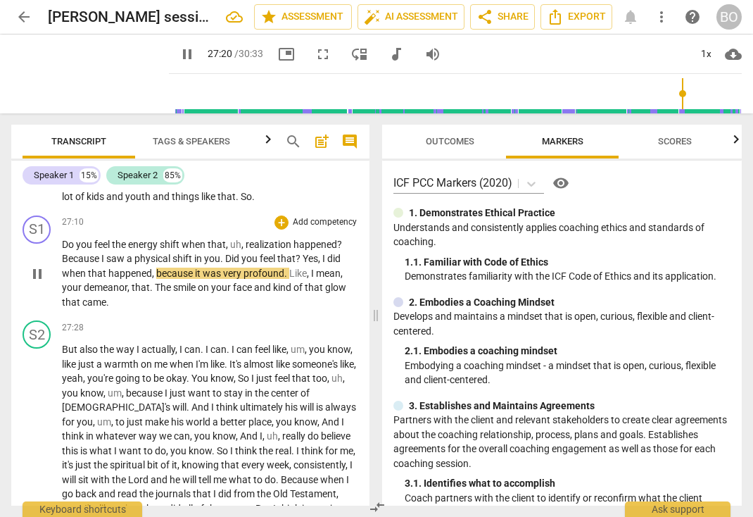
click at [306, 264] on span "Yes" at bounding box center [310, 258] width 15 height 11
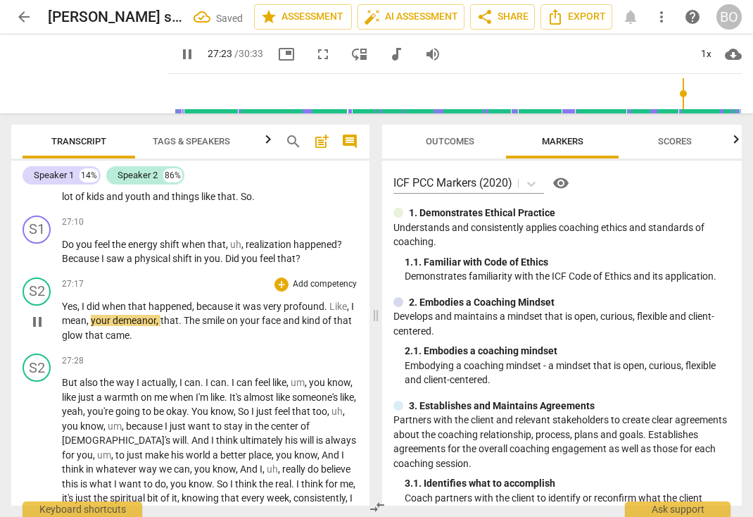
click at [103, 312] on span "when" at bounding box center [115, 306] width 26 height 11
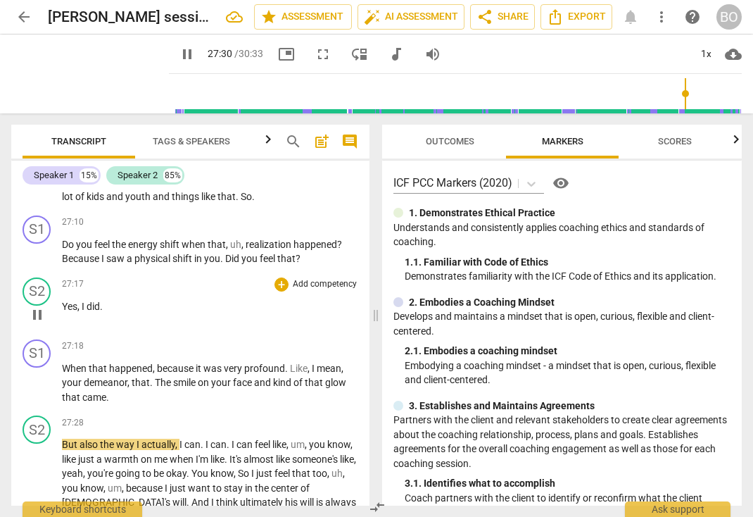
scroll to position [6668, 0]
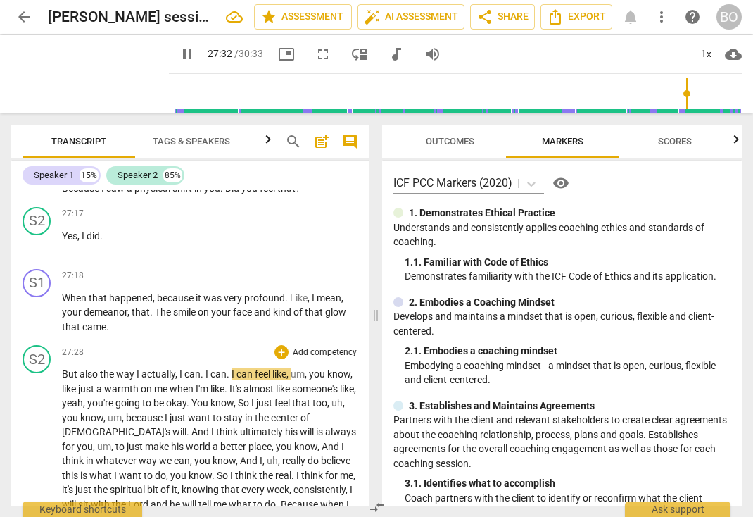
click at [64, 379] on span "But" at bounding box center [71, 373] width 18 height 11
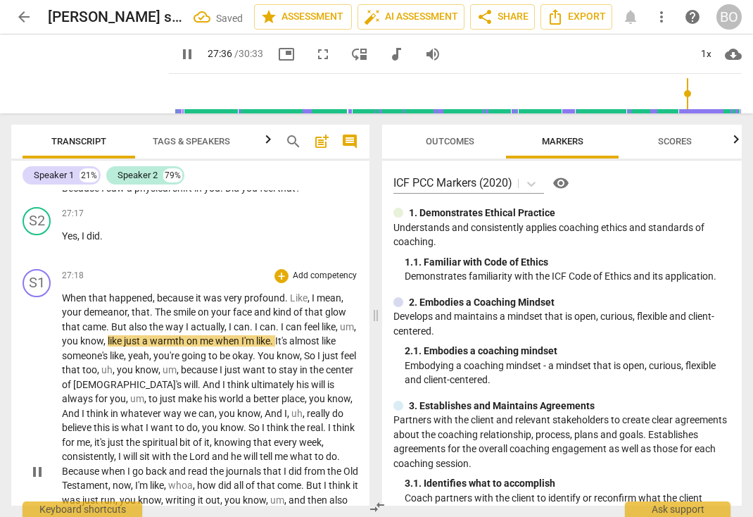
click at [186, 332] on span "I" at bounding box center [188, 326] width 5 height 11
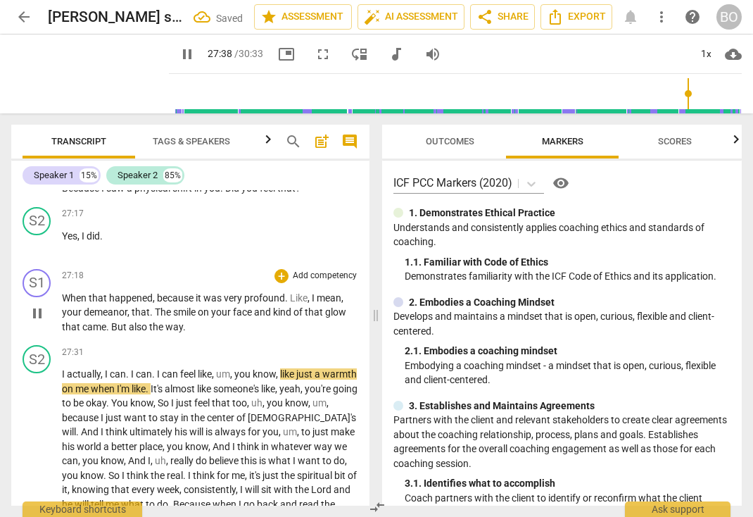
scroll to position [6598, 0]
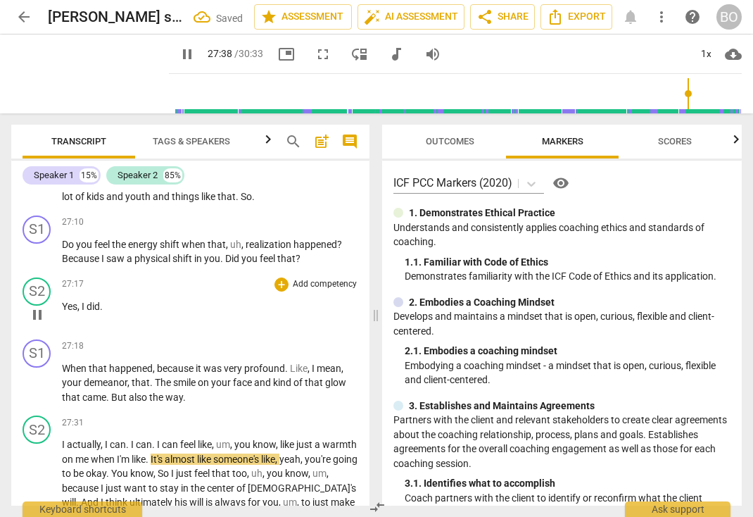
click at [42, 323] on span "pause" at bounding box center [37, 314] width 17 height 17
type input "1659"
click at [212, 405] on p "When that happened , because it was very profound . Like , I mean , your demean…" at bounding box center [210, 383] width 296 height 44
click at [215, 405] on p "When that happened , because it was very profound . Like , I mean , your demean…" at bounding box center [210, 383] width 296 height 44
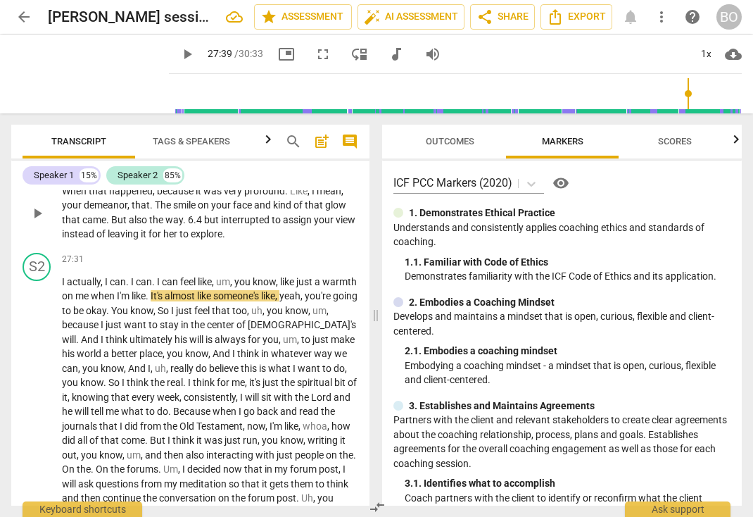
scroll to position [6809, 0]
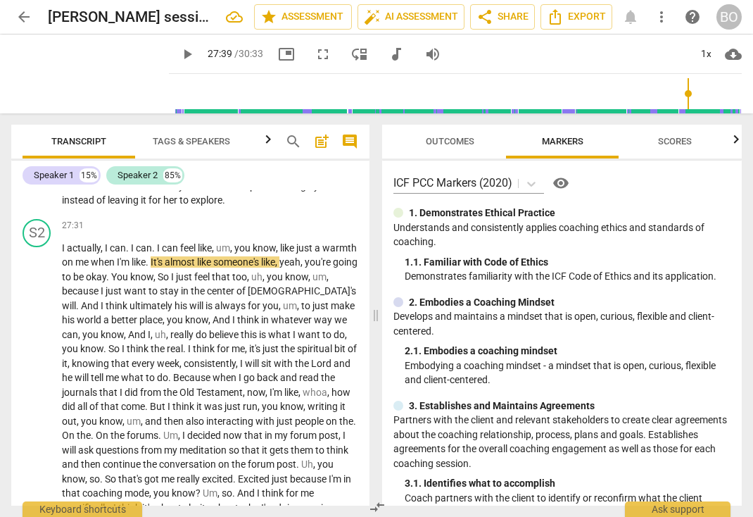
click at [268, 206] on span ". 6.4 but interrupted to assign your view instead of leaving it for her to expl…" at bounding box center [209, 193] width 294 height 26
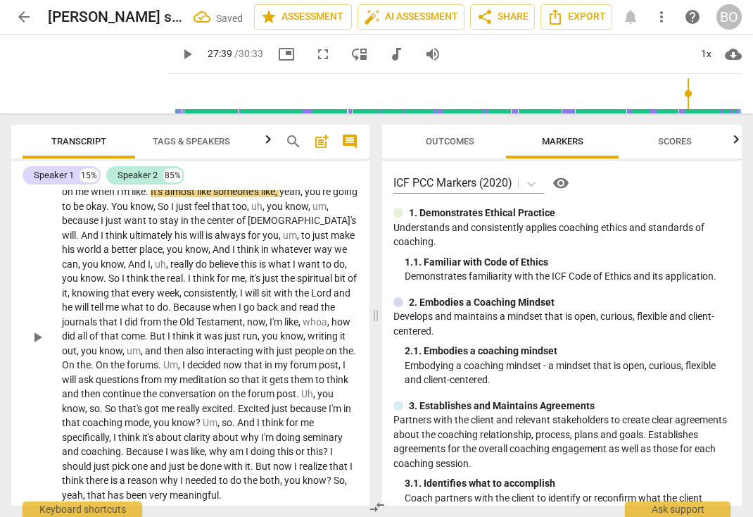
click at [37, 346] on span "play_arrow" at bounding box center [37, 337] width 17 height 17
click at [75, 197] on span "on" at bounding box center [68, 191] width 13 height 11
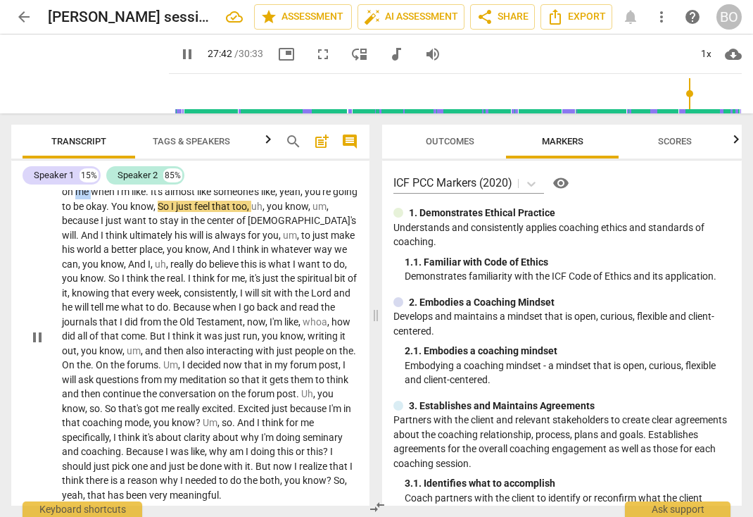
click at [75, 197] on span "on" at bounding box center [68, 191] width 13 height 11
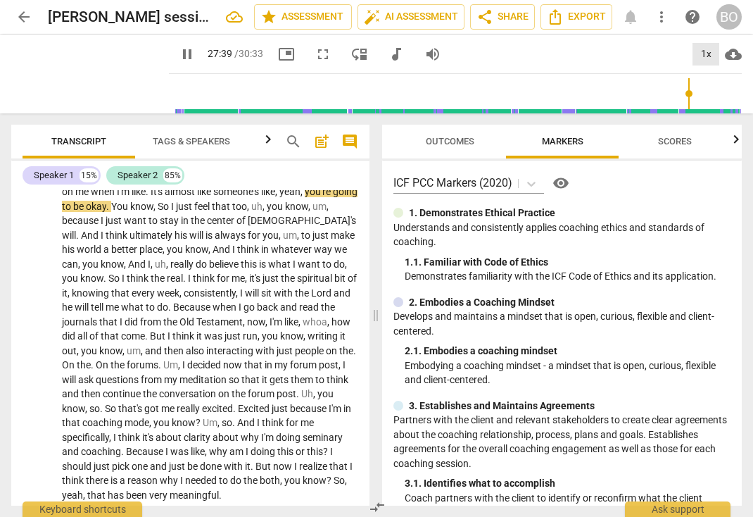
click at [705, 51] on div "1x" at bounding box center [706, 54] width 27 height 23
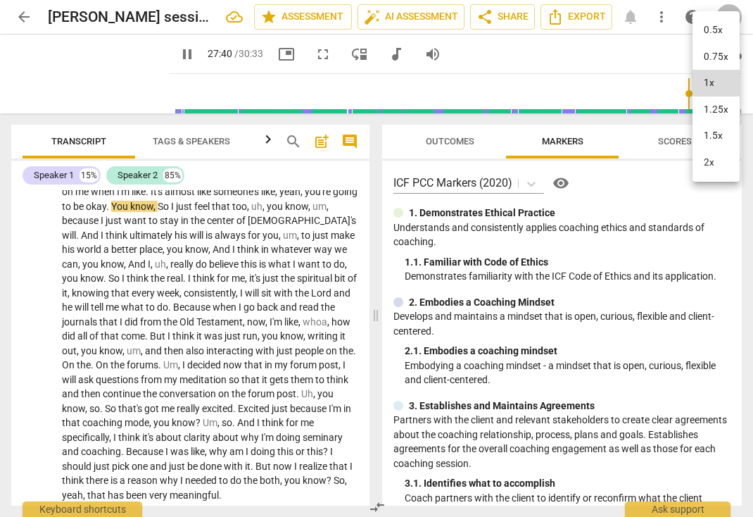
click at [709, 106] on li "1.25x" at bounding box center [716, 109] width 47 height 27
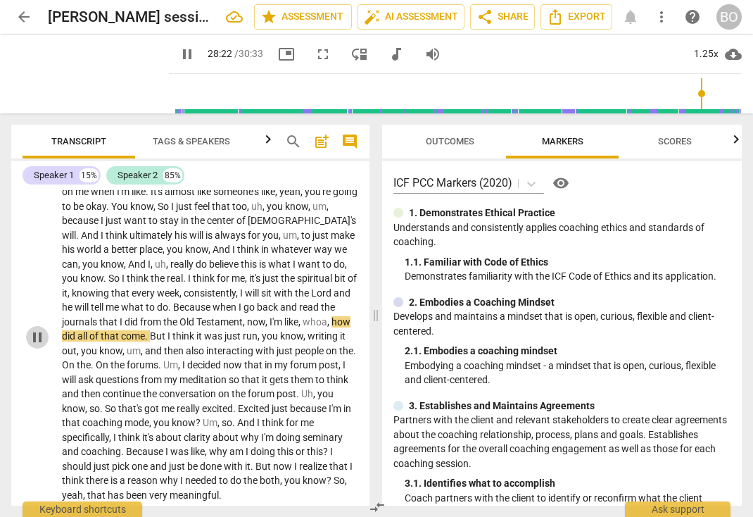
click at [29, 346] on span "pause" at bounding box center [37, 337] width 17 height 17
type input "1703"
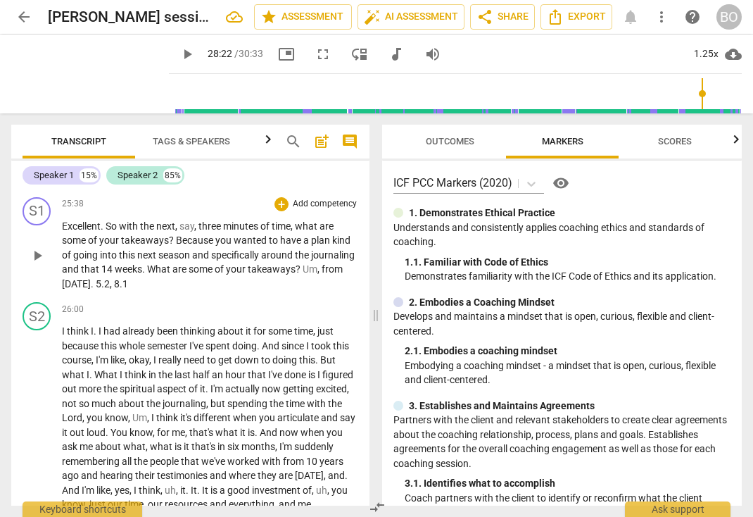
scroll to position [6246, 0]
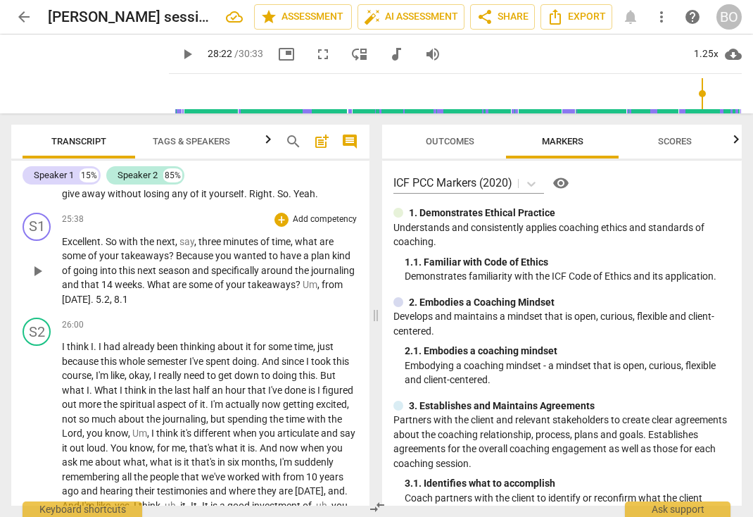
click at [128, 305] on span "8.1" at bounding box center [121, 299] width 14 height 11
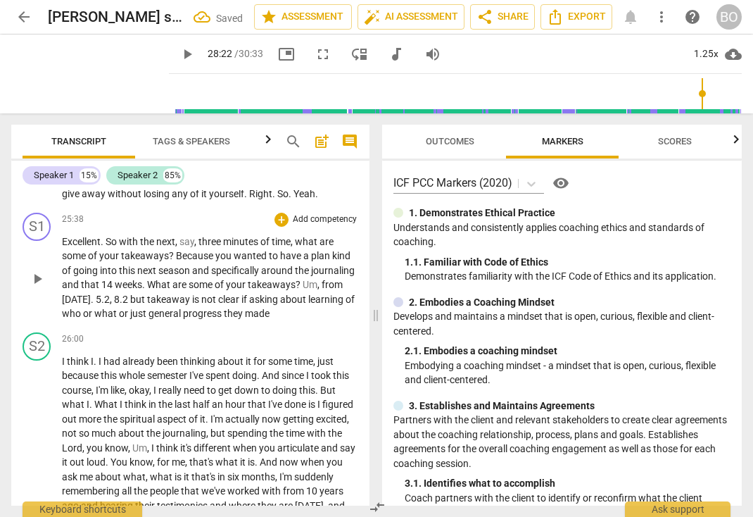
click at [184, 320] on span "8.2 but takeaway is not clear if asking about learning of who or what or just g…" at bounding box center [208, 307] width 293 height 26
click at [227, 320] on span "8.2 but 'takeaway is not clear if asking about learning of who or what or just …" at bounding box center [209, 307] width 294 height 26
click at [184, 320] on span "8.2 but 'takeaway' is not clear if asking about learning of who or what or just…" at bounding box center [210, 307] width 296 height 26
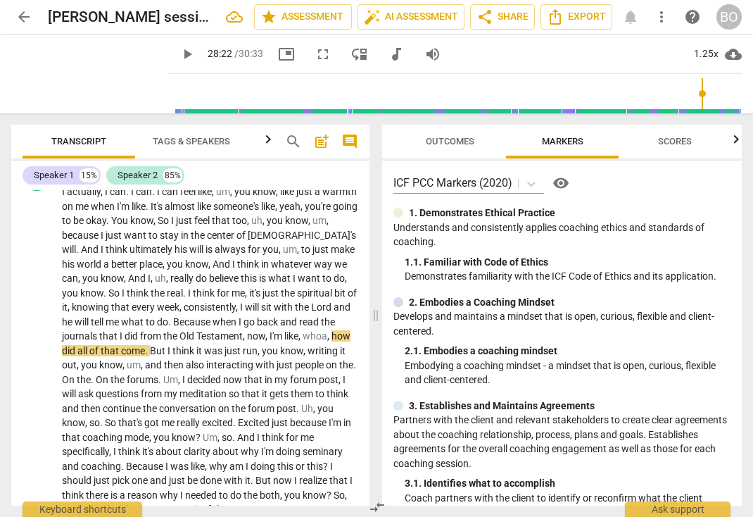
scroll to position [6950, 0]
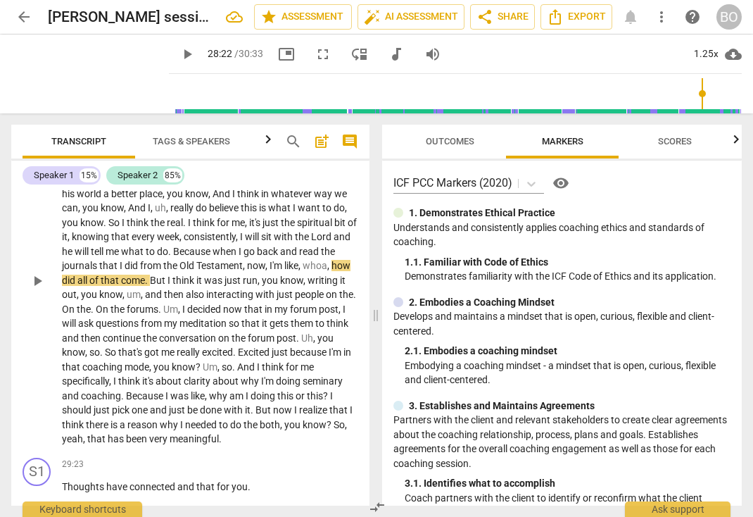
click at [39, 289] on span "play_arrow" at bounding box center [37, 280] width 17 height 17
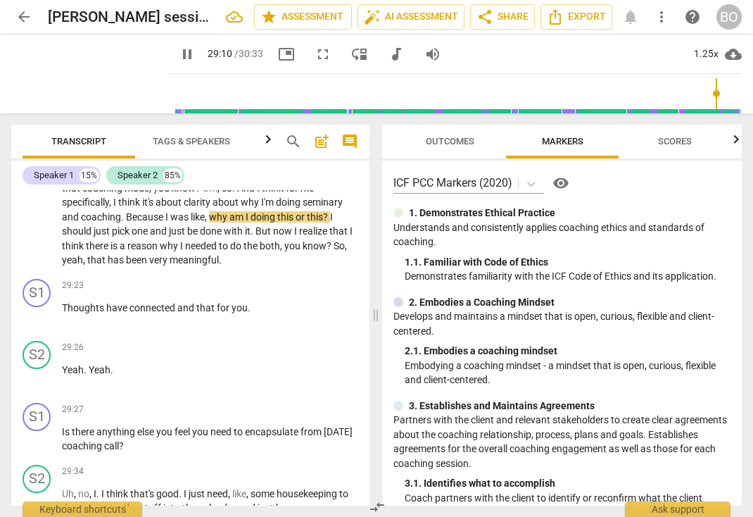
scroll to position [7161, 0]
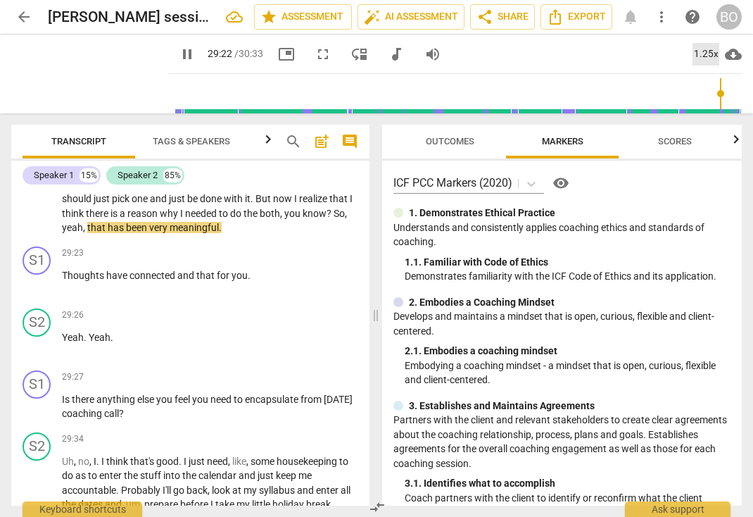
click at [703, 52] on div "1.25x" at bounding box center [706, 54] width 27 height 23
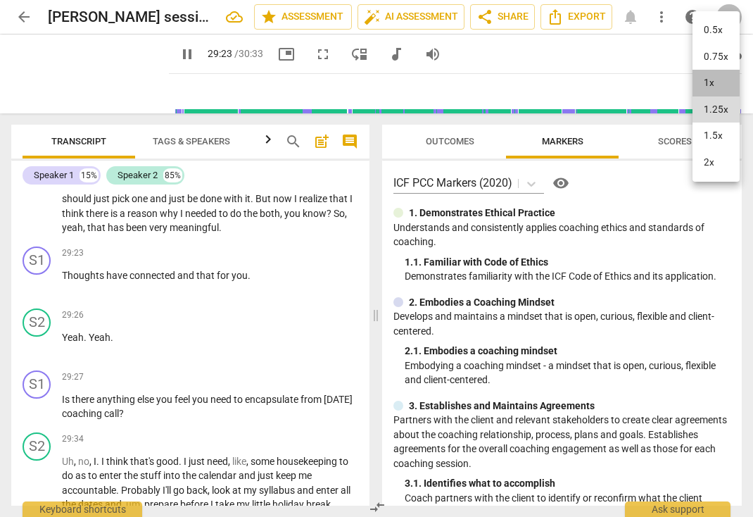
click at [708, 82] on li "1x" at bounding box center [716, 83] width 47 height 27
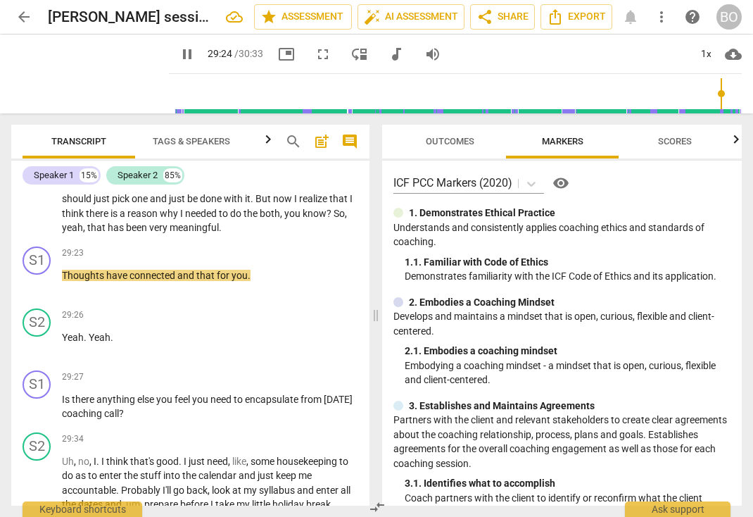
click at [345, 219] on span "," at bounding box center [346, 213] width 2 height 11
click at [34, 292] on span "pause" at bounding box center [37, 283] width 17 height 17
type input "1766"
click at [63, 281] on span "Thoughts" at bounding box center [84, 275] width 44 height 11
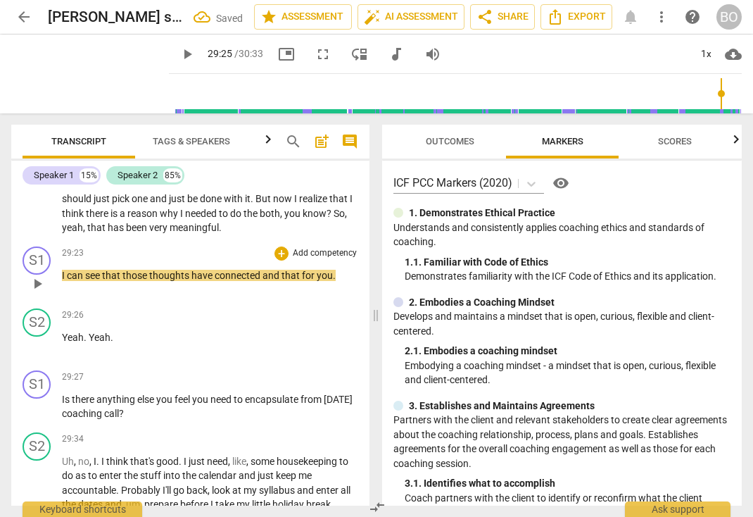
click at [342, 283] on p "I can see that those thoughts have connected and that for you ." at bounding box center [210, 275] width 296 height 15
click at [283, 281] on span "that" at bounding box center [292, 275] width 20 height 11
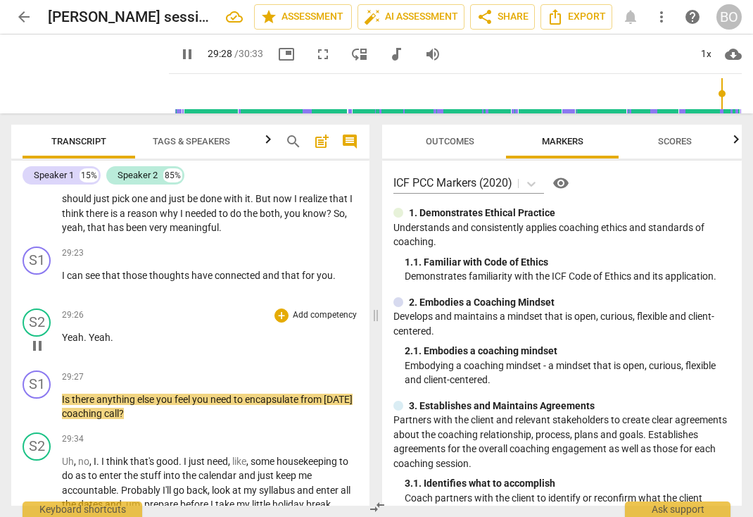
click at [34, 354] on span "pause" at bounding box center [37, 345] width 17 height 17
type input "1769"
click at [346, 283] on p "I can see that those thoughts have connected and that for you ." at bounding box center [210, 275] width 296 height 15
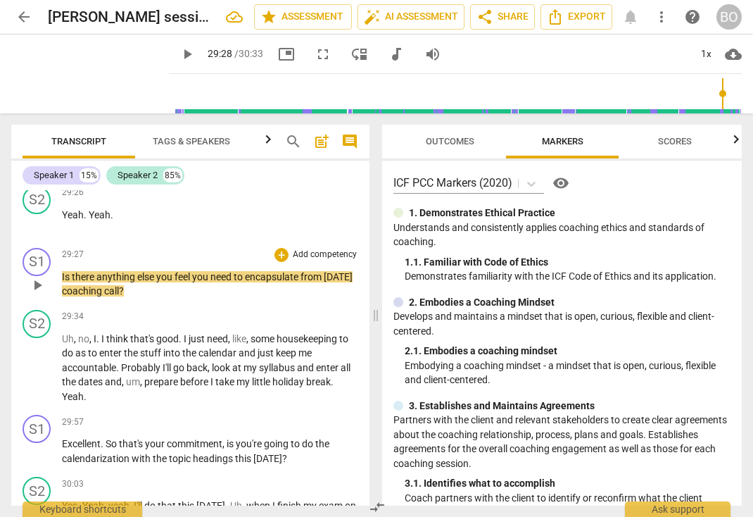
scroll to position [7302, 0]
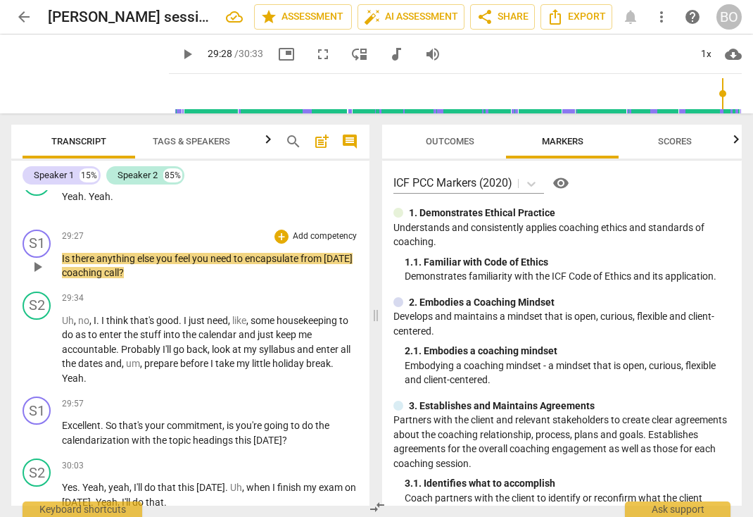
click at [193, 280] on p "Is there anything else you feel you need to encapsulate from [DATE] coaching ca…" at bounding box center [210, 265] width 296 height 29
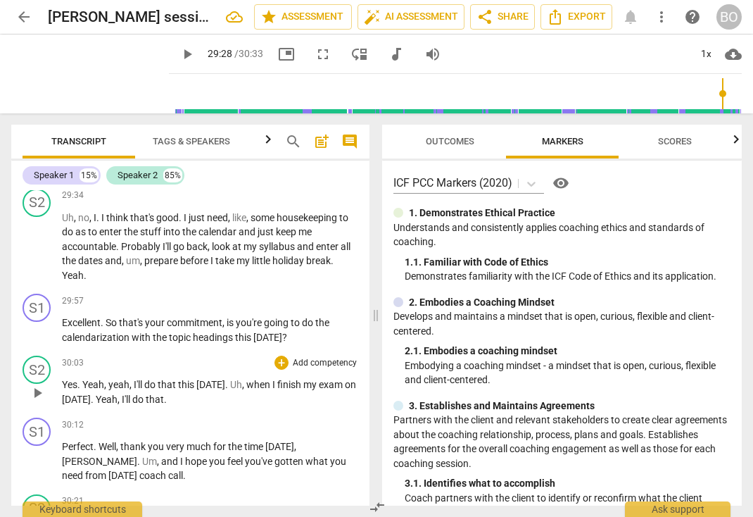
scroll to position [7372, 0]
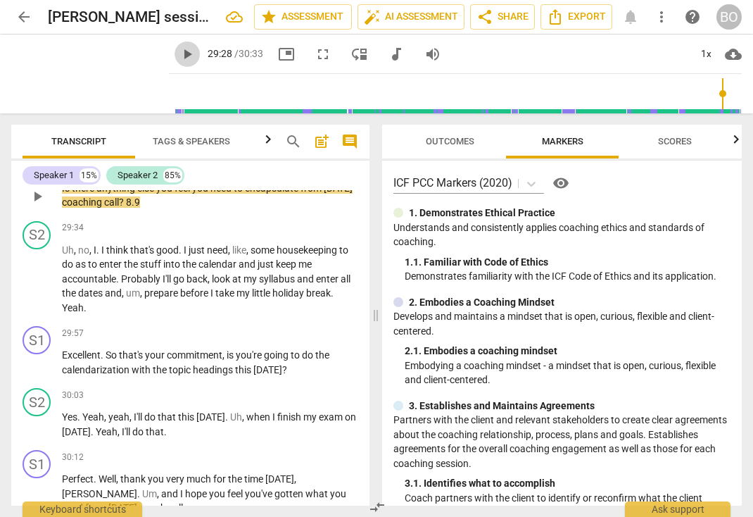
click at [179, 53] on span "play_arrow" at bounding box center [187, 54] width 17 height 17
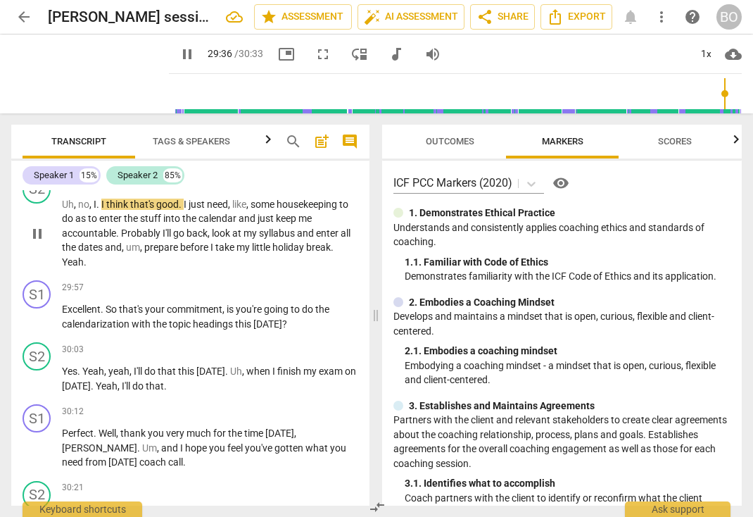
scroll to position [7443, 0]
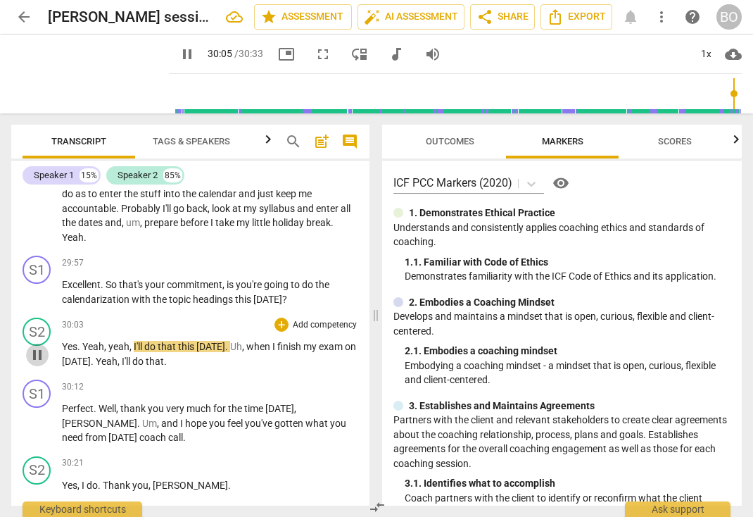
click at [41, 363] on span "pause" at bounding box center [37, 354] width 17 height 17
type input "1806"
click at [235, 305] on span "headings" at bounding box center [214, 299] width 42 height 11
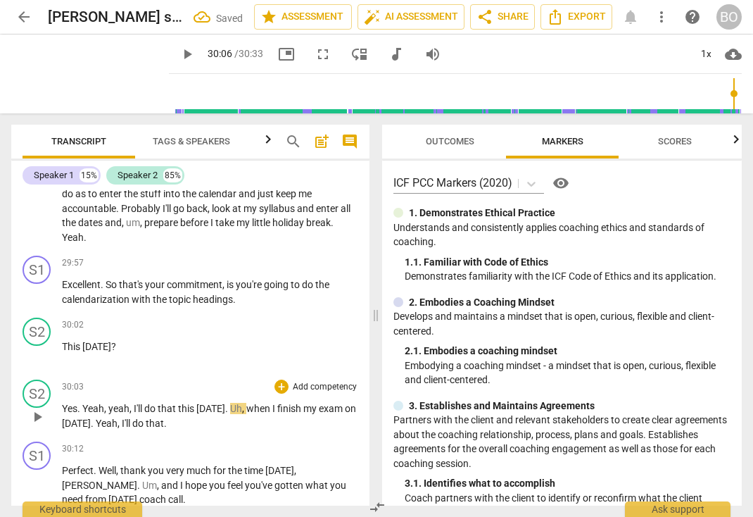
click at [65, 414] on span "Yes" at bounding box center [69, 408] width 15 height 11
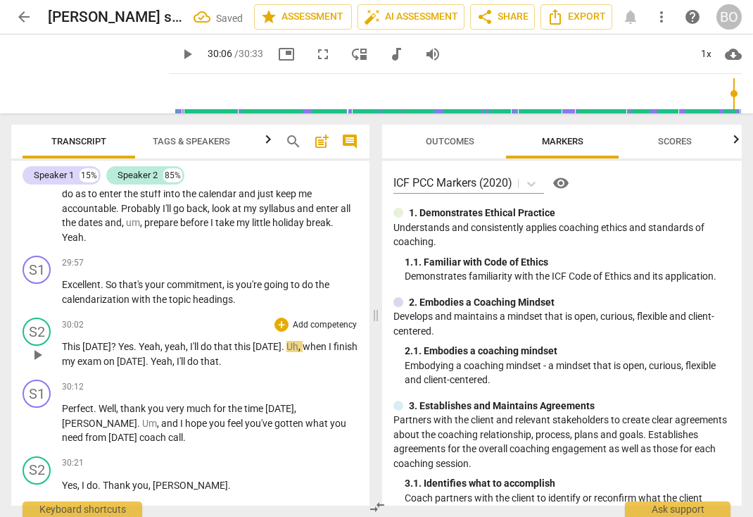
click at [118, 352] on span "?" at bounding box center [114, 346] width 7 height 11
click at [42, 363] on span "play_arrow" at bounding box center [37, 354] width 17 height 17
click at [32, 363] on span "pause" at bounding box center [37, 354] width 17 height 17
type input "1813"
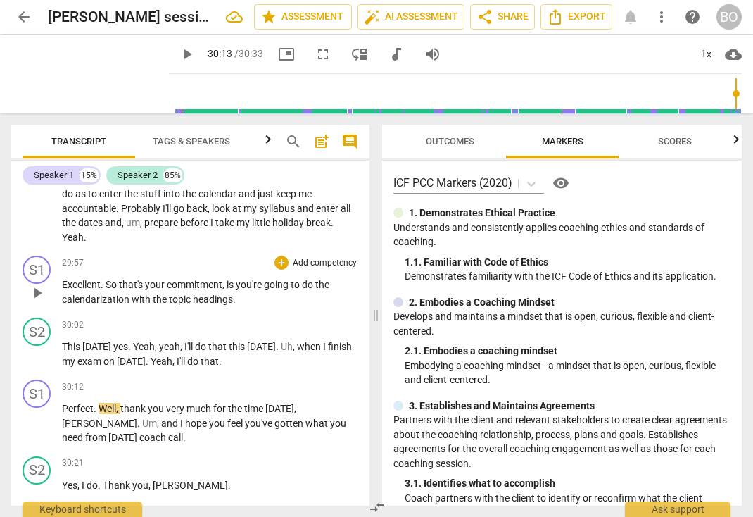
click at [253, 306] on p "Excellent . So that's your commitment , is you're going to do the calendarizati…" at bounding box center [210, 291] width 296 height 29
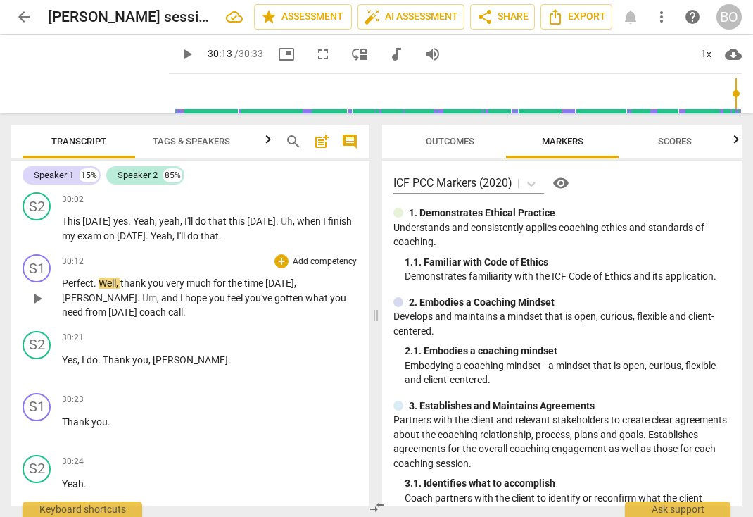
scroll to position [7584, 0]
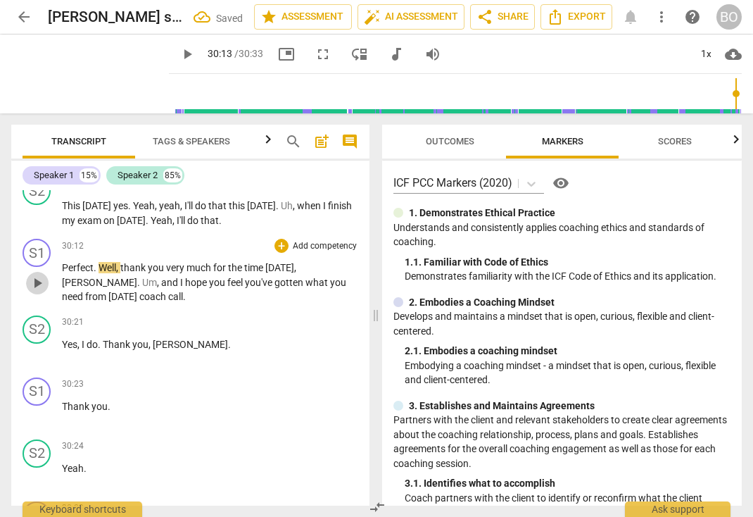
click at [39, 291] on span "play_arrow" at bounding box center [37, 283] width 17 height 17
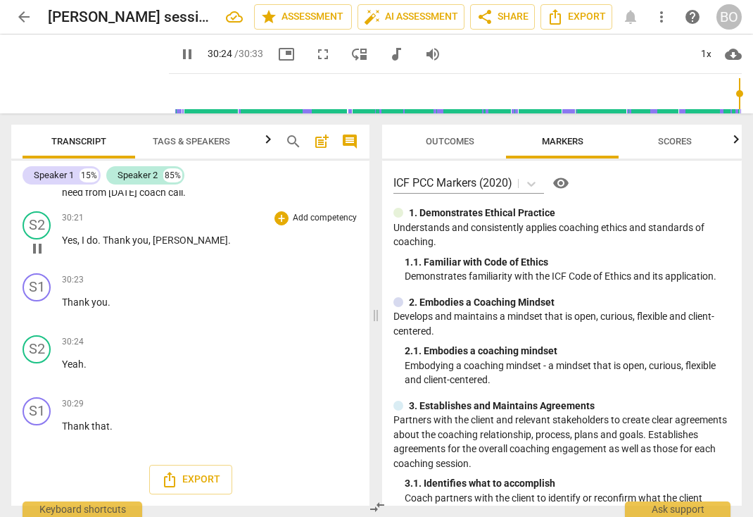
scroll to position [7724, 0]
click at [134, 200] on p "Perfect . Well , thank you very much for the time [DATE] , [PERSON_NAME] . Um ,…" at bounding box center [210, 178] width 296 height 44
type input "1828"
type input "1833"
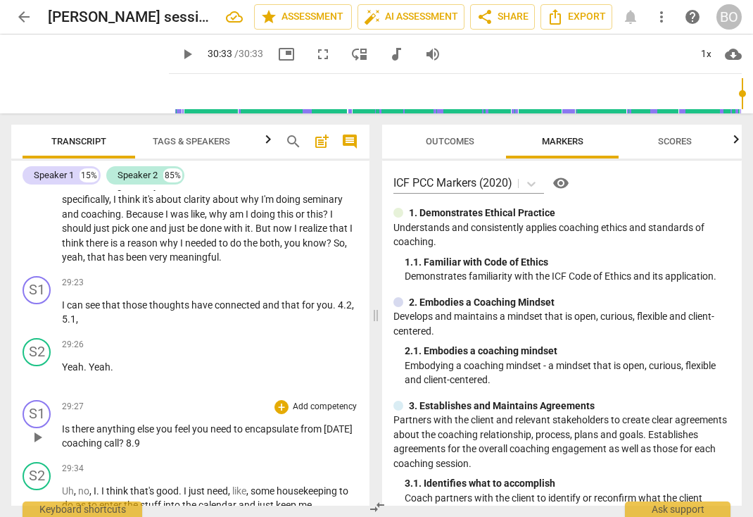
scroll to position [7112, 0]
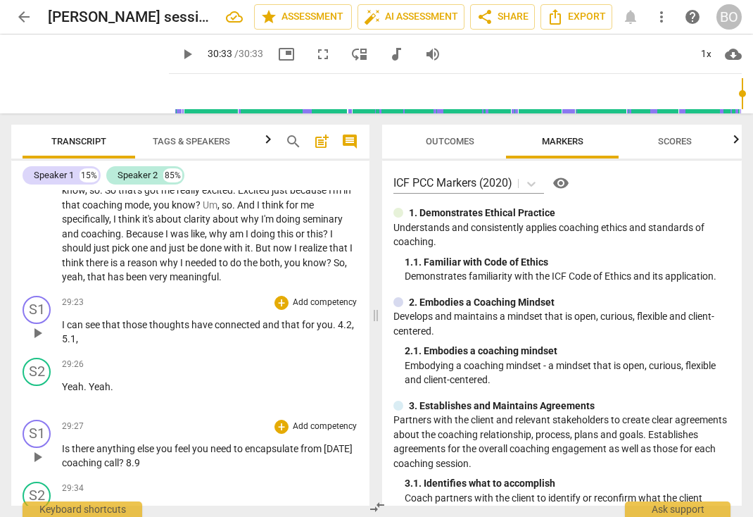
click at [84, 346] on p "I can see that those thoughts have connected and that for you . 4.2 , 5.1 ," at bounding box center [210, 332] width 296 height 29
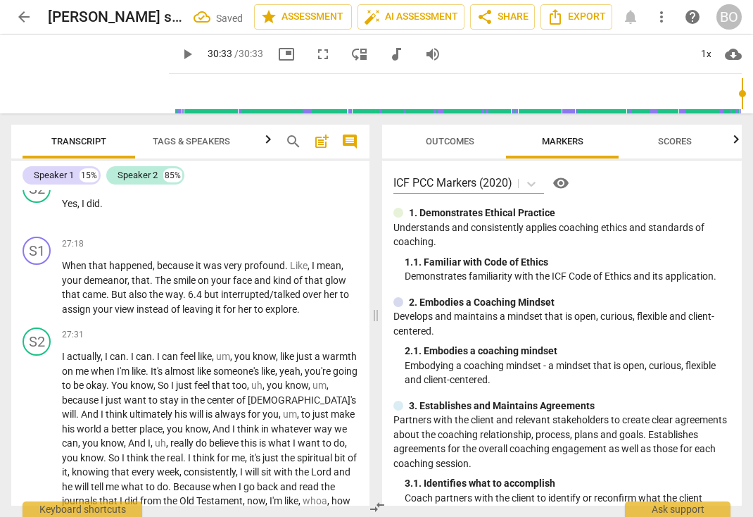
scroll to position [6689, 0]
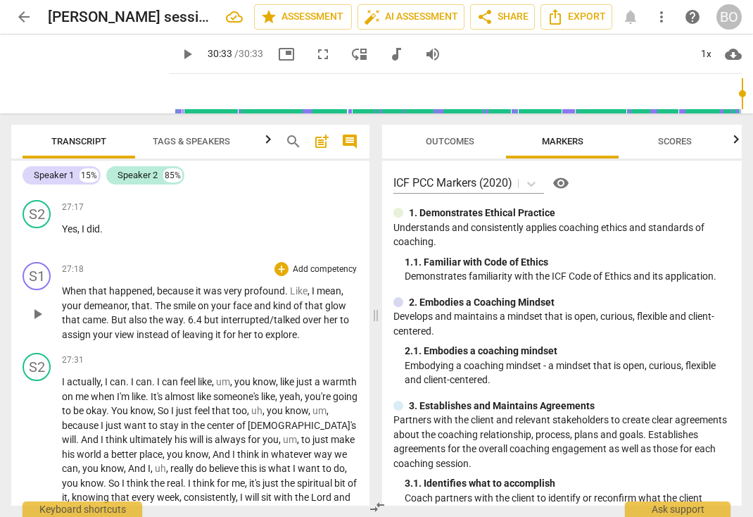
click at [199, 325] on span "6.4" at bounding box center [196, 319] width 16 height 11
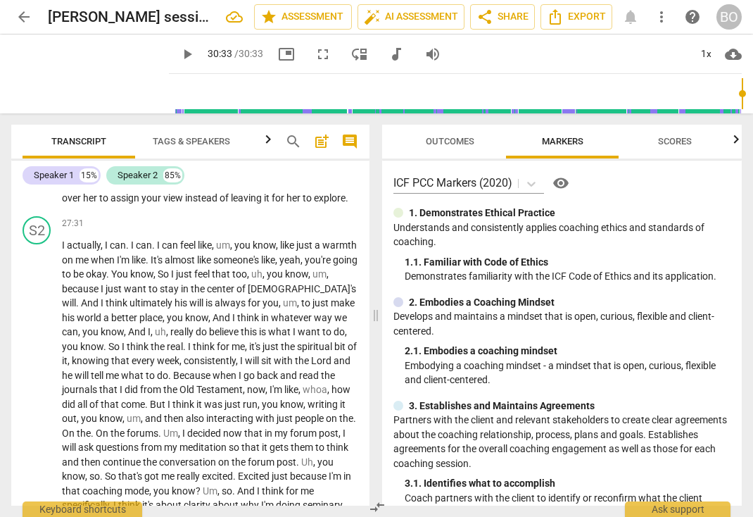
scroll to position [6830, 0]
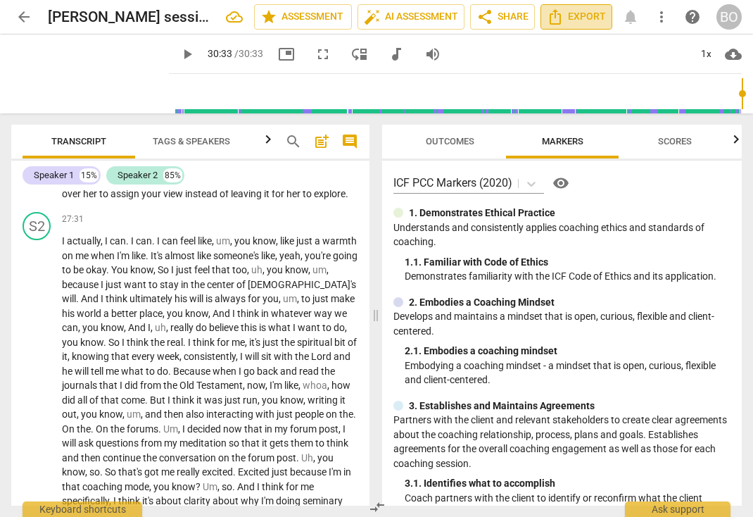
click at [579, 19] on span "Export" at bounding box center [576, 16] width 59 height 17
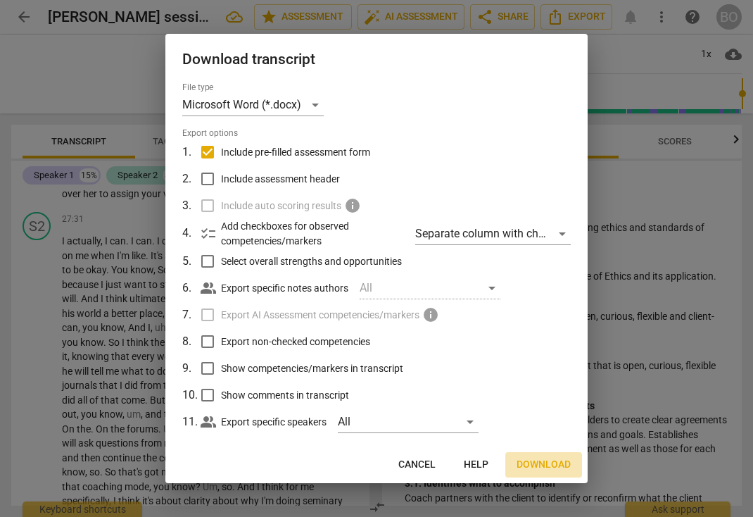
click at [531, 458] on span "Download" at bounding box center [544, 465] width 54 height 14
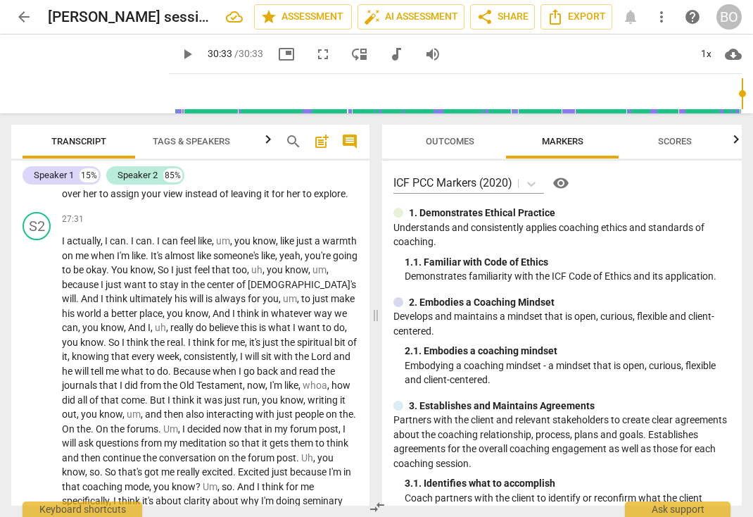
click at [204, 199] on span "instead" at bounding box center [202, 193] width 34 height 11
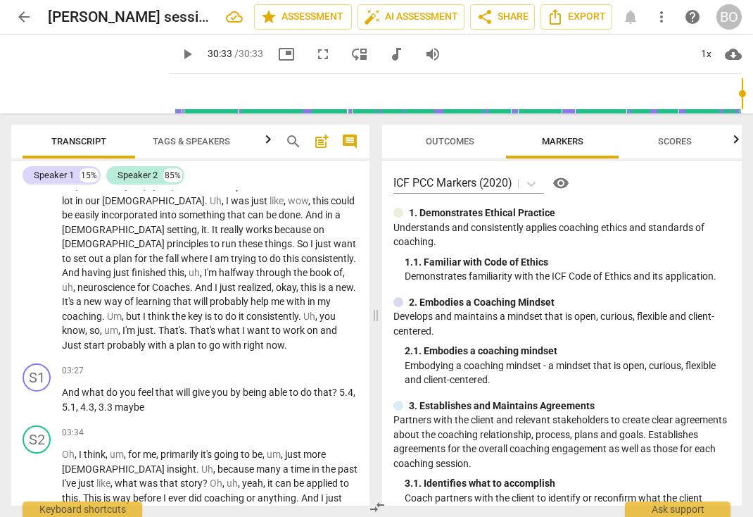
scroll to position [494, 0]
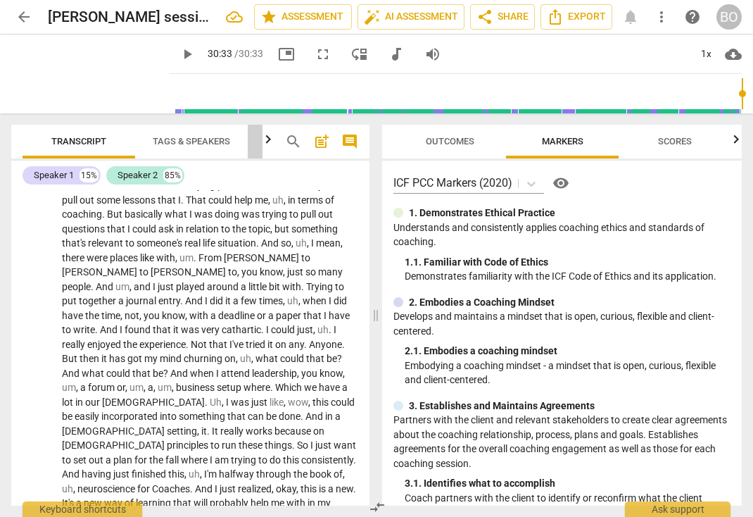
click at [260, 144] on span "Analytics New" at bounding box center [304, 141] width 99 height 21
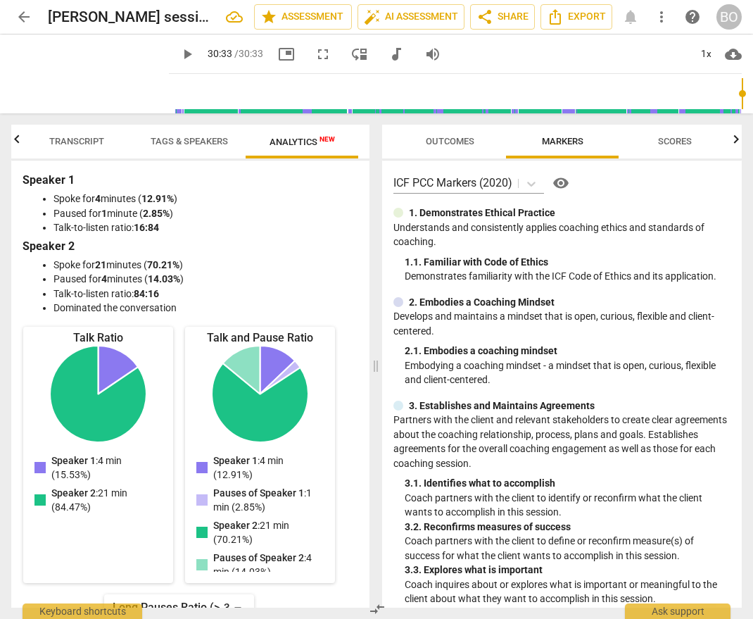
scroll to position [0, 0]
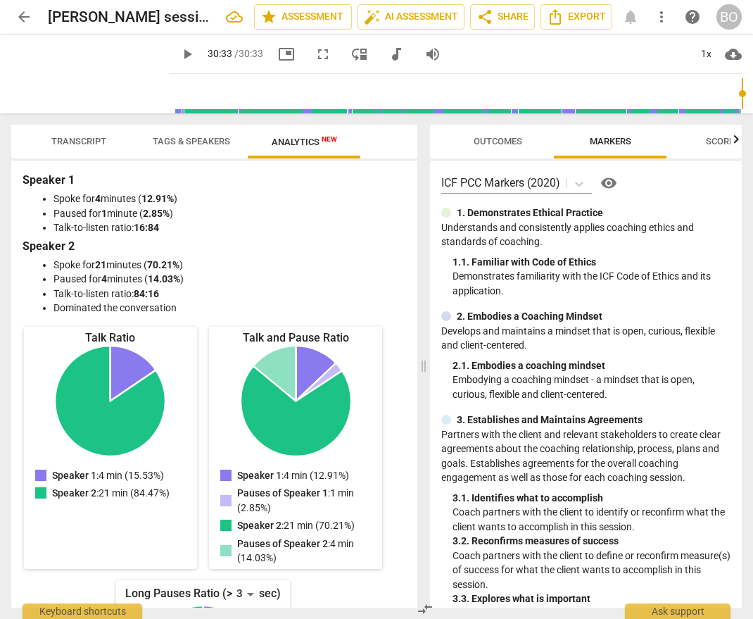
drag, startPoint x: 379, startPoint y: 365, endPoint x: 427, endPoint y: 373, distance: 48.5
click at [427, 373] on span at bounding box center [424, 366] width 8 height 506
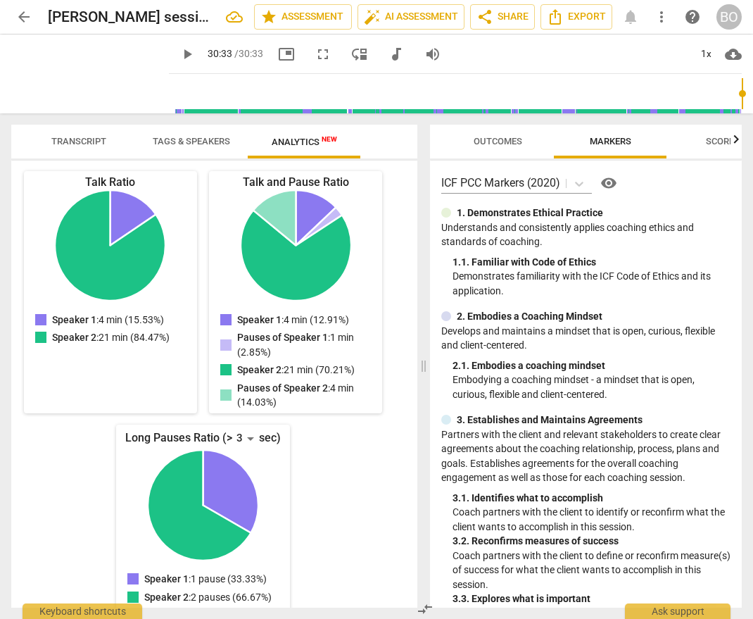
scroll to position [193, 0]
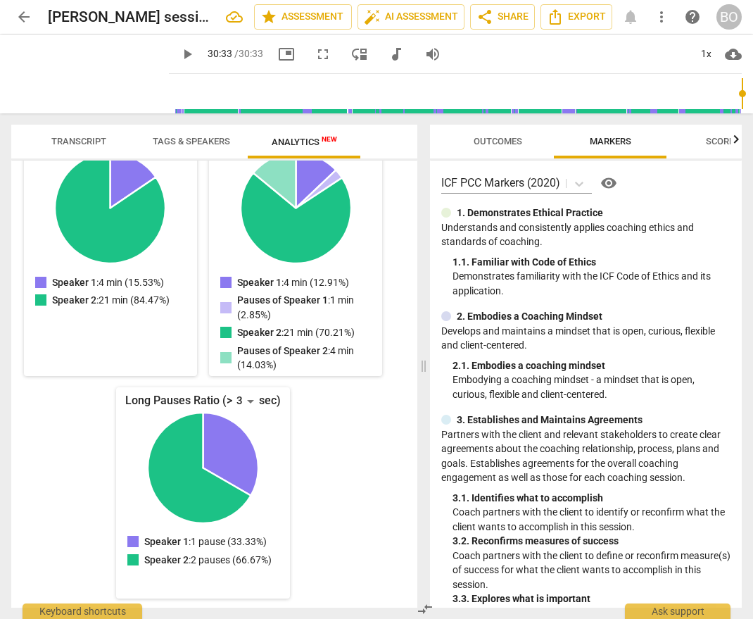
click at [74, 144] on span "Transcript" at bounding box center [78, 141] width 55 height 11
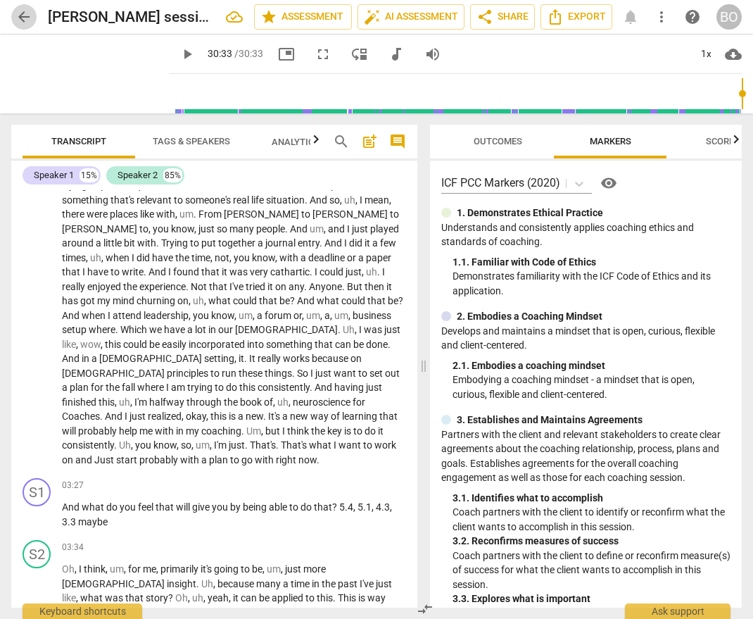
click at [24, 18] on span "arrow_back" at bounding box center [23, 16] width 17 height 17
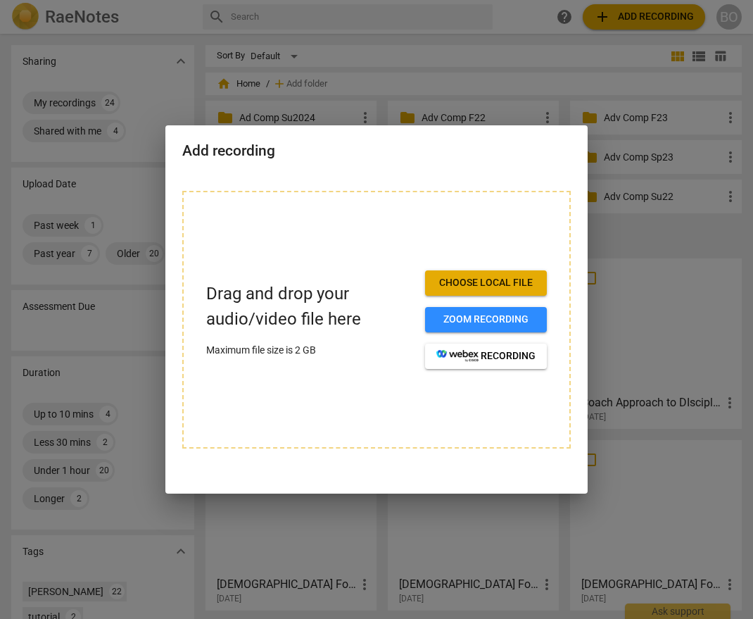
click at [460, 54] on div at bounding box center [376, 309] width 753 height 619
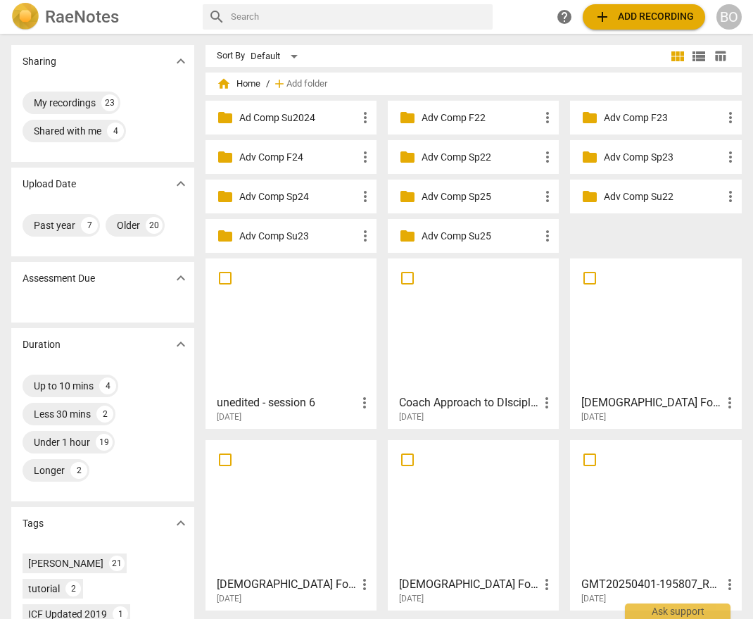
click at [434, 241] on p "Adv Comp Su25" at bounding box center [481, 236] width 118 height 15
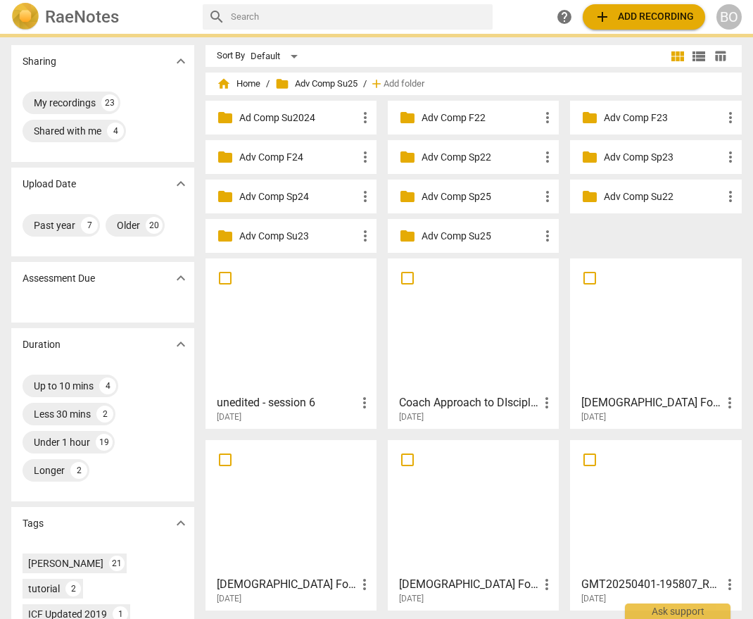
click at [434, 241] on p "Adv Comp Su25" at bounding box center [481, 236] width 118 height 15
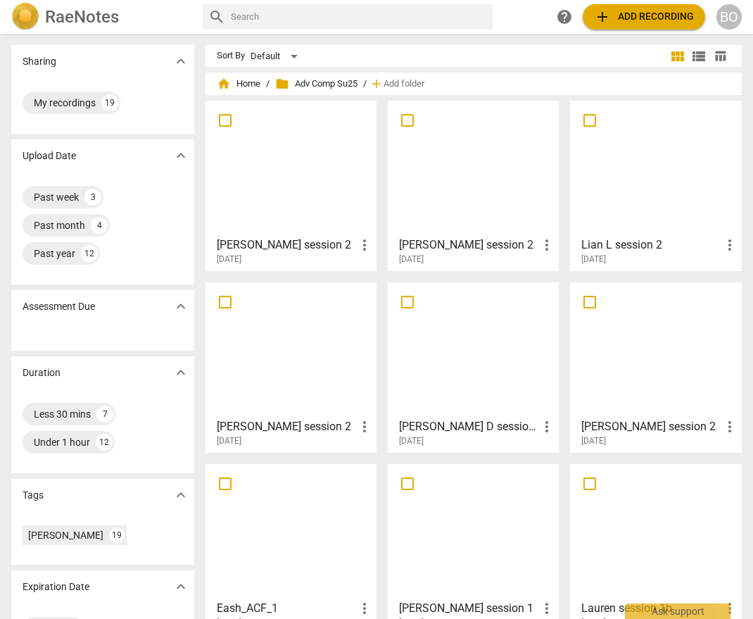
click at [323, 230] on div "[PERSON_NAME] session 2 more_vert [DATE]" at bounding box center [292, 247] width 163 height 35
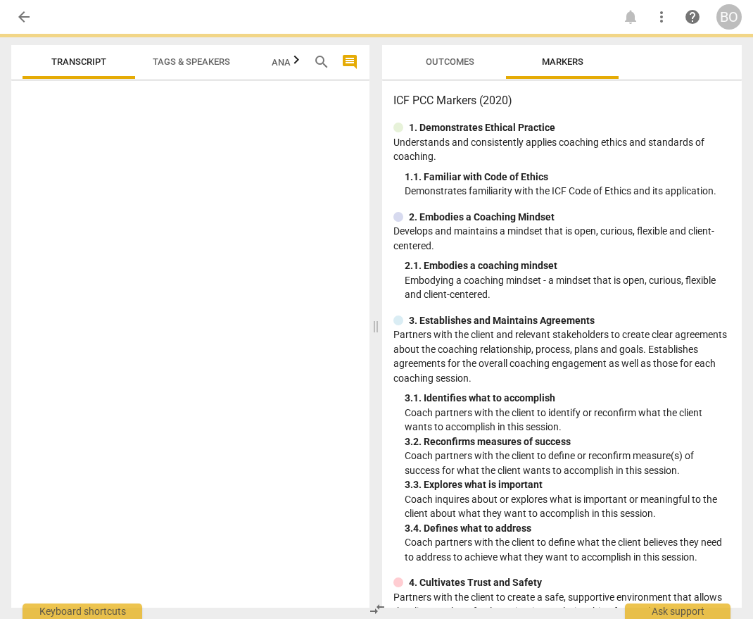
click at [323, 230] on div at bounding box center [190, 347] width 358 height 521
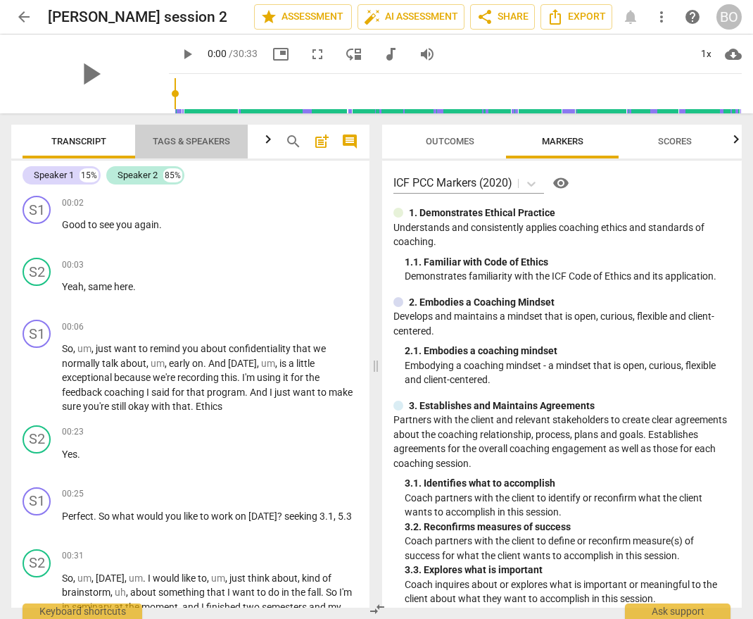
click at [191, 143] on span "Tags & Speakers" at bounding box center [191, 141] width 77 height 11
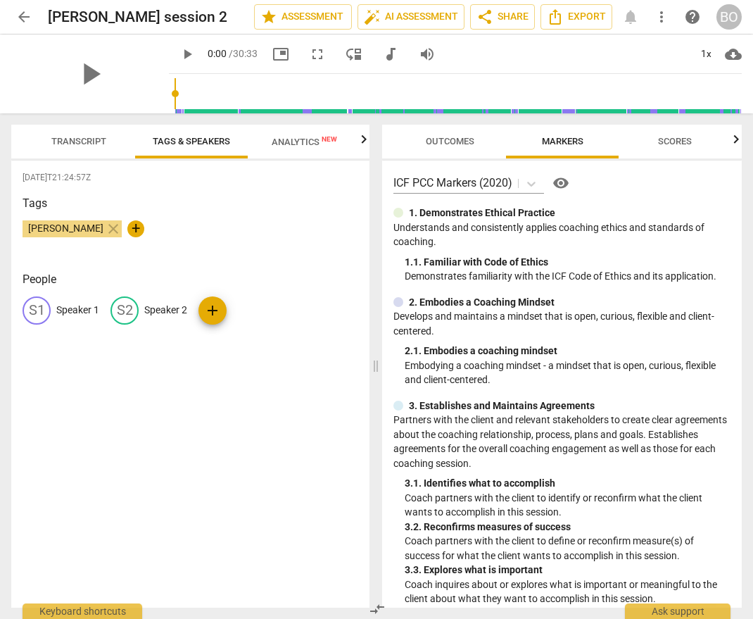
click at [80, 309] on p "Speaker 1" at bounding box center [77, 310] width 43 height 15
type input "[PERSON_NAME]"
click at [247, 293] on div "People edit [PERSON_NAME] delete S2 Speaker 2 add" at bounding box center [191, 309] width 336 height 76
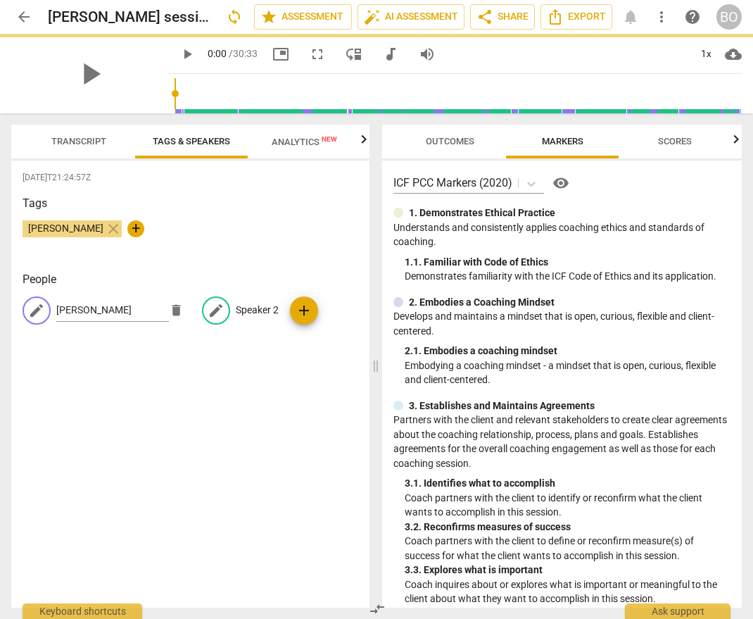
click at [244, 306] on div "edit [PERSON_NAME] delete edit Speaker 2 add" at bounding box center [191, 315] width 336 height 39
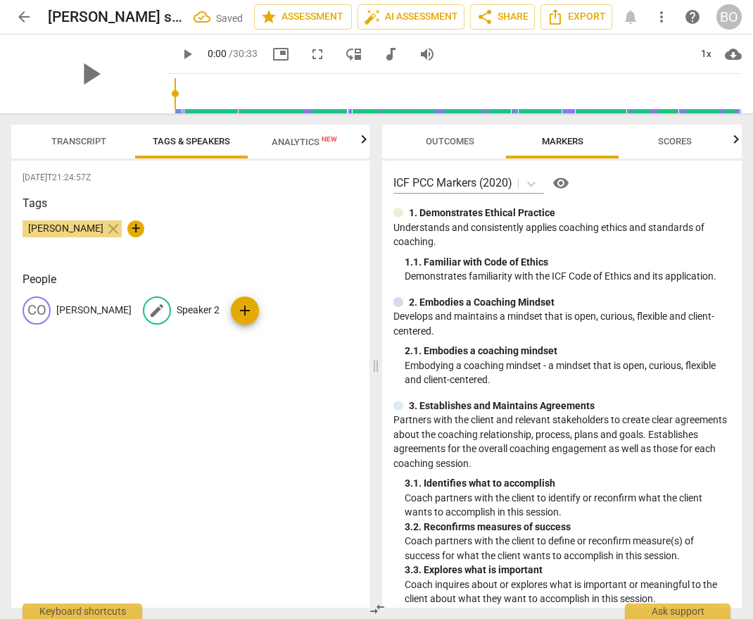
click at [177, 310] on p "Speaker 2" at bounding box center [198, 310] width 43 height 15
type input "[PERSON_NAME]"
click at [166, 368] on div "[DATE]T21:24:57Z Tags [PERSON_NAME] close + People CO [PERSON_NAME] edit [PERSO…" at bounding box center [190, 384] width 358 height 447
click at [83, 134] on span "Transcript" at bounding box center [78, 141] width 89 height 19
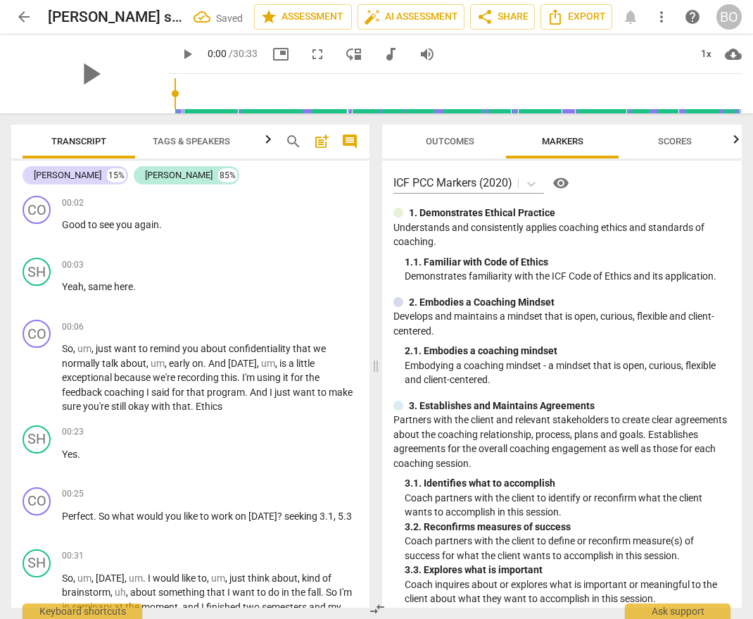
click at [5, 15] on header "arrow_back [PERSON_NAME] session 2 Saved edit star Assessment auto_fix_high AI …" at bounding box center [376, 17] width 753 height 34
click at [13, 16] on span "arrow_back" at bounding box center [23, 16] width 25 height 17
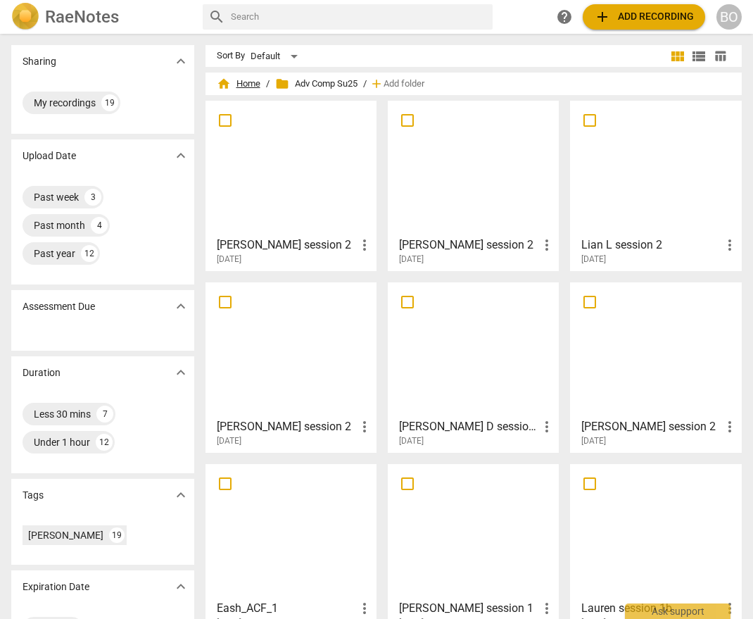
click at [239, 84] on span "home Home" at bounding box center [239, 84] width 44 height 14
